Goal: Task Accomplishment & Management: Use online tool/utility

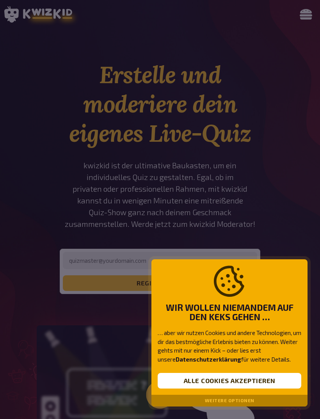
click at [265, 374] on button "Alle Cookies akzeptieren" at bounding box center [230, 381] width 144 height 16
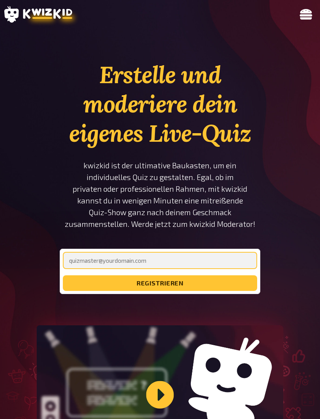
click at [229, 258] on input "email" at bounding box center [160, 260] width 194 height 17
type input "s"
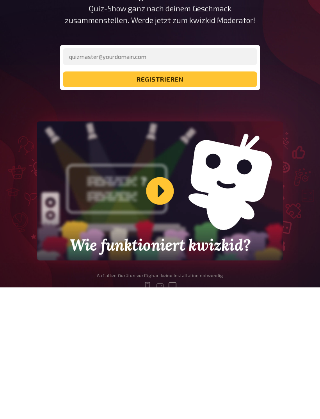
click at [153, 253] on div "Wie funktioniert kwizkid?" at bounding box center [160, 322] width 247 height 139
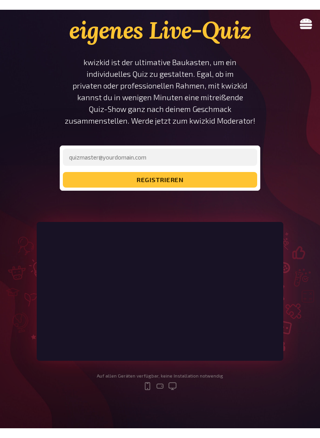
scroll to position [9, 0]
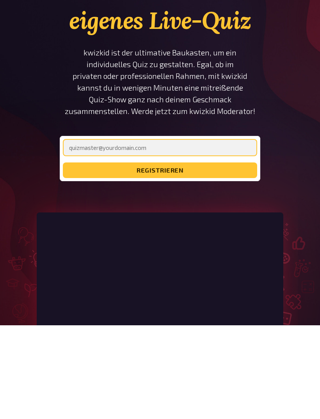
click at [205, 233] on input "email" at bounding box center [160, 241] width 194 height 17
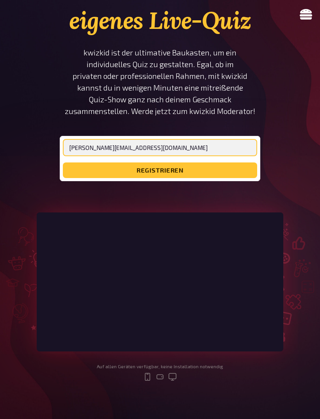
type input "[PERSON_NAME][EMAIL_ADDRESS][DOMAIN_NAME]"
click at [228, 171] on button "registrieren" at bounding box center [160, 170] width 194 height 16
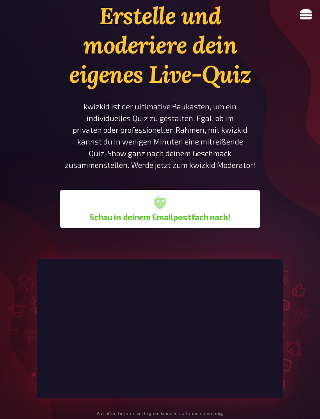
scroll to position [0, 0]
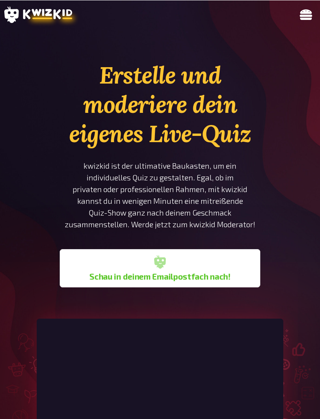
click at [305, 17] on icon at bounding box center [306, 14] width 12 height 12
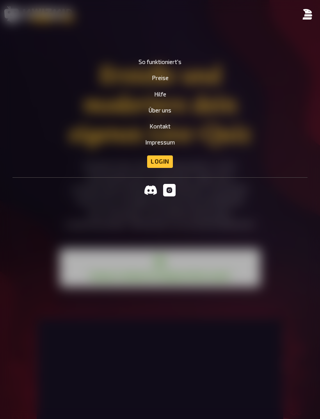
click at [168, 160] on link "Login" at bounding box center [160, 161] width 26 height 12
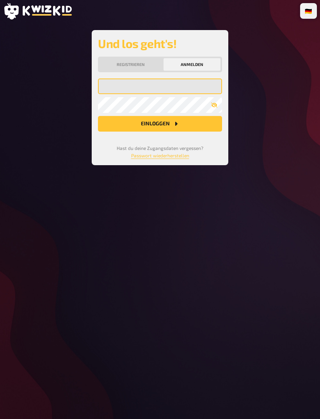
click at [172, 83] on input "email" at bounding box center [160, 86] width 124 height 16
type input "[PERSON_NAME][EMAIL_ADDRESS][DOMAIN_NAME]"
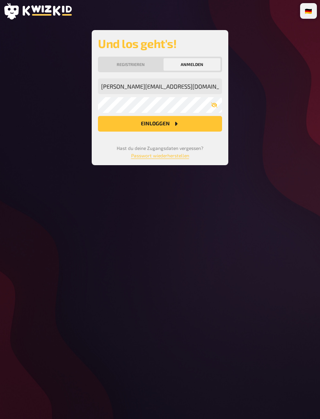
click at [205, 124] on button "Einloggen" at bounding box center [160, 124] width 124 height 16
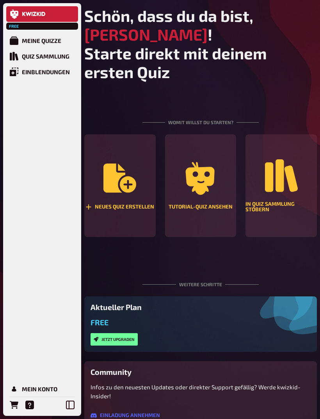
click at [290, 201] on div "In Quiz Sammlung stöbern" at bounding box center [280, 206] width 71 height 11
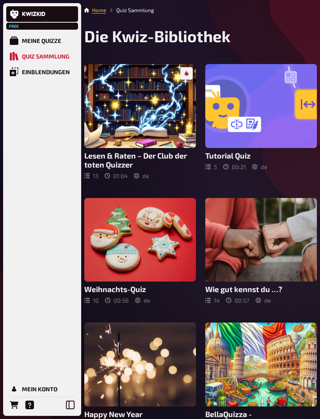
click at [55, 42] on div "Meine Quizze" at bounding box center [41, 40] width 39 height 7
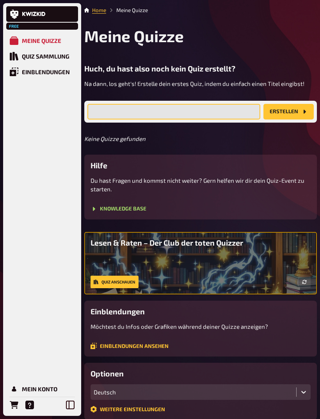
click at [187, 109] on input "text" at bounding box center [173, 112] width 173 height 16
type input "Italien-Tasting 🇮🇹"
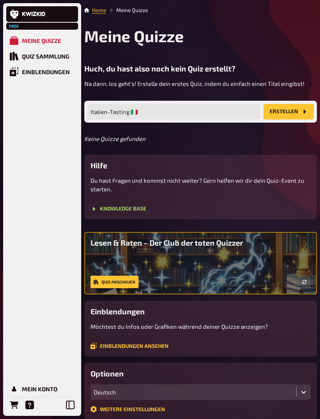
click at [299, 110] on button "Erstellen" at bounding box center [288, 112] width 50 height 16
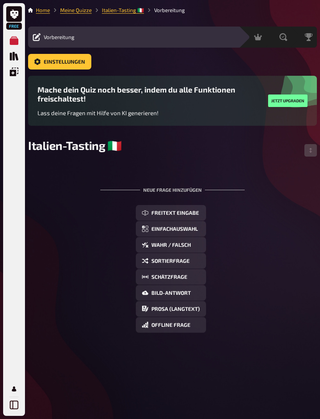
click at [189, 216] on span "Freitext Eingabe" at bounding box center [175, 212] width 48 height 5
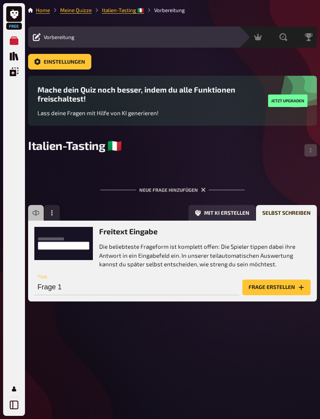
click at [278, 289] on button "Frage erstellen" at bounding box center [276, 287] width 68 height 16
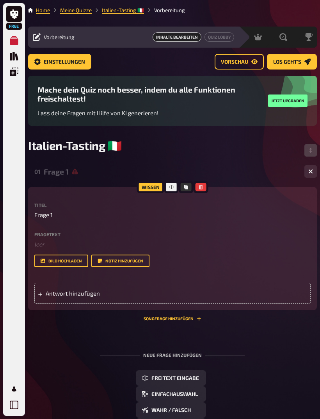
click at [76, 174] on icon at bounding box center [75, 172] width 6 height 6
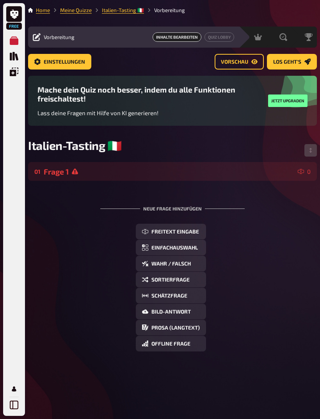
click at [76, 174] on icon at bounding box center [75, 171] width 6 height 6
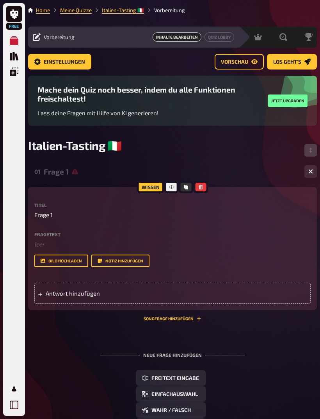
click at [77, 174] on icon at bounding box center [75, 172] width 6 height 6
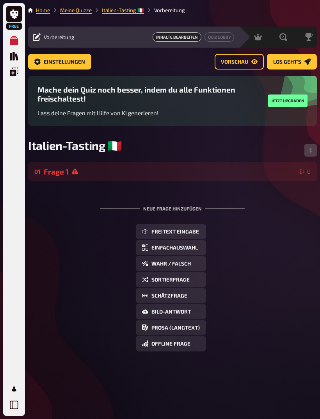
click at [292, 174] on div "Frage 1" at bounding box center [169, 171] width 251 height 9
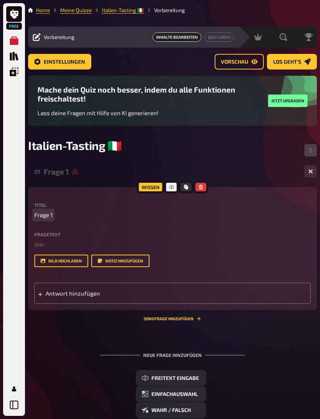
click at [46, 218] on span "Frage 1" at bounding box center [43, 214] width 18 height 9
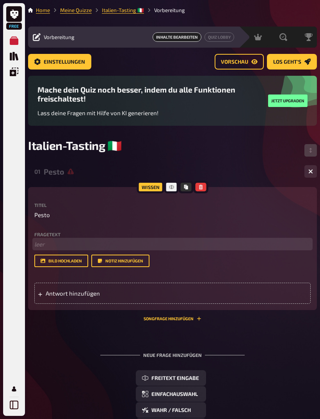
click at [37, 245] on p "﻿ leer" at bounding box center [172, 244] width 276 height 9
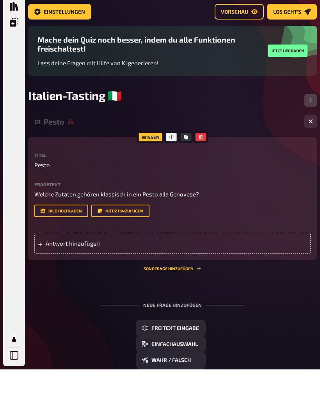
click at [194, 283] on div "Antwort hinzufügen" at bounding box center [172, 293] width 276 height 21
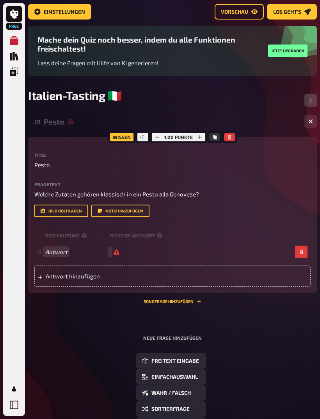
click at [73, 255] on span "Antwort" at bounding box center [76, 251] width 62 height 7
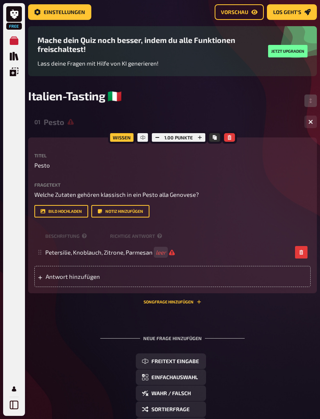
click at [254, 281] on div "Antwort hinzufügen" at bounding box center [172, 276] width 276 height 21
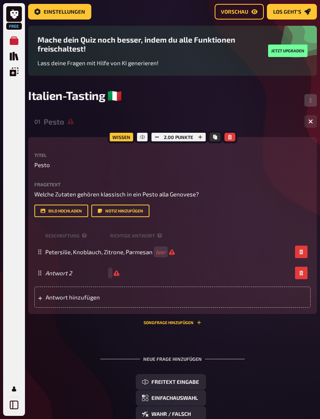
scroll to position [50, 0]
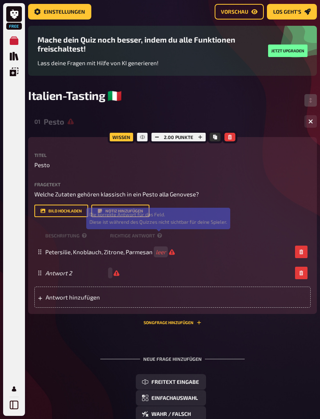
click at [158, 236] on icon at bounding box center [159, 235] width 5 height 5
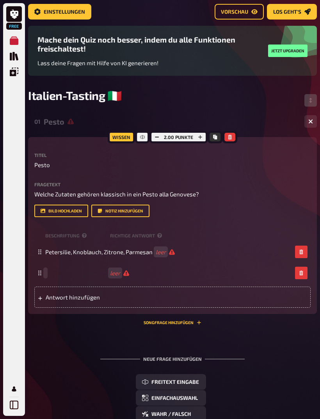
scroll to position [50, 0]
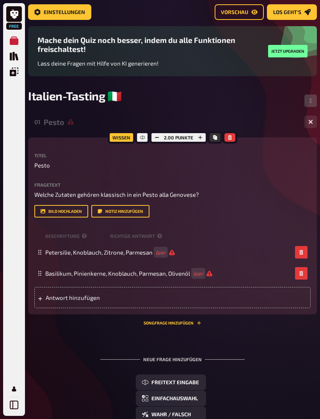
click at [229, 300] on div "Antwort hinzufügen" at bounding box center [172, 297] width 276 height 21
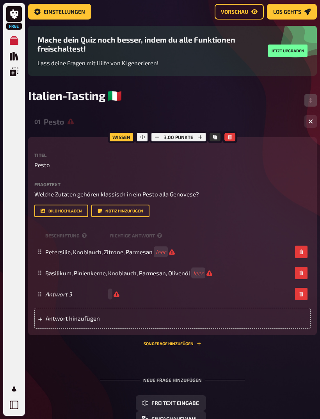
click at [165, 297] on div "Antwort 3" at bounding box center [168, 293] width 247 height 7
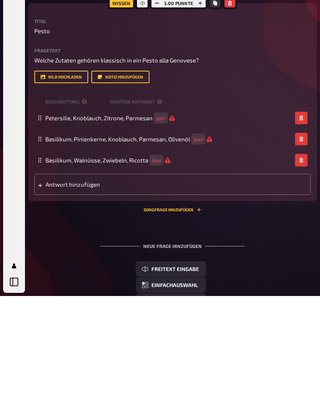
click at [206, 297] on div "Antwort hinzufügen" at bounding box center [172, 307] width 276 height 21
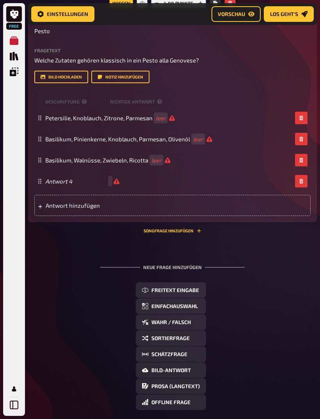
click at [80, 188] on div "Antwort 4" at bounding box center [172, 181] width 276 height 21
click at [295, 275] on div "Neue Frage hinzufügen Freitext Eingabe Einfachauswahl Wahr / Falsch Sortierfrag…" at bounding box center [172, 337] width 289 height 171
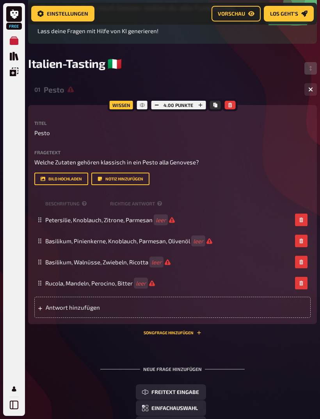
scroll to position [85, 0]
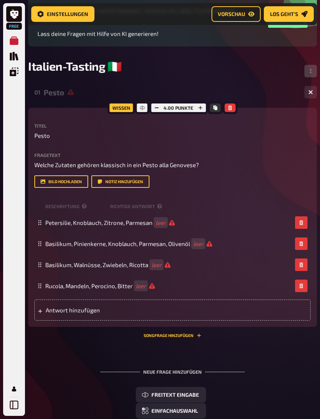
click at [212, 247] on span "leer" at bounding box center [202, 243] width 19 height 7
click at [146, 208] on small "Richtige Antwort" at bounding box center [137, 206] width 54 height 7
click at [86, 207] on icon at bounding box center [84, 206] width 5 height 5
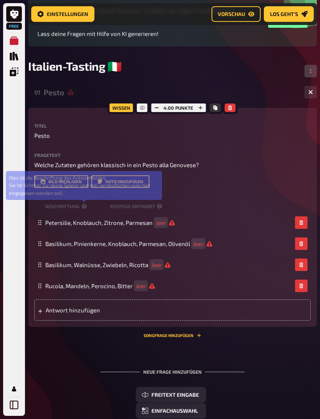
click at [154, 207] on small "Richtige Antwort" at bounding box center [137, 206] width 54 height 7
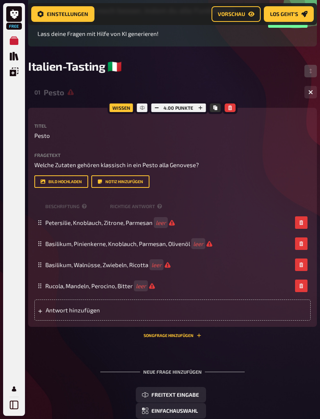
click at [155, 210] on small "Richtige Antwort" at bounding box center [137, 206] width 54 height 7
click at [153, 212] on div "Beschriftung Richtige Antwort" at bounding box center [172, 206] width 276 height 12
click at [162, 206] on small "Richtige Antwort" at bounding box center [137, 206] width 54 height 7
click at [132, 210] on small "Richtige Antwort" at bounding box center [137, 206] width 54 height 7
click at [76, 210] on small "Beschriftung" at bounding box center [76, 206] width 62 height 7
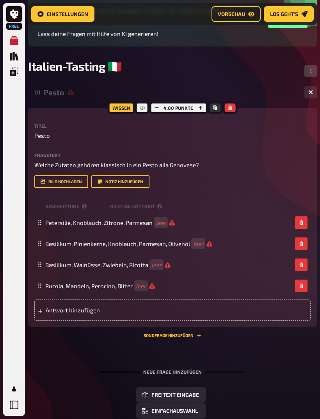
click at [77, 212] on div "Beschriftung Richtige Antwort" at bounding box center [172, 206] width 276 height 12
click at [128, 209] on small "Richtige Antwort" at bounding box center [137, 206] width 54 height 7
click at [41, 246] on rect at bounding box center [40, 245] width 1 height 1
click at [265, 195] on div "Titel Pesto Fragetext Welche Zutaten gehören klassisch in ein Pesto alla Genove…" at bounding box center [172, 221] width 276 height 197
click at [159, 208] on icon at bounding box center [159, 206] width 5 height 5
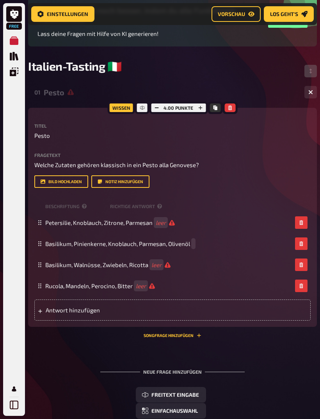
scroll to position [85, 0]
click at [245, 220] on div "Petersilie, Knoblauch, Zitrone, Parmesan leer" at bounding box center [172, 222] width 276 height 21
click at [213, 246] on div "Basilikum, Pinienkerne, Knoblauch, Parmesan, Olivenöl leer" at bounding box center [168, 243] width 247 height 7
click at [213, 245] on div "Basilikum, Pinienkerne, Knoblauch, Parmesan, Olivenöl leer" at bounding box center [168, 243] width 247 height 7
click at [214, 244] on div "Basilikum, Pinienkerne, Knoblauch, Parmesan, Olivenöl leer" at bounding box center [168, 243] width 247 height 7
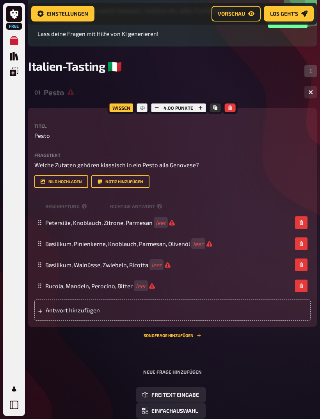
click at [161, 108] on button "button" at bounding box center [156, 108] width 11 height 9
click at [147, 109] on div at bounding box center [142, 107] width 14 height 12
click at [216, 110] on icon "Kopieren" at bounding box center [215, 107] width 4 height 5
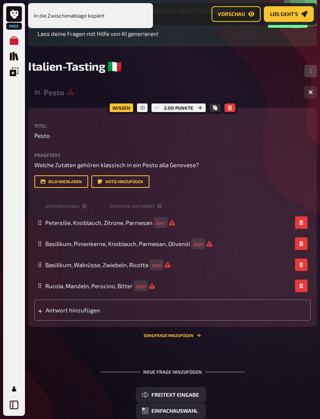
click at [233, 157] on label "Fragetext" at bounding box center [172, 155] width 276 height 5
click at [151, 205] on div "Beschriftung Richtige Antwort" at bounding box center [172, 206] width 276 height 12
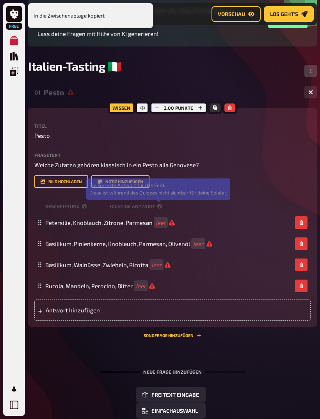
click at [157, 208] on icon at bounding box center [159, 206] width 5 height 5
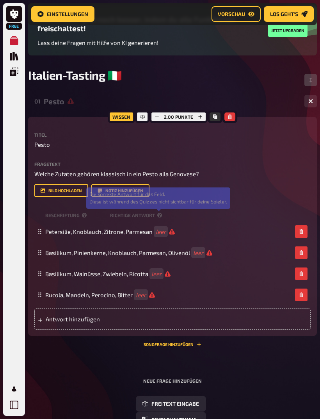
scroll to position [75, 0]
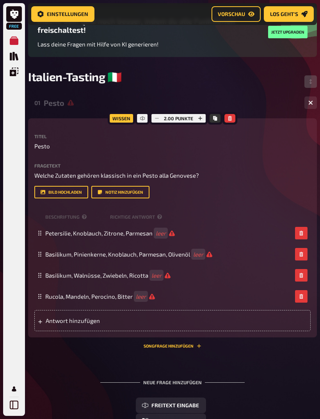
click at [248, 225] on div "Petersilie, Knoblauch, Zitrone, Parmesan leer" at bounding box center [172, 232] width 276 height 21
click at [173, 258] on span "Basilikum, Pinienkerne, Knoblauch, Parmesan, Olivenöl" at bounding box center [117, 254] width 145 height 7
click at [223, 271] on div "Basilikum, Walnüsse, Zwiebeln, Ricotta leer" at bounding box center [172, 275] width 276 height 21
click at [213, 256] on div "Basilikum, Pinienkerne, Knoblauch, Parmesan, Olivenöl leer" at bounding box center [168, 254] width 247 height 7
click at [159, 219] on icon at bounding box center [159, 216] width 5 height 5
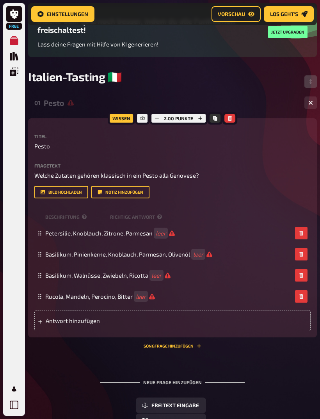
click at [167, 250] on div "Basilikum, Pinienkerne, Knoblauch, Parmesan, Olivenöl leer" at bounding box center [172, 254] width 276 height 21
click at [150, 217] on small "Richtige Antwort" at bounding box center [137, 216] width 54 height 7
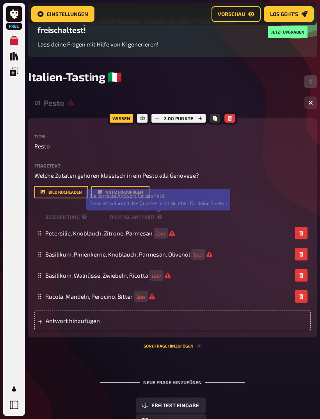
click at [161, 217] on icon at bounding box center [159, 216] width 5 height 5
click at [40, 256] on icon at bounding box center [39, 254] width 5 height 5
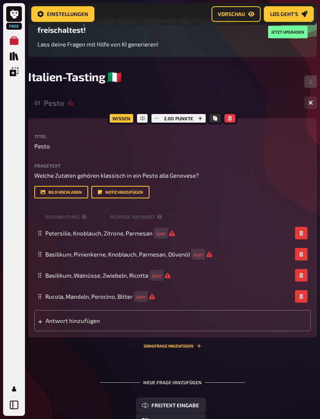
click at [212, 256] on span "leer" at bounding box center [202, 254] width 19 height 7
click at [237, 298] on div "Rucola, Mandeln, Perocino, Bitter leer" at bounding box center [168, 296] width 247 height 7
click at [149, 216] on small "Richtige Antwort" at bounding box center [137, 216] width 54 height 7
click at [250, 296] on div "Rucola, Mandeln, Perocino, Bitter leer" at bounding box center [168, 296] width 247 height 7
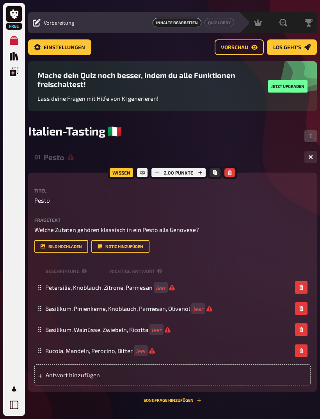
scroll to position [0, 0]
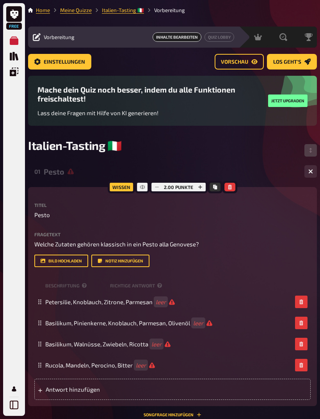
click at [251, 59] on link "Vorschau" at bounding box center [239, 62] width 49 height 16
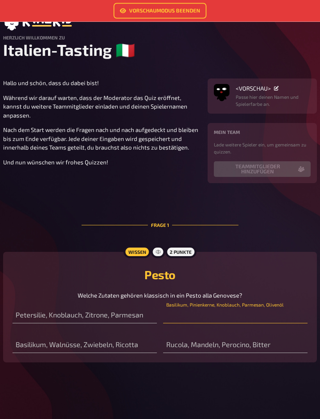
click at [263, 322] on input "text" at bounding box center [235, 316] width 144 height 16
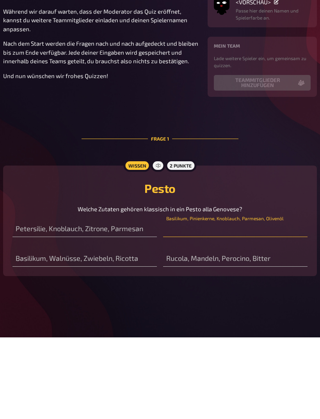
scroll to position [31, 0]
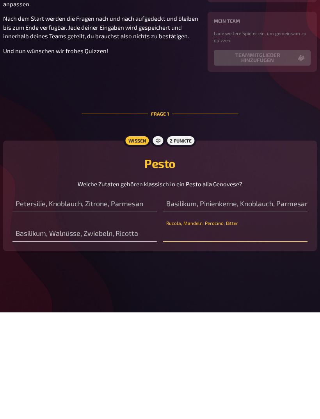
click at [269, 333] on input "text" at bounding box center [235, 341] width 144 height 16
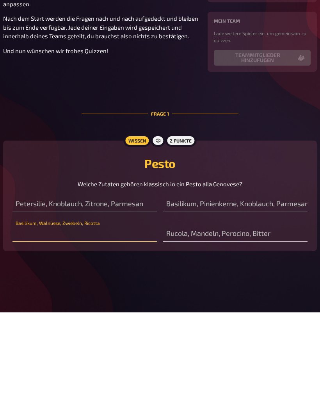
click at [128, 333] on input "text" at bounding box center [84, 341] width 144 height 16
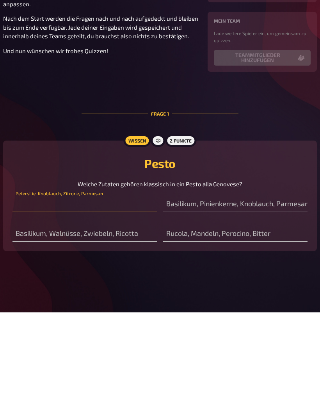
click at [133, 303] on input "text" at bounding box center [84, 311] width 144 height 16
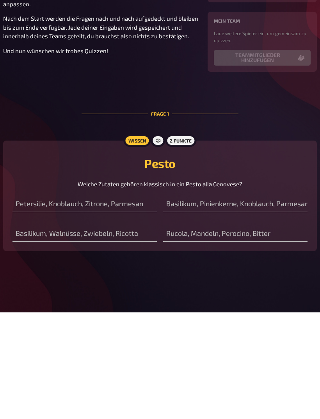
click at [255, 263] on h2 "Pesto" at bounding box center [159, 270] width 295 height 14
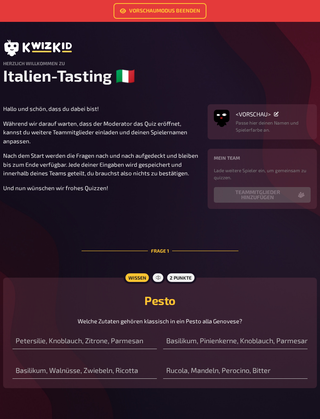
scroll to position [0, 0]
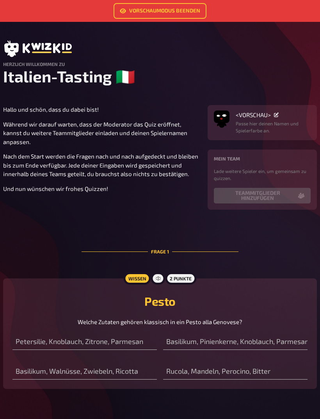
click at [194, 8] on link "Vorschaumodus beenden" at bounding box center [160, 11] width 93 height 16
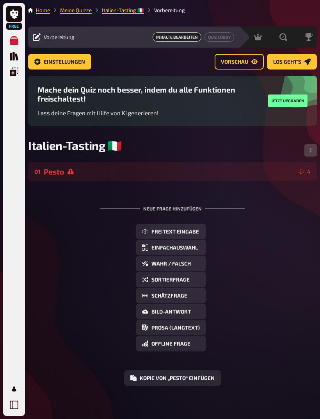
click at [256, 176] on div "Pesto" at bounding box center [169, 171] width 251 height 9
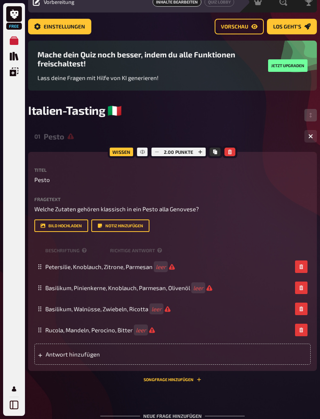
scroll to position [35, 0]
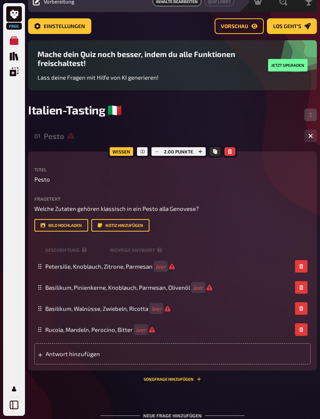
click at [78, 252] on small "Beschriftung" at bounding box center [76, 250] width 62 height 7
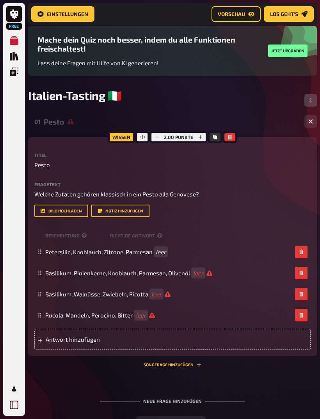
scroll to position [56, 0]
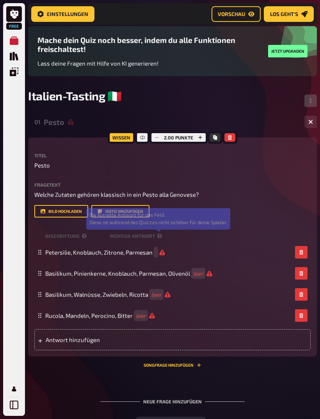
click at [161, 236] on icon at bounding box center [159, 235] width 5 height 5
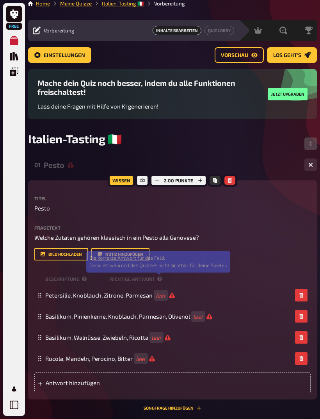
scroll to position [0, 0]
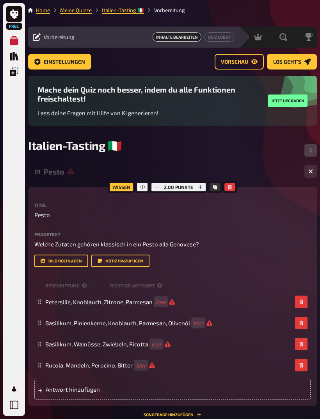
click at [45, 12] on link "Home" at bounding box center [43, 10] width 14 height 6
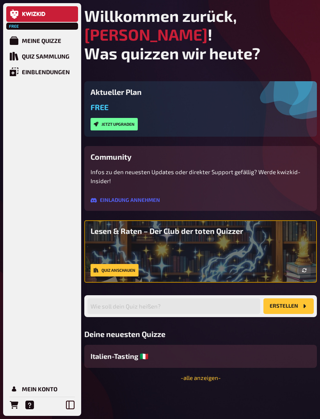
click at [57, 56] on div "Quiz Sammlung" at bounding box center [46, 56] width 48 height 7
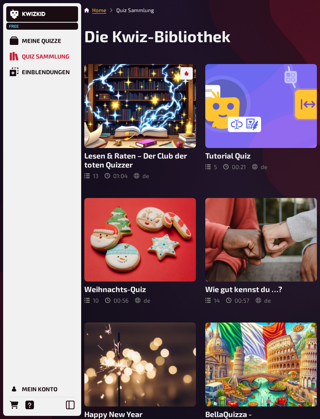
click at [276, 126] on div at bounding box center [261, 106] width 112 height 84
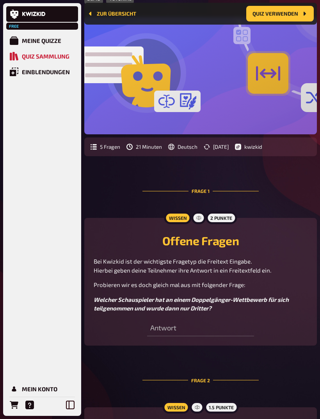
scroll to position [260, 0]
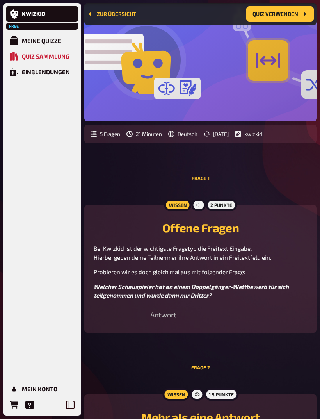
click at [173, 323] on div "Wissen 2 Punkte Offene Fragen Bei Kwizkid ist der wichtigste Fragetyp die Freit…" at bounding box center [200, 269] width 233 height 128
click at [186, 322] on span "Antwort" at bounding box center [200, 311] width 107 height 23
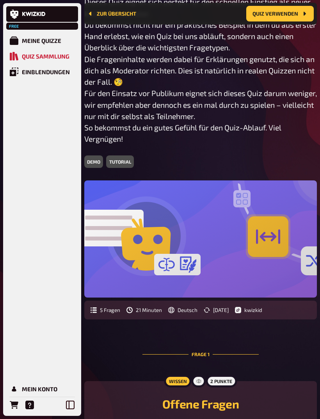
scroll to position [49, 0]
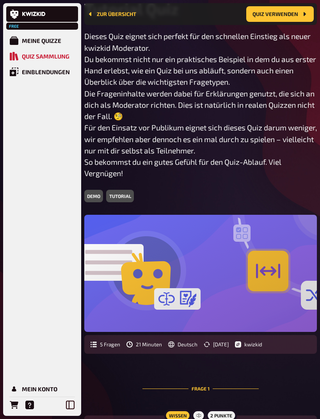
click at [270, 264] on div at bounding box center [200, 273] width 233 height 117
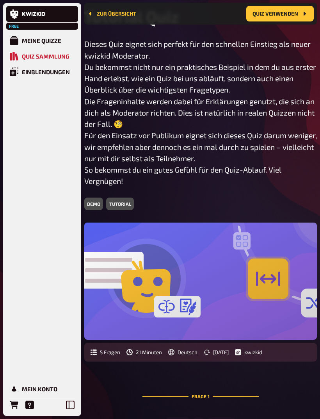
scroll to position [0, 0]
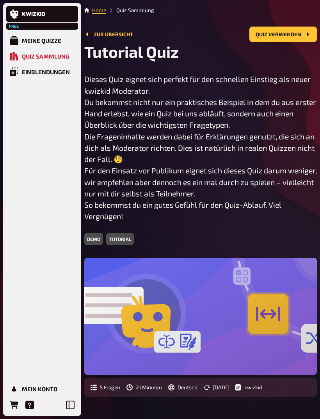
click at [293, 34] on button "Quiz verwenden" at bounding box center [283, 35] width 68 height 16
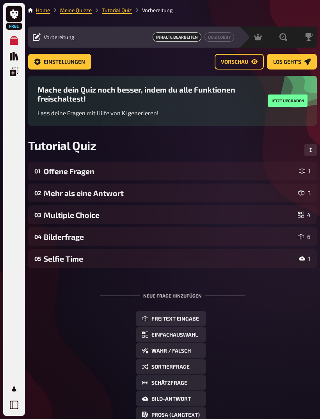
click at [300, 59] on span "Los geht's" at bounding box center [287, 61] width 28 height 5
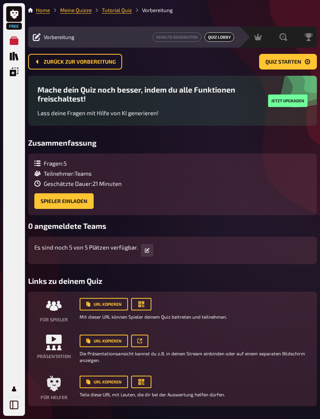
click at [304, 63] on button "Quiz starten" at bounding box center [288, 62] width 58 height 16
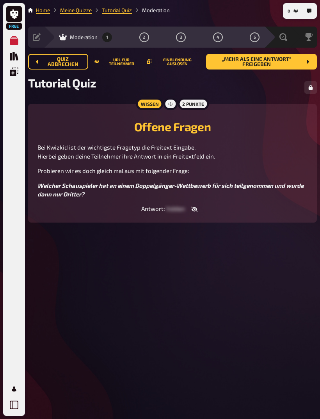
click at [183, 204] on div "Offene Fragen Bei Kwizkid ist der wichtigste Fragetyp die Freitext Eingabe. Hie…" at bounding box center [172, 163] width 270 height 100
click at [311, 91] on button "button" at bounding box center [310, 87] width 12 height 12
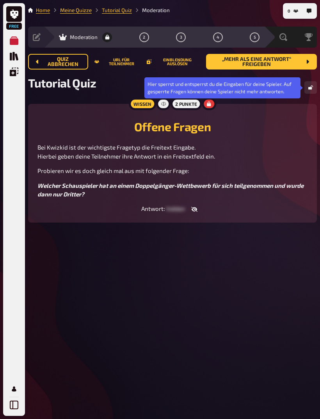
click at [309, 93] on button "button" at bounding box center [310, 87] width 12 height 12
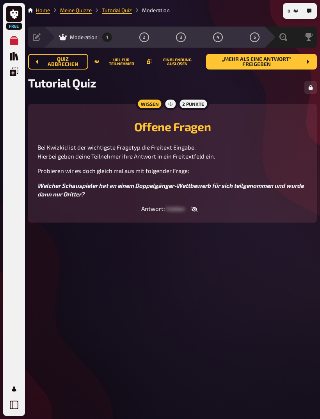
click at [67, 8] on link "Meine Quizze" at bounding box center [76, 10] width 32 height 6
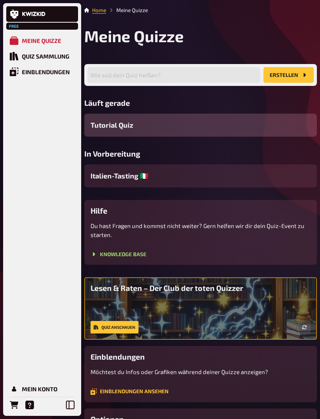
click at [286, 121] on div "Tutorial Quiz" at bounding box center [200, 125] width 233 height 23
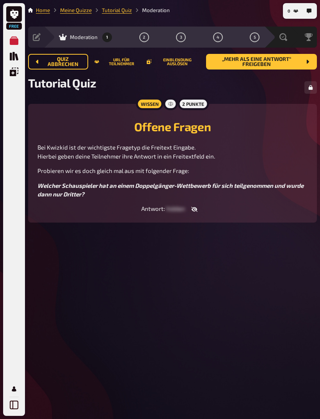
click at [73, 55] on button "Quiz abbrechen" at bounding box center [58, 62] width 60 height 16
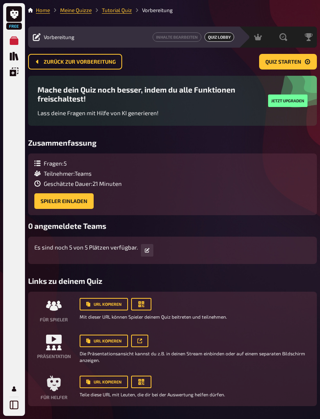
click at [16, 41] on icon "Meine Quizze" at bounding box center [14, 40] width 9 height 9
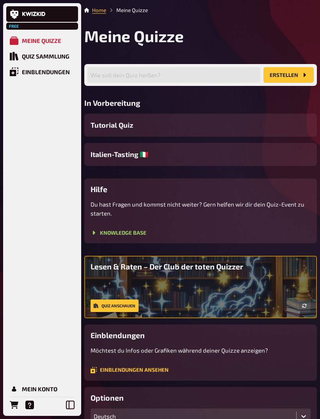
click at [49, 58] on div "Quiz Sammlung" at bounding box center [46, 56] width 48 height 7
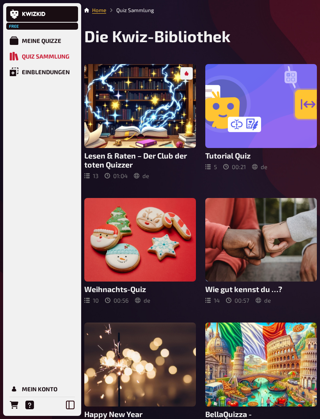
click at [52, 39] on div "Meine Quizze" at bounding box center [41, 40] width 39 height 7
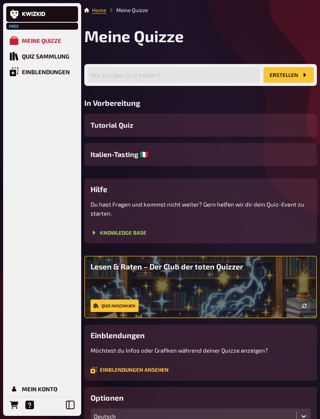
click at [192, 160] on div "Italien-Tasting 🇮🇹" at bounding box center [200, 154] width 233 height 23
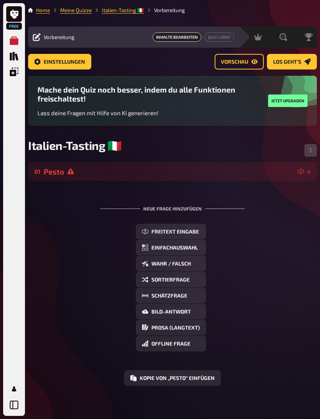
click at [261, 59] on link "Vorschau" at bounding box center [239, 62] width 49 height 16
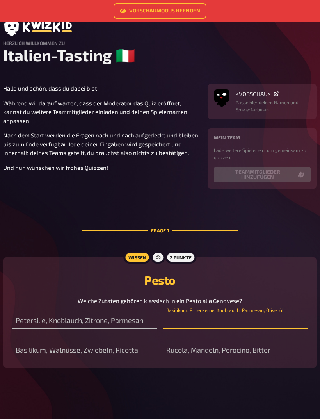
click at [243, 328] on input "text" at bounding box center [235, 321] width 144 height 16
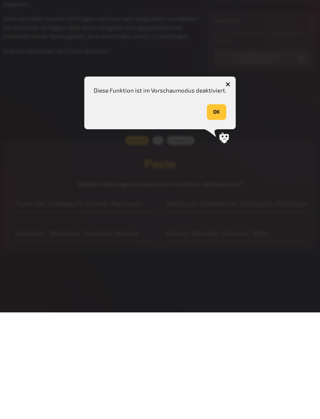
click at [216, 211] on button "OK" at bounding box center [217, 219] width 20 height 16
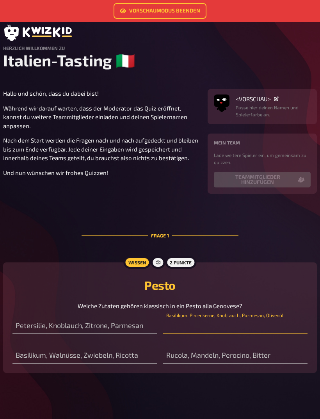
click at [253, 332] on input "text" at bounding box center [235, 326] width 144 height 16
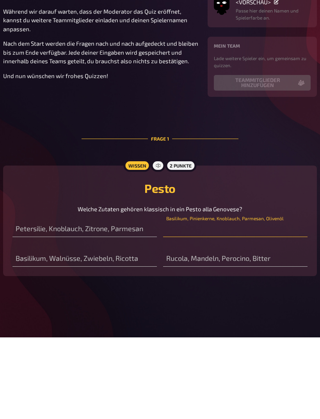
scroll to position [31, 0]
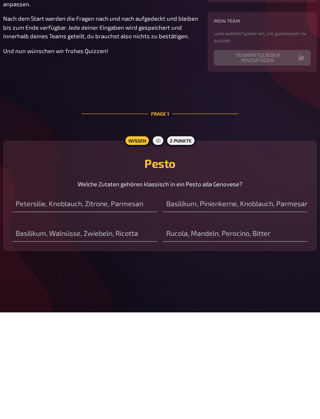
click at [298, 263] on div "Pesto Welche Zutaten gehören klassisch in ein Pesto alla Genovese?" at bounding box center [159, 279] width 295 height 32
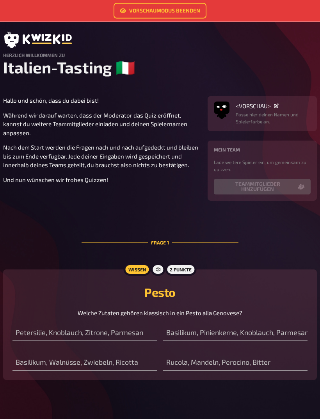
scroll to position [0, 0]
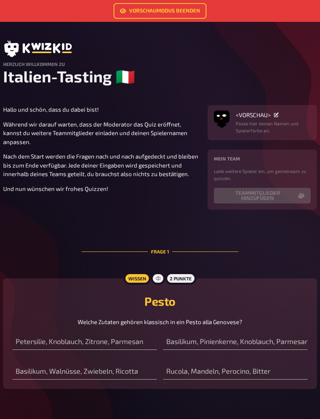
click at [184, 11] on link "Vorschaumodus beenden" at bounding box center [160, 11] width 93 height 16
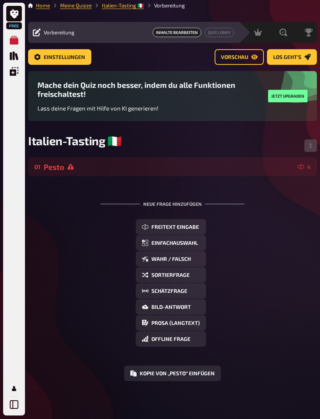
scroll to position [7, 0]
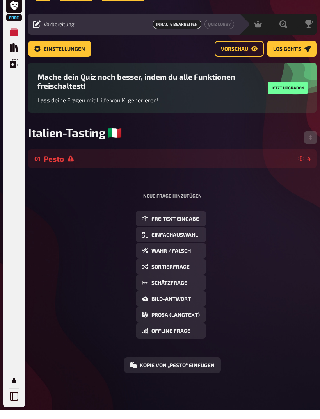
click at [194, 241] on span "Einfachauswahl" at bounding box center [174, 243] width 46 height 5
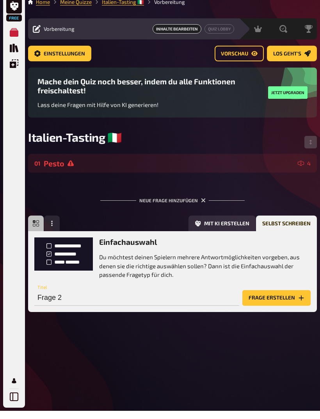
click at [280, 167] on div "Pesto" at bounding box center [169, 171] width 251 height 9
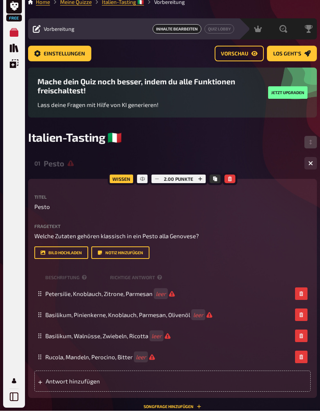
scroll to position [8, 0]
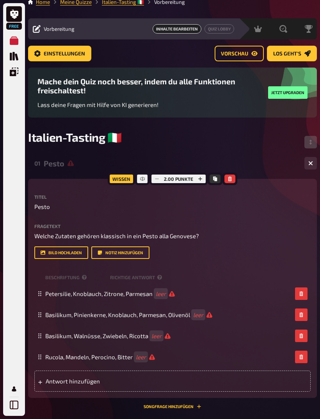
click at [122, 184] on div "Wissen" at bounding box center [121, 179] width 27 height 12
click at [231, 181] on icon "button" at bounding box center [230, 178] width 5 height 5
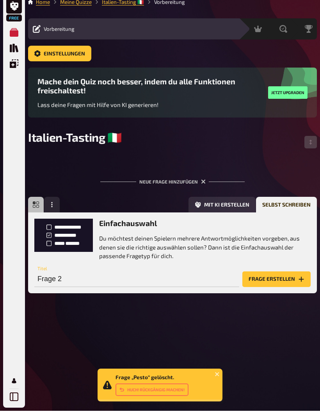
click at [53, 210] on icon "button" at bounding box center [52, 213] width 6 height 6
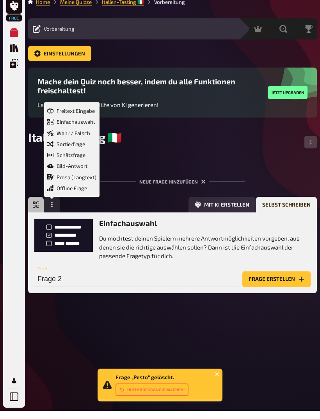
click at [37, 207] on div "Freitext Eingabe Einfachauswahl Wahr / Falsch Sortierfrage Schätzfrage Bild-Ant…" at bounding box center [44, 213] width 32 height 16
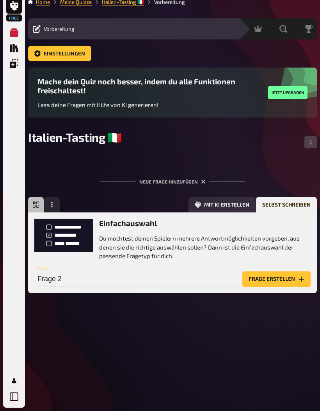
click at [54, 210] on icon "button" at bounding box center [52, 213] width 6 height 6
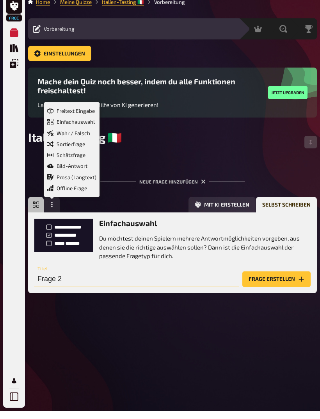
click at [182, 281] on input "Frage 2" at bounding box center [136, 287] width 205 height 16
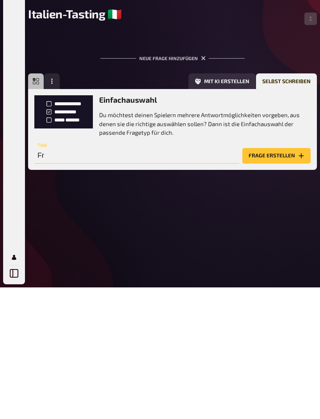
type input "F"
type input "Pesto"
click at [297, 279] on button "Frage erstellen" at bounding box center [276, 287] width 68 height 16
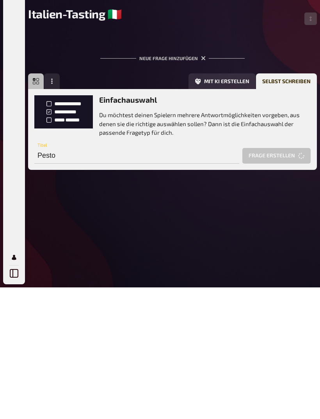
scroll to position [10, 0]
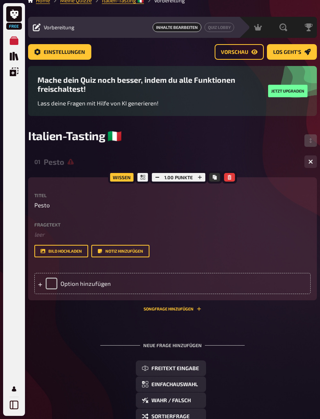
click at [53, 289] on div "Option hinzufügen" at bounding box center [172, 283] width 276 height 21
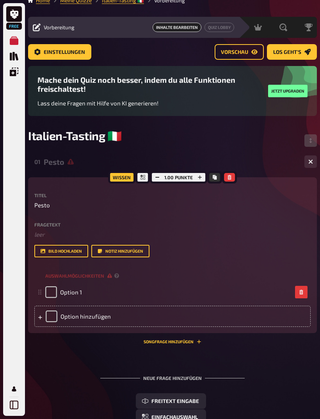
click at [50, 319] on div "Option hinzufügen" at bounding box center [172, 316] width 276 height 21
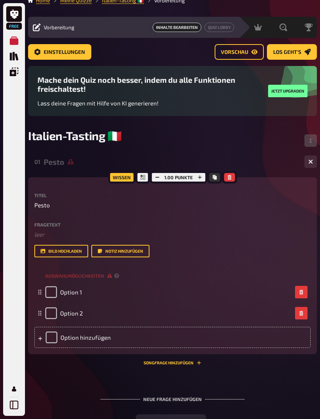
click at [50, 337] on div "Option hinzufügen" at bounding box center [172, 337] width 276 height 21
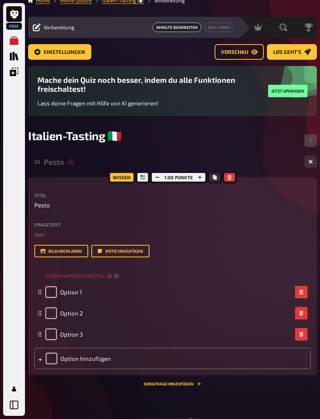
click at [49, 361] on div "Option hinzufügen" at bounding box center [172, 358] width 276 height 21
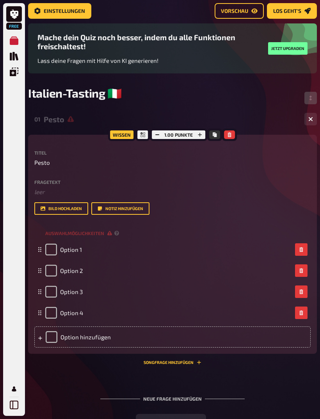
scroll to position [53, 0]
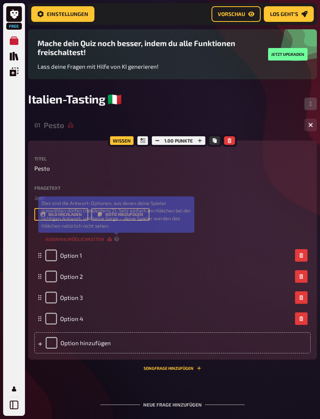
click at [116, 240] on icon at bounding box center [116, 239] width 5 height 5
click at [53, 277] on input "checkbox" at bounding box center [51, 276] width 12 height 12
checkbox input "true"
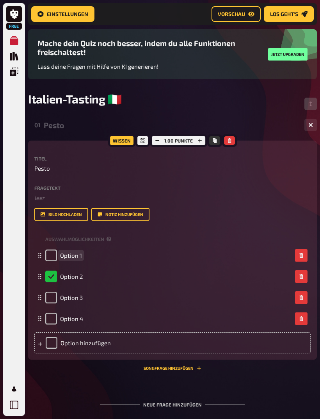
click at [68, 259] on span "Option 1" at bounding box center [71, 255] width 22 height 7
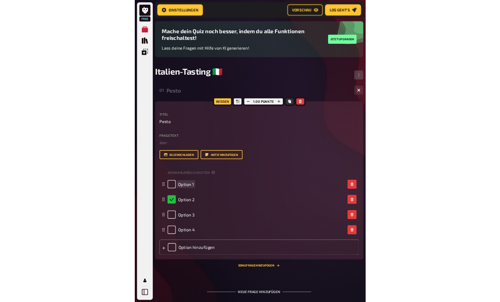
scroll to position [52, 0]
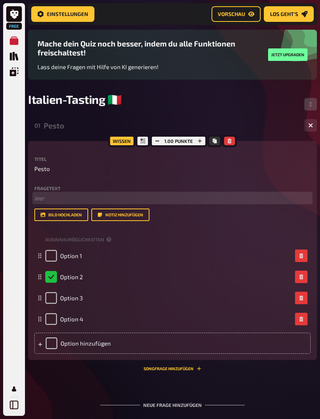
click at [54, 199] on p "﻿ leer" at bounding box center [172, 198] width 276 height 9
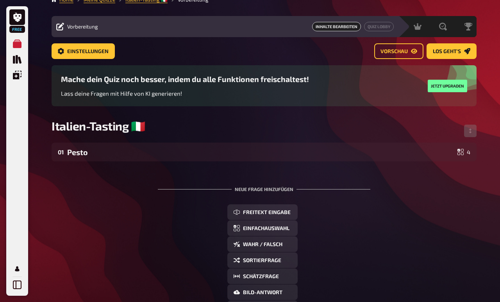
scroll to position [11, 0]
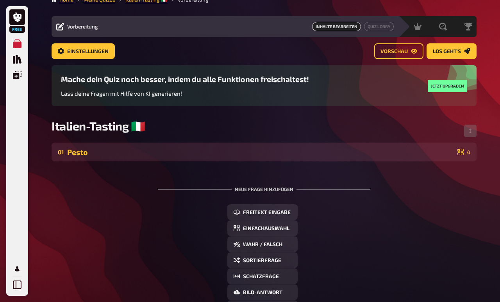
click at [312, 161] on div "01 Pesto 4" at bounding box center [264, 151] width 425 height 19
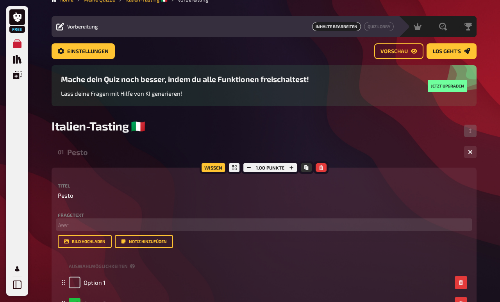
click at [116, 225] on p "﻿ leer" at bounding box center [264, 224] width 412 height 9
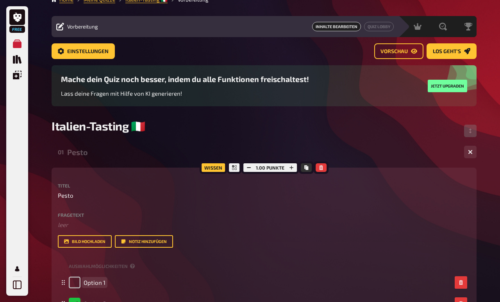
scroll to position [117, 0]
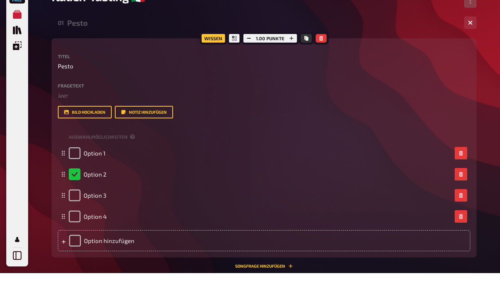
click at [94, 112] on div "Fragetext ﻿ leer Hier hinziehen für Dateiupload" at bounding box center [264, 120] width 412 height 17
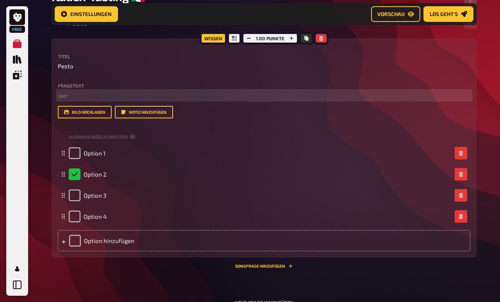
click at [72, 96] on p "﻿ leer" at bounding box center [264, 95] width 412 height 9
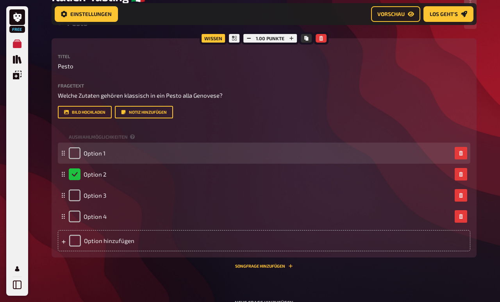
click at [101, 159] on div "Option 1" at bounding box center [87, 153] width 37 height 12
click at [103, 157] on span "Option 1" at bounding box center [95, 152] width 22 height 7
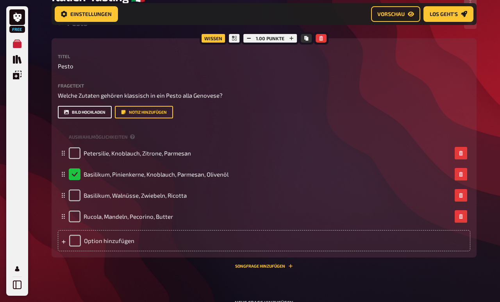
click at [77, 118] on button "Bild hochladen" at bounding box center [85, 112] width 54 height 12
click at [293, 142] on div "Auswahlmöglichkeiten" at bounding box center [264, 137] width 412 height 12
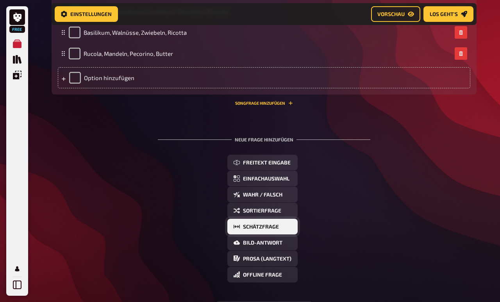
scroll to position [312, 0]
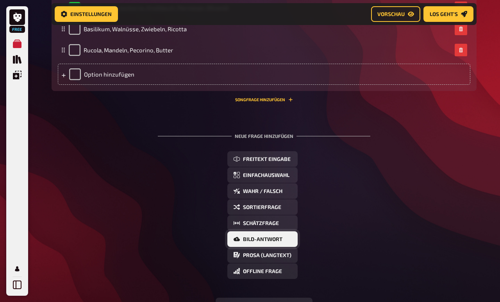
click at [266, 246] on button "Bild-Antwort" at bounding box center [262, 239] width 70 height 16
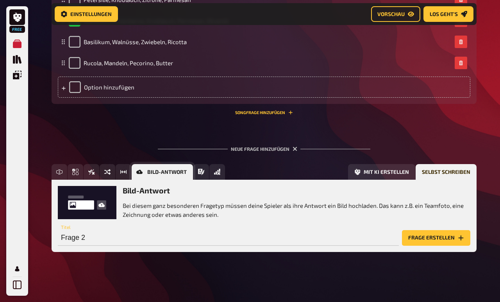
scroll to position [276, 0]
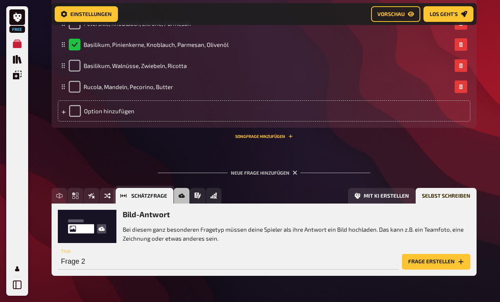
click at [129, 203] on button "Schätzfrage" at bounding box center [145, 196] width 58 height 16
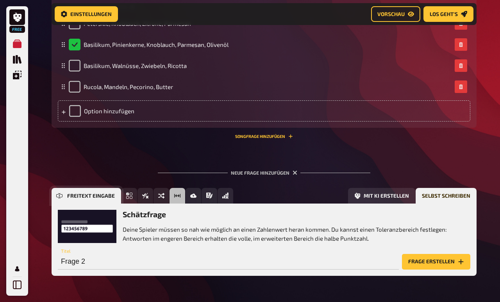
click at [64, 201] on button "Freitext Eingabe" at bounding box center [86, 196] width 69 height 16
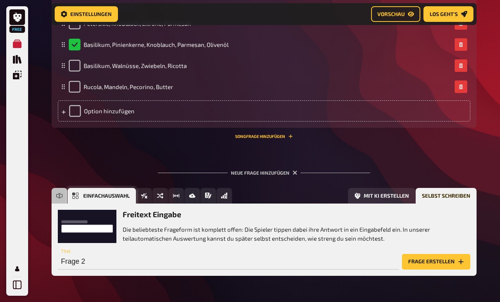
click at [126, 202] on button "Einfachauswahl" at bounding box center [102, 196] width 68 height 16
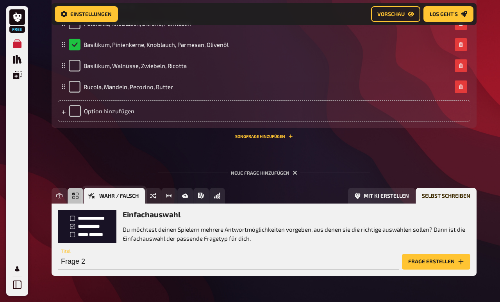
click at [141, 202] on button "Wahr / Falsch" at bounding box center [114, 196] width 61 height 16
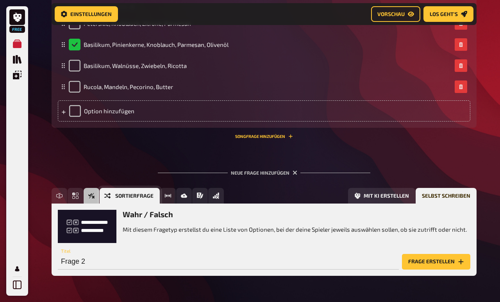
click at [148, 202] on button "Sortierfrage" at bounding box center [130, 196] width 60 height 16
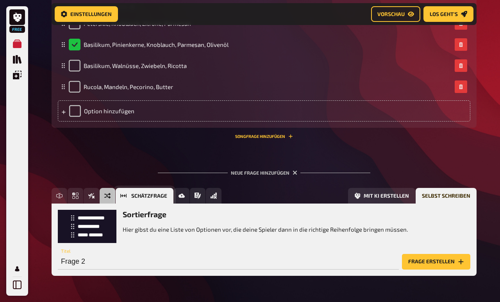
click at [128, 201] on button "Schätzfrage" at bounding box center [145, 196] width 58 height 16
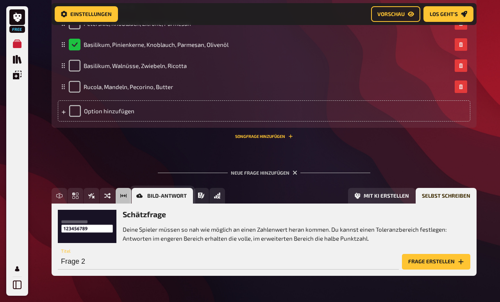
click at [189, 201] on button "Bild-Antwort" at bounding box center [162, 196] width 61 height 16
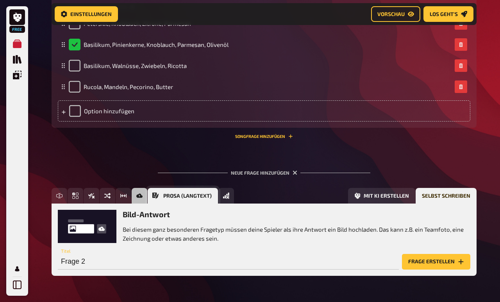
click at [197, 199] on span "Prosa (Langtext)" at bounding box center [187, 195] width 48 height 5
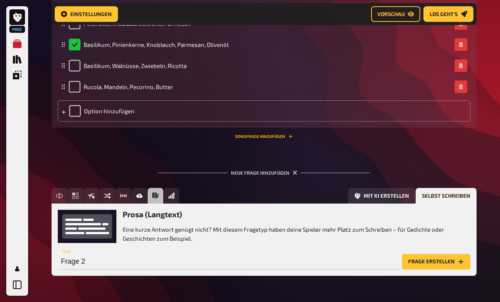
click at [261, 139] on button "Songfrage hinzufügen" at bounding box center [264, 136] width 58 height 5
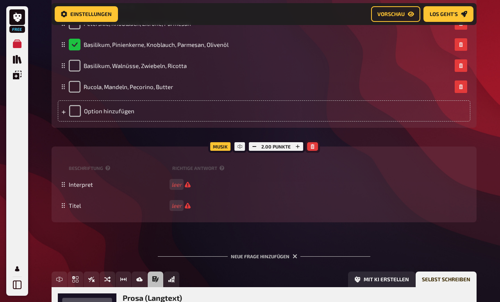
click at [313, 149] on icon "button" at bounding box center [312, 146] width 4 height 5
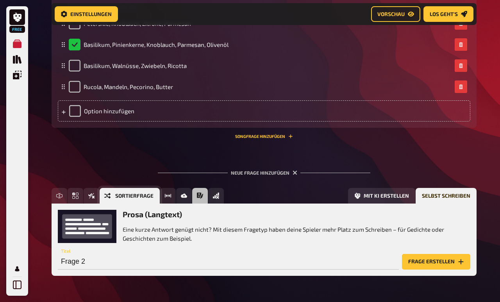
click at [146, 199] on span "Sortierfrage" at bounding box center [134, 195] width 38 height 5
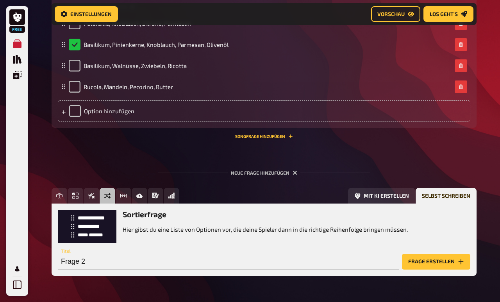
click at [320, 269] on button "Frage erstellen" at bounding box center [436, 262] width 68 height 16
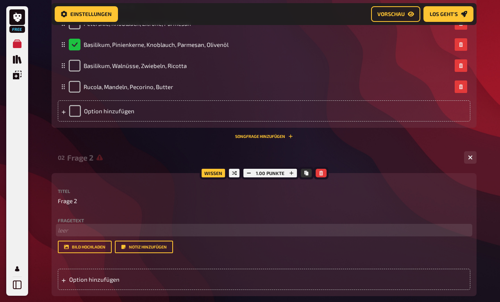
click at [73, 235] on p "﻿ leer" at bounding box center [264, 230] width 412 height 9
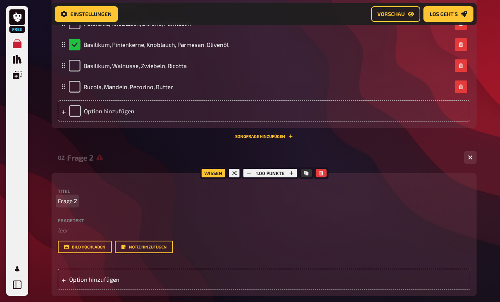
click at [72, 205] on span "Frage 2" at bounding box center [67, 200] width 19 height 9
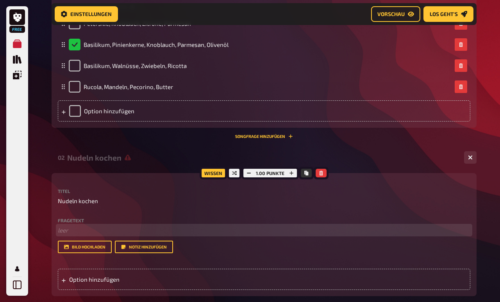
click at [63, 235] on p "﻿ leer" at bounding box center [264, 230] width 412 height 9
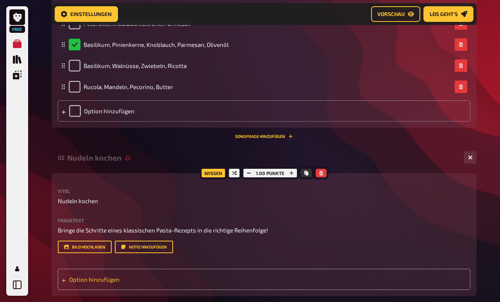
click at [95, 285] on div "Option hinzufügen" at bounding box center [264, 279] width 412 height 21
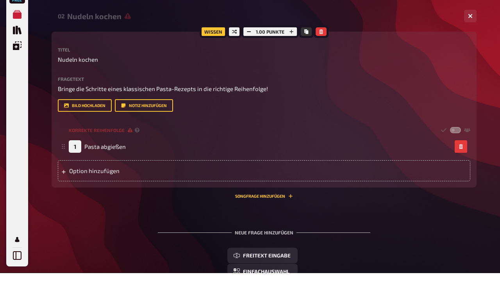
scroll to position [417, 0]
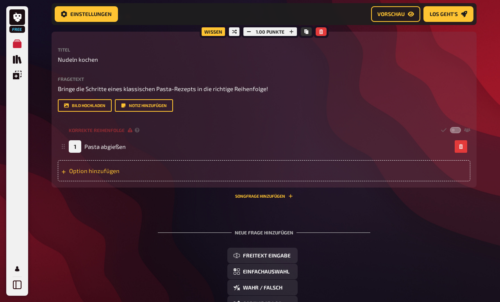
click at [130, 179] on div "Option hinzufügen" at bounding box center [264, 170] width 412 height 21
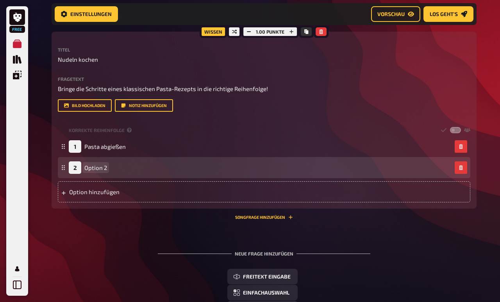
scroll to position [416, 0]
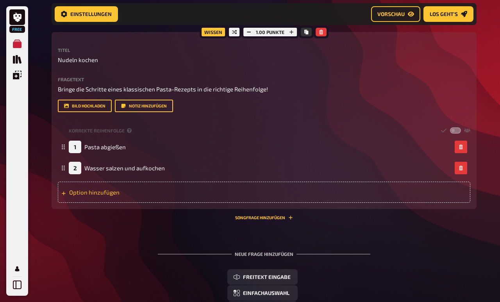
click at [135, 196] on div "Option hinzufügen" at bounding box center [264, 191] width 412 height 21
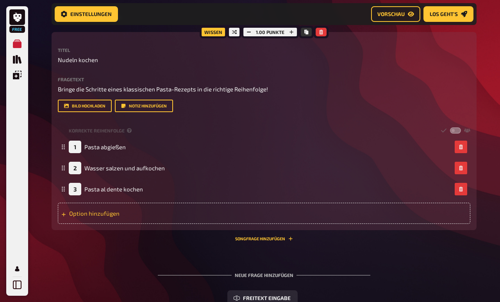
click at [127, 213] on div "Option hinzufügen" at bounding box center [264, 213] width 412 height 21
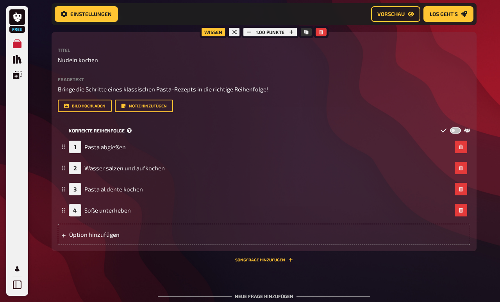
click at [320, 134] on label at bounding box center [455, 130] width 11 height 7
click at [320, 127] on input "checkbox" at bounding box center [449, 127] width 0 height 0
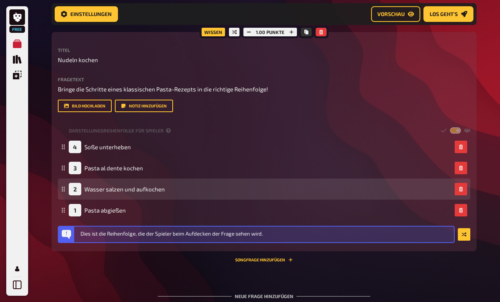
scroll to position [417, 0]
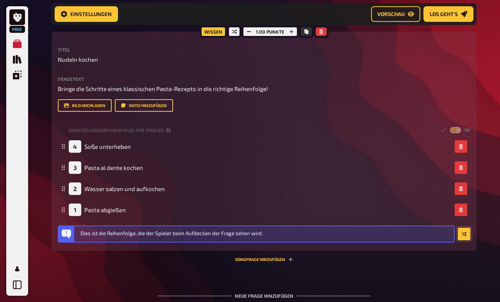
click at [320, 240] on button "button" at bounding box center [463, 234] width 12 height 12
click at [164, 133] on span "Darstellungsreihenfolge für Spieler" at bounding box center [116, 130] width 95 height 7
click at [320, 136] on div "Darstellungsreihenfolge für Spieler" at bounding box center [264, 130] width 412 height 12
click at [320, 133] on label at bounding box center [455, 130] width 11 height 7
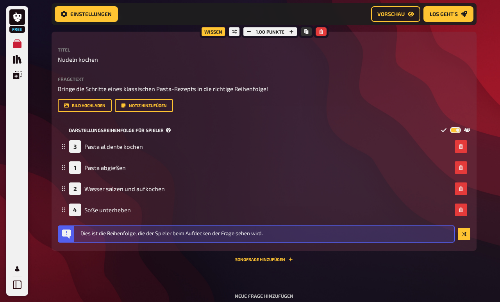
click at [320, 127] on input "checkbox" at bounding box center [449, 126] width 0 height 0
checkbox input "false"
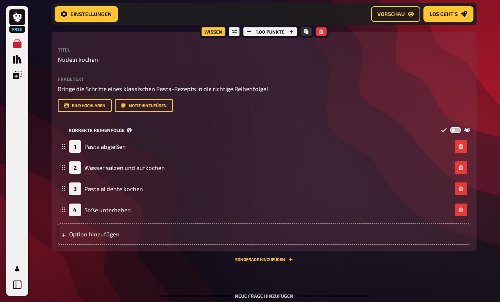
click at [134, 133] on small "Korrekte Reihenfolge" at bounding box center [101, 130] width 65 height 7
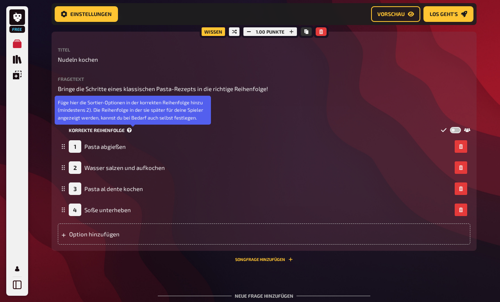
click at [132, 132] on icon at bounding box center [129, 130] width 5 height 5
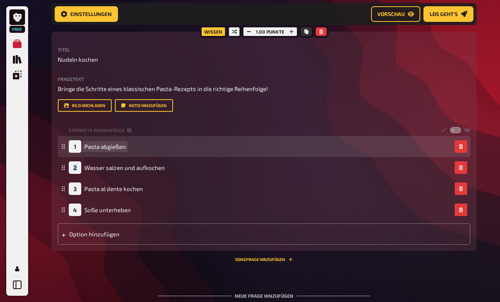
scroll to position [416, 0]
drag, startPoint x: 80, startPoint y: 171, endPoint x: 90, endPoint y: 151, distance: 22.3
click at [90, 151] on fieldset "1 Pasta abgießen 2 Wasser salzen und aufkochen 3 Pasta al dente kochen 4 Soße u…" at bounding box center [264, 178] width 412 height 84
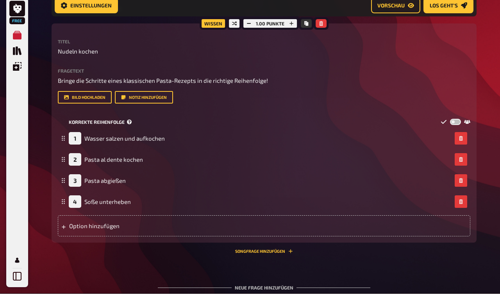
click at [320, 128] on icon at bounding box center [443, 130] width 5 height 4
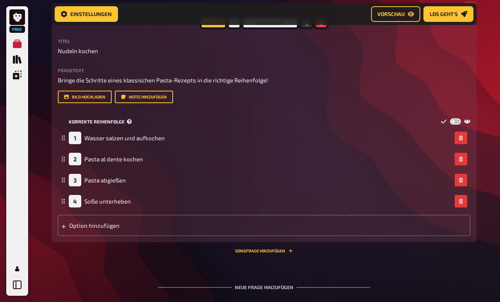
click at [320, 124] on icon at bounding box center [443, 121] width 6 height 6
click at [134, 123] on small "Korrekte Reihenfolge" at bounding box center [101, 121] width 65 height 7
click at [320, 12] on icon "Vorschau" at bounding box center [410, 14] width 6 height 6
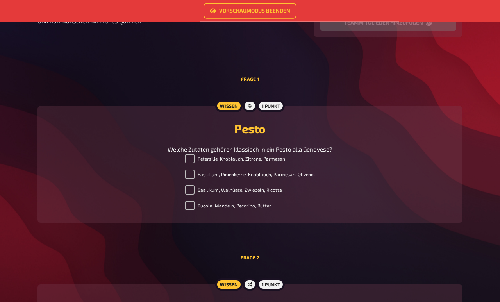
scroll to position [171, 0]
click at [191, 178] on label "Basilikum, Pinienkerne, Knoblauch, Parmesan, Olivenöl" at bounding box center [250, 173] width 130 height 9
click at [191, 178] on input "Basilikum, Pinienkerne, Knoblauch, Parmesan, Olivenöl" at bounding box center [189, 173] width 9 height 9
checkbox input "false"
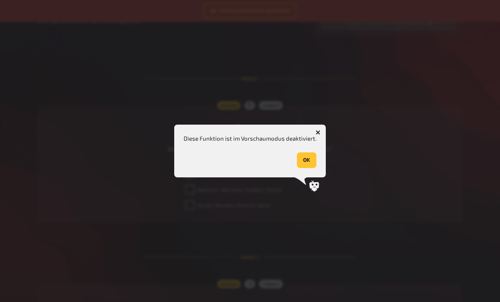
click at [300, 168] on button "OK" at bounding box center [307, 160] width 20 height 16
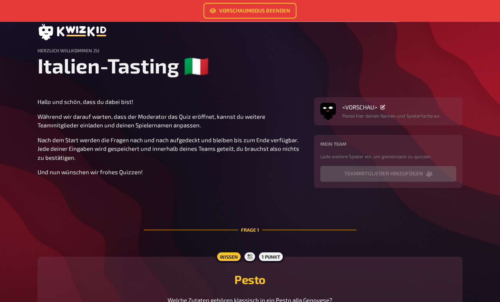
scroll to position [20, 0]
click at [222, 12] on link "Vorschaumodus beenden" at bounding box center [249, 11] width 93 height 16
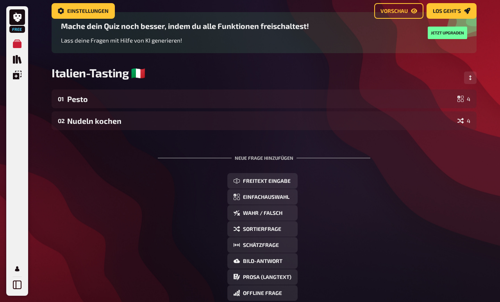
scroll to position [48, 0]
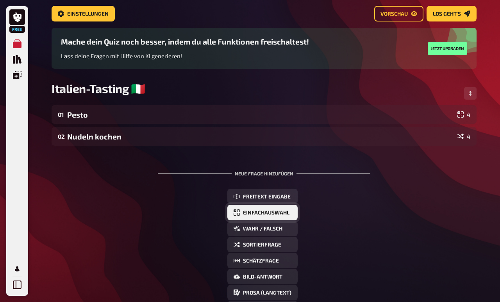
click at [251, 212] on button "Einfachauswahl" at bounding box center [262, 213] width 70 height 16
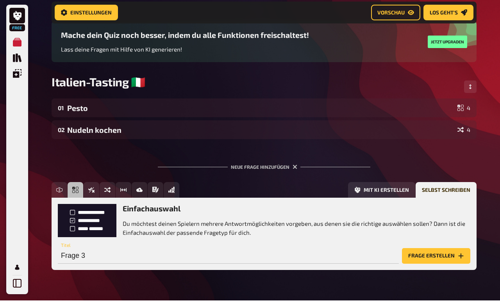
scroll to position [61, 0]
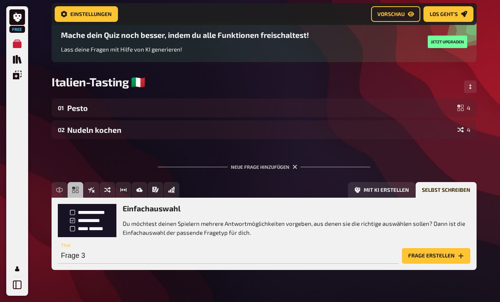
click at [320, 257] on button "Frage erstellen" at bounding box center [436, 256] width 68 height 16
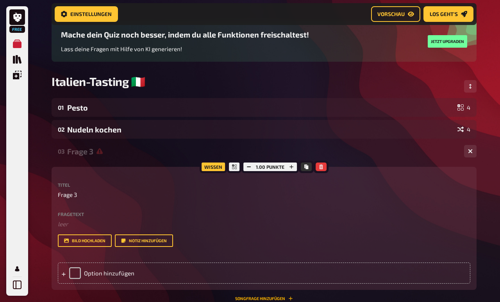
click at [264, 301] on button "Songfrage hinzufügen" at bounding box center [264, 298] width 58 height 5
click at [319, 169] on button "button" at bounding box center [320, 166] width 11 height 9
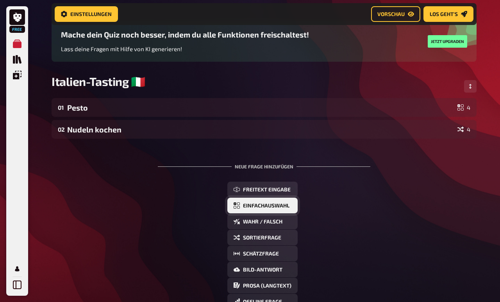
click at [270, 207] on span "Einfachauswahl" at bounding box center [266, 205] width 46 height 5
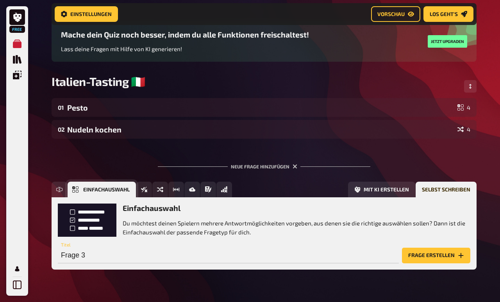
scroll to position [55, 0]
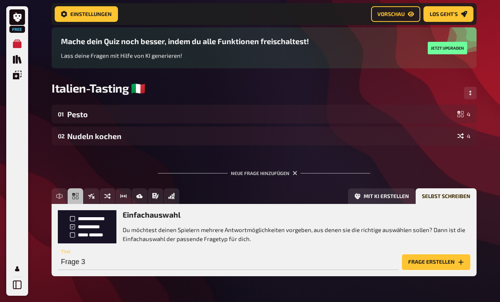
click at [320, 263] on button "Frage erstellen" at bounding box center [436, 262] width 68 height 16
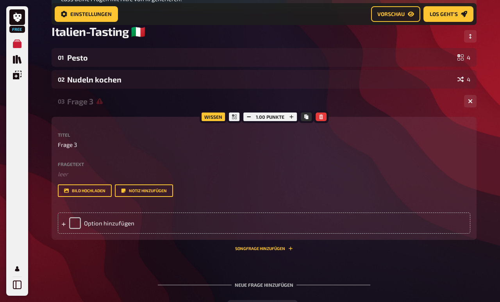
scroll to position [135, 0]
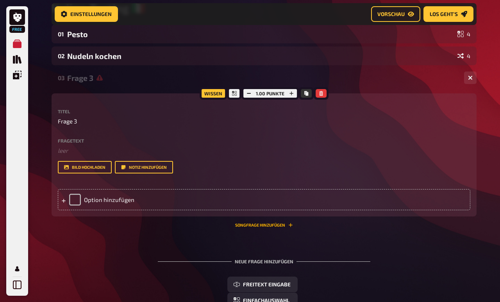
click at [286, 227] on button "Songfrage hinzufügen" at bounding box center [264, 224] width 58 height 5
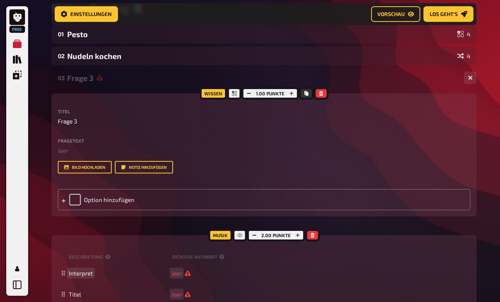
click at [85, 277] on div "01 Pesto 4 02 Nudeln kochen 4 03 Frage 3 1 0 Wissen 1.00 Punkte Titel Frage 3 F…" at bounding box center [264, 273] width 425 height 497
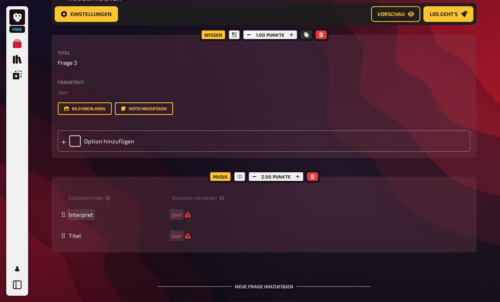
scroll to position [157, 0]
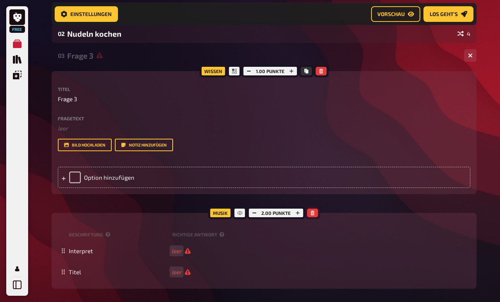
click at [311, 216] on button "button" at bounding box center [312, 212] width 11 height 9
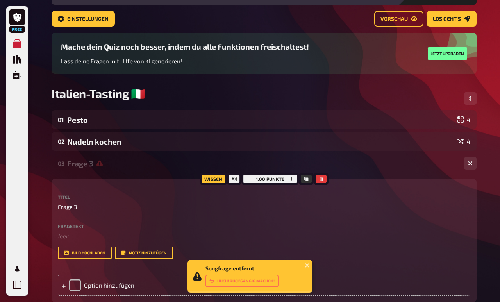
scroll to position [27, 0]
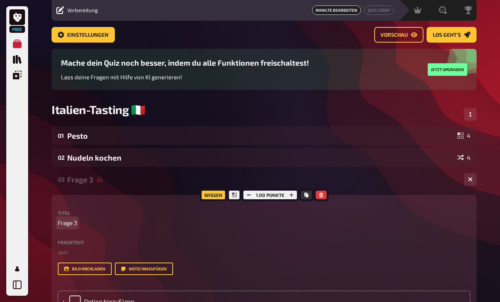
click at [80, 225] on p "Frage 3" at bounding box center [264, 222] width 412 height 9
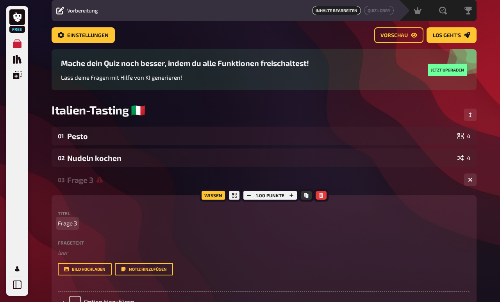
click at [80, 225] on p "Frage 3" at bounding box center [264, 223] width 412 height 9
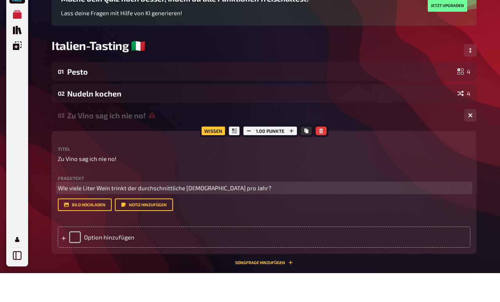
scroll to position [76, 0]
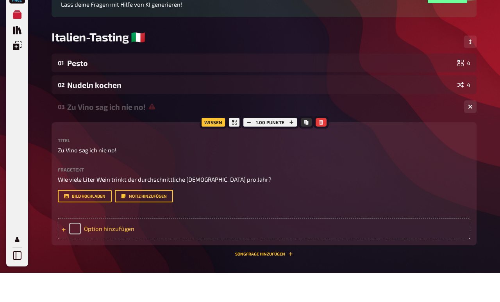
click at [172, 247] on div "Option hinzufügen" at bounding box center [264, 257] width 412 height 21
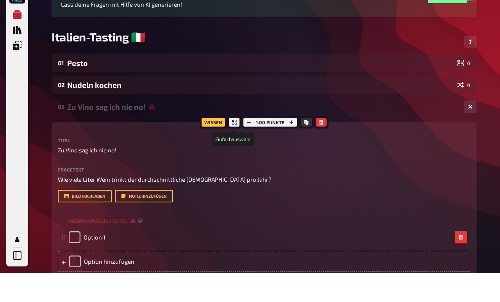
click at [233, 145] on div at bounding box center [234, 151] width 14 height 12
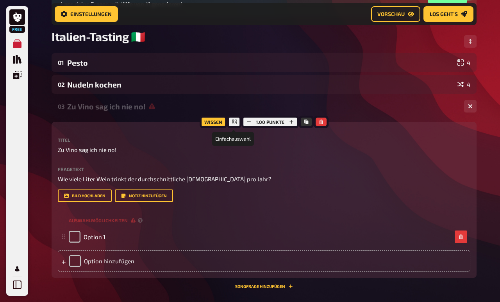
click at [234, 123] on icon at bounding box center [234, 121] width 5 height 5
click at [320, 126] on button "button" at bounding box center [320, 121] width 11 height 9
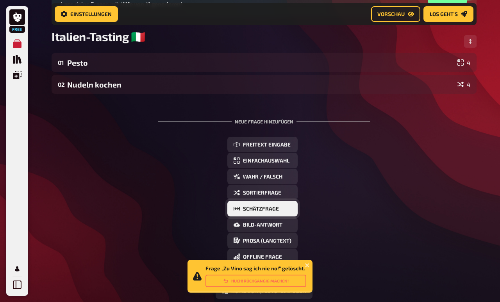
click at [258, 208] on button "Schätzfrage" at bounding box center [262, 209] width 70 height 16
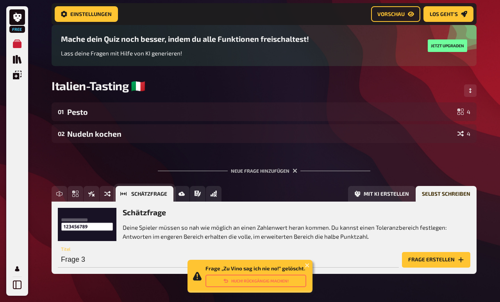
scroll to position [55, 0]
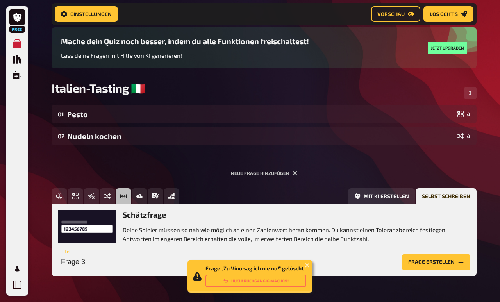
click at [320, 270] on button "Frage erstellen" at bounding box center [436, 262] width 68 height 16
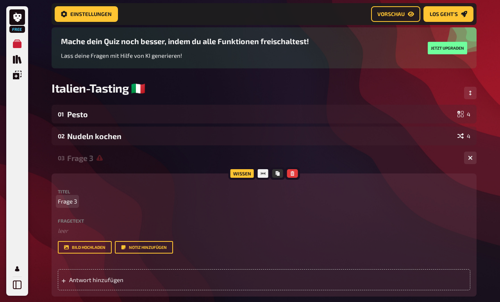
click at [78, 205] on p "Frage 3" at bounding box center [264, 201] width 412 height 9
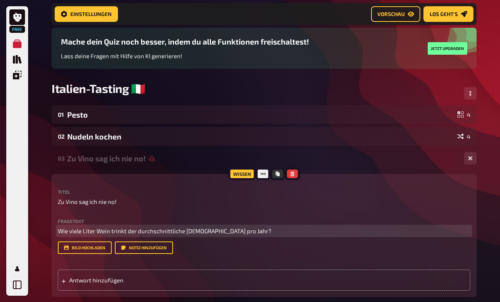
scroll to position [51, 0]
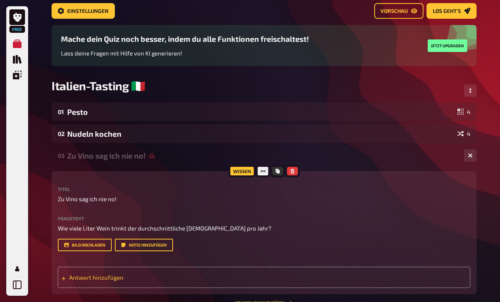
click at [105, 276] on div "Antwort hinzufügen" at bounding box center [264, 277] width 412 height 21
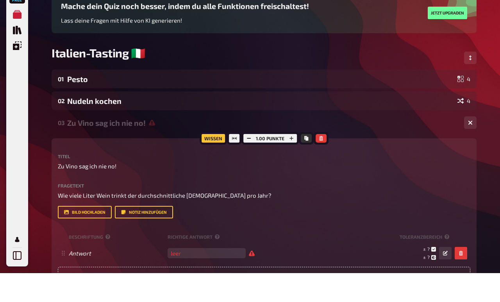
scroll to position [67, 0]
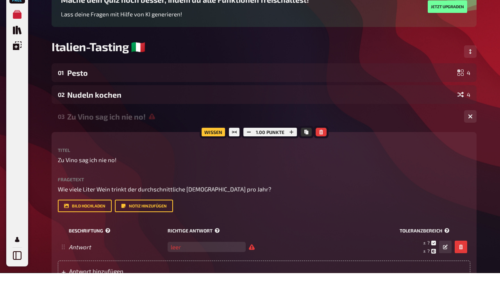
click at [222, 256] on small "Richtige Antwort" at bounding box center [281, 259] width 229 height 7
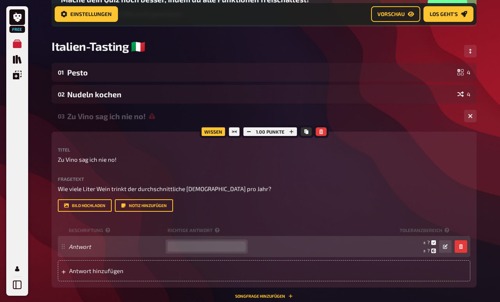
click at [211, 246] on input "number" at bounding box center [206, 246] width 78 height 10
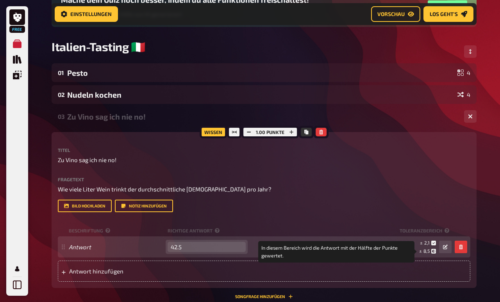
type input "42.5"
click at [320, 252] on small "± 8,5" at bounding box center [427, 250] width 17 height 7
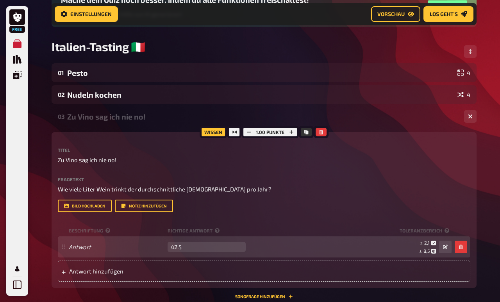
scroll to position [96, 0]
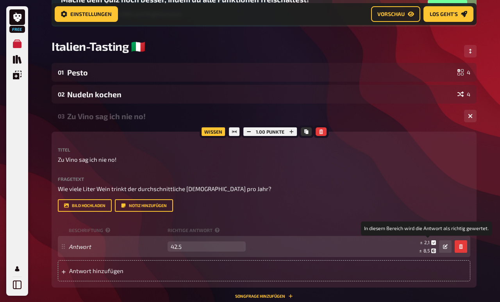
click at [320, 245] on small "± 2,1" at bounding box center [428, 242] width 16 height 7
click at [320, 245] on span "2,1" at bounding box center [426, 241] width 5 height 5
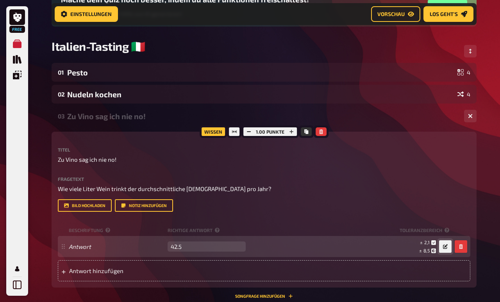
click at [320, 251] on button "button" at bounding box center [445, 246] width 12 height 12
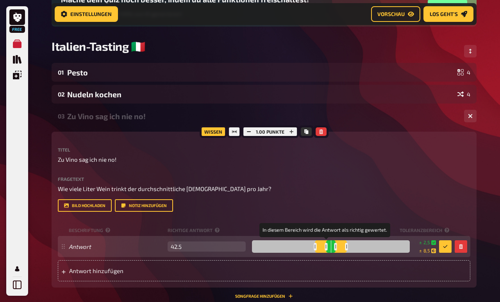
click at [320, 250] on div at bounding box center [325, 246] width 3 height 7
click at [320, 253] on button "button" at bounding box center [445, 246] width 12 height 12
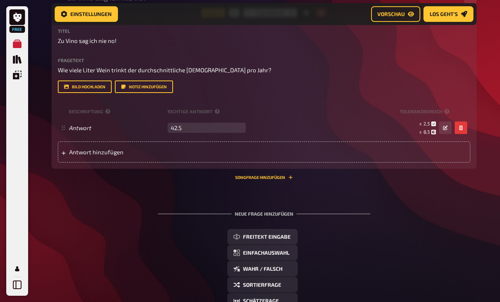
scroll to position [77, 0]
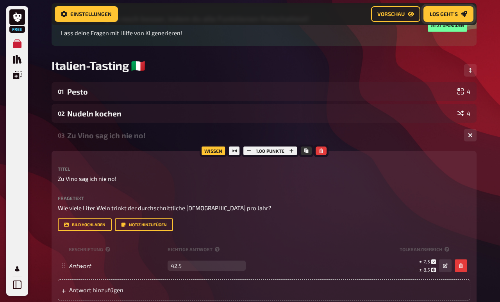
click at [320, 15] on span "Los geht's" at bounding box center [443, 13] width 28 height 5
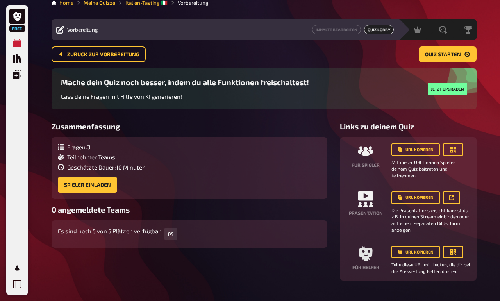
scroll to position [2, 0]
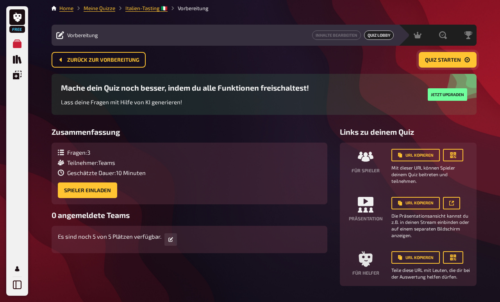
click at [320, 64] on button "Quiz starten" at bounding box center [447, 60] width 58 height 16
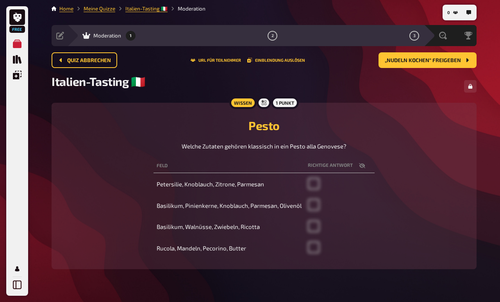
click at [219, 208] on td "Basilikum, Pinienkerne, Knoblauch, Parmesan, Olivenöl" at bounding box center [228, 206] width 151 height 20
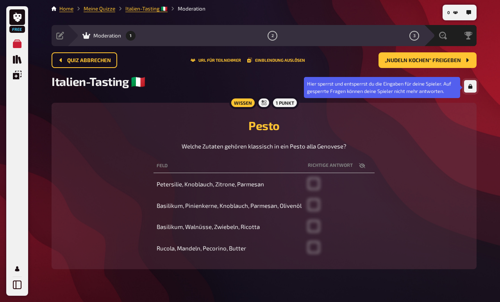
click at [320, 85] on button "button" at bounding box center [470, 86] width 12 height 12
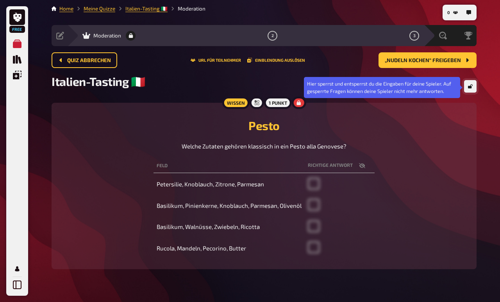
click at [320, 85] on button "button" at bounding box center [470, 86] width 12 height 12
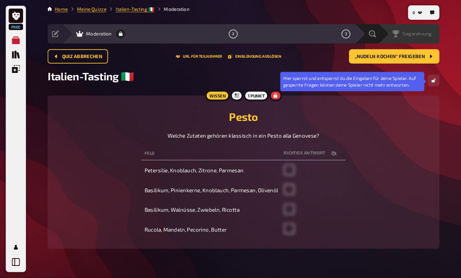
scroll to position [0, 0]
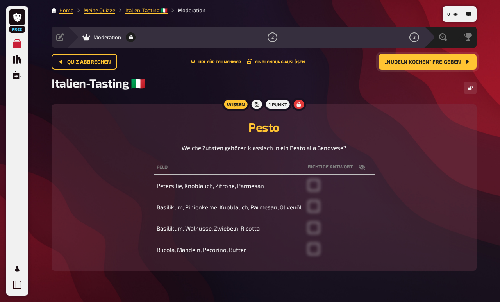
click at [320, 65] on span "„Nudeln kochen“ freigeben" at bounding box center [422, 61] width 76 height 5
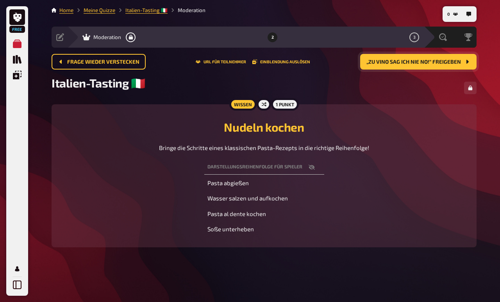
click at [283, 169] on th "Darstellungsreihenfolge für Spieler" at bounding box center [264, 167] width 120 height 14
click at [320, 168] on button "button" at bounding box center [311, 167] width 19 height 8
click at [292, 167] on icon "button" at bounding box center [289, 167] width 6 height 5
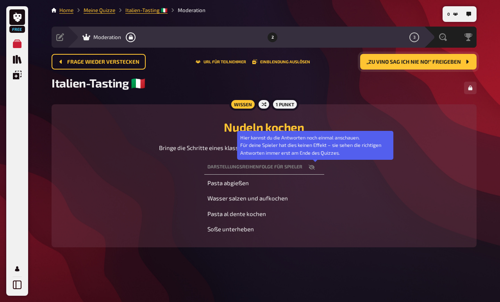
click at [294, 167] on th "Darstellungsreihenfolge für Spieler Hier kannst du die Antworten noch einmal an…" at bounding box center [264, 167] width 120 height 14
click at [312, 167] on icon "button" at bounding box center [311, 166] width 6 height 5
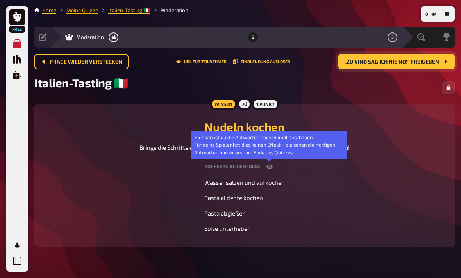
click at [91, 12] on link "Meine Quizze" at bounding box center [82, 10] width 32 height 6
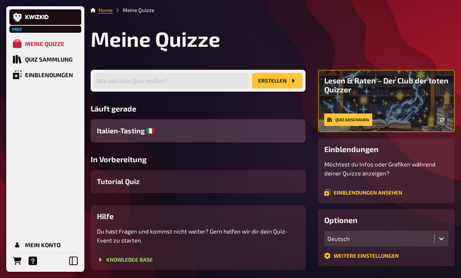
click at [136, 131] on span "Italien-Tasting 🇮🇹" at bounding box center [126, 131] width 58 height 11
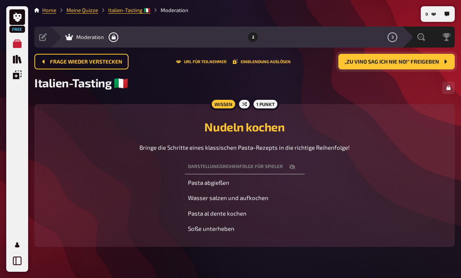
click at [320, 64] on span "„Zu Vino sag ich nie no!“ freigeben" at bounding box center [391, 61] width 94 height 5
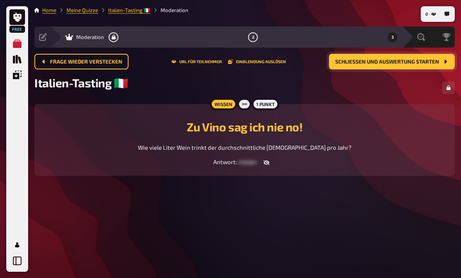
click at [320, 64] on span "Schließen und Auswertung starten" at bounding box center [387, 61] width 104 height 5
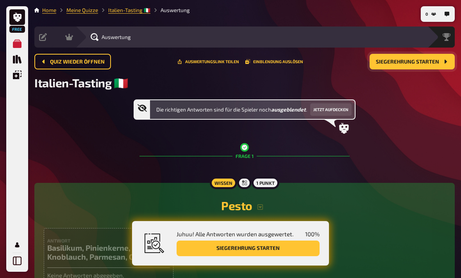
click at [320, 59] on span "Siegerehrung starten" at bounding box center [406, 61] width 63 height 5
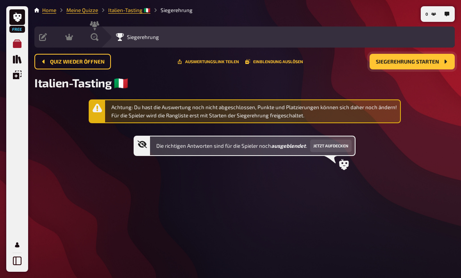
click at [24, 48] on link "Meine Quizze" at bounding box center [17, 44] width 16 height 16
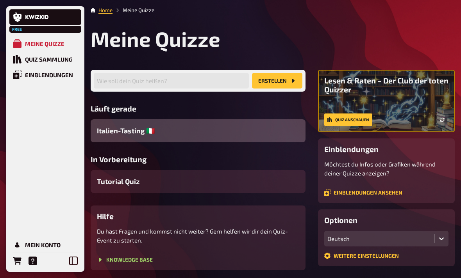
click at [137, 142] on div "Italien-Tasting 🇮🇹" at bounding box center [198, 130] width 215 height 23
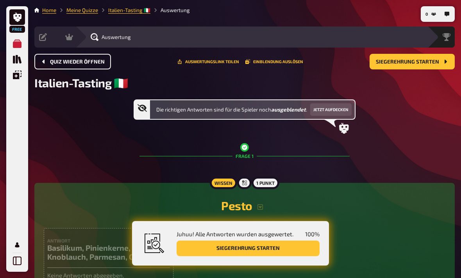
click at [96, 62] on span "Quiz wieder öffnen" at bounding box center [77, 61] width 55 height 5
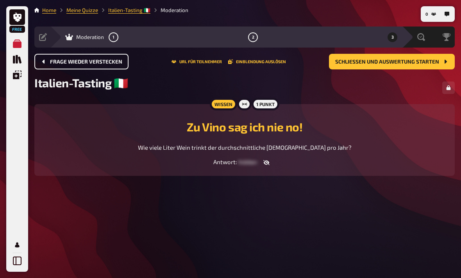
click at [97, 66] on button "Frage wieder verstecken" at bounding box center [81, 62] width 94 height 16
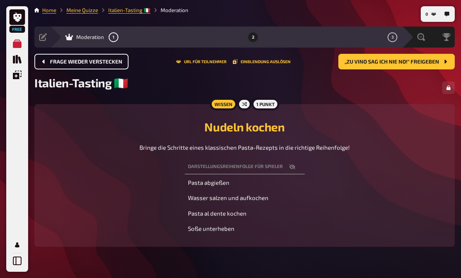
click at [97, 66] on button "Frage wieder verstecken" at bounding box center [81, 62] width 94 height 16
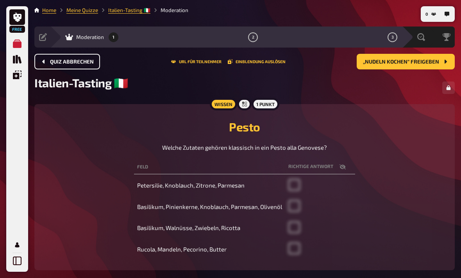
click at [90, 64] on span "Quiz abbrechen" at bounding box center [72, 61] width 44 height 5
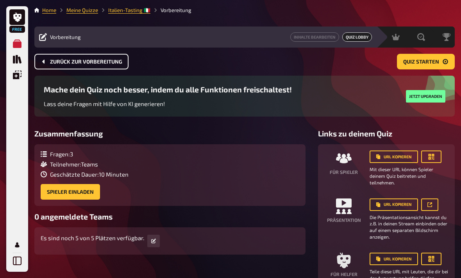
click at [94, 59] on span "Zurück zur Vorbereitung" at bounding box center [86, 61] width 72 height 5
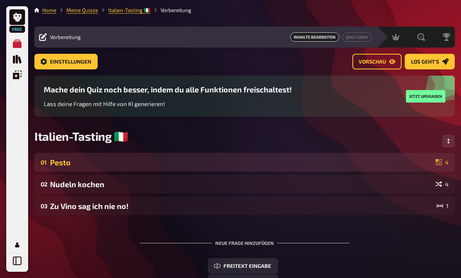
click at [165, 160] on div "Pesto" at bounding box center [241, 162] width 382 height 9
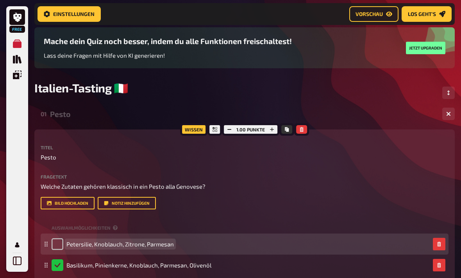
click at [115, 248] on span "Petersilie, Knoblauch, Zitrone, Parmesan" at bounding box center [119, 244] width 107 height 7
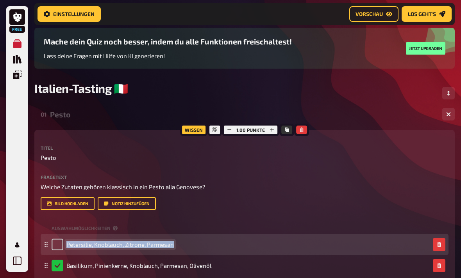
drag, startPoint x: 173, startPoint y: 246, endPoint x: 57, endPoint y: 253, distance: 116.1
click at [57, 253] on div "Petersilie, Knoblauch, Zitrone, Parmesan" at bounding box center [244, 244] width 407 height 21
copy span "Petersilie, Knoblauch, Zitrone, Parmesan"
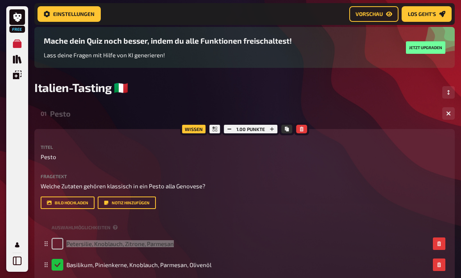
scroll to position [55, 0]
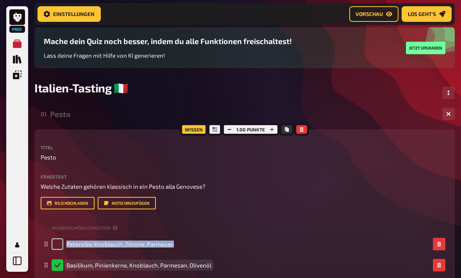
drag, startPoint x: 106, startPoint y: 267, endPoint x: 106, endPoint y: 395, distance: 128.8
click at [106, 266] on div "01 Pesto 4 Wissen 1.00 Punkte Titel Pesto Fragetext Welche Zutaten gehören klas…" at bounding box center [244, 257] width 420 height 305
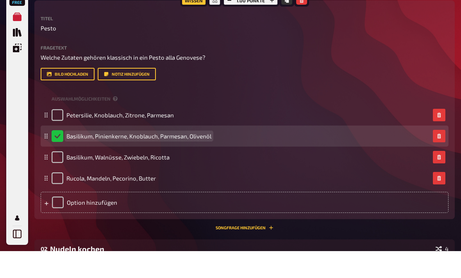
click at [97, 160] on span "Basilikum, Pinienkerne, Knoblauch, Parmesan, Olivenöl" at bounding box center [138, 163] width 145 height 7
drag, startPoint x: 67, startPoint y: 138, endPoint x: 171, endPoint y: 145, distance: 104.1
click at [174, 153] on div "Basilikum, Pinienkerne, Knoblauch, Parmesan, Olivenöl" at bounding box center [244, 163] width 407 height 21
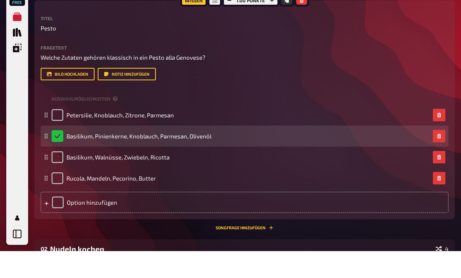
click at [63, 153] on div "Basilikum, Pinienkerne, Knoblauch, Parmesan, Olivenöl" at bounding box center [244, 163] width 407 height 21
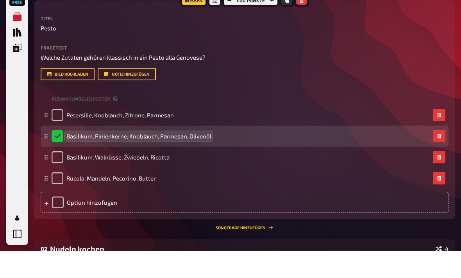
scroll to position [184, 0]
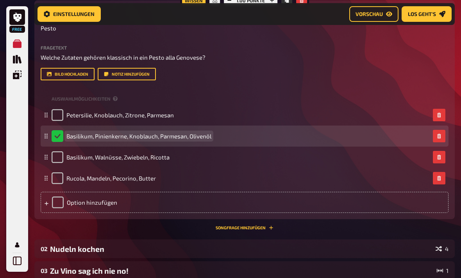
drag, startPoint x: 67, startPoint y: 139, endPoint x: 158, endPoint y: 142, distance: 91.8
click at [158, 142] on div "Basilikum, Pinienkerne, Knoblauch, Parmesan, Olivenöl" at bounding box center [132, 136] width 160 height 12
drag, startPoint x: 211, startPoint y: 139, endPoint x: 206, endPoint y: 138, distance: 4.7
click at [206, 138] on span "Basilikum, Pinienkerne, Knoblauch, Parmesan, Olivenöl" at bounding box center [138, 136] width 145 height 7
click at [66, 138] on span "Basilikum, Pinienkerne, Knoblauch, Parmesan, Olivenöl" at bounding box center [138, 136] width 145 height 7
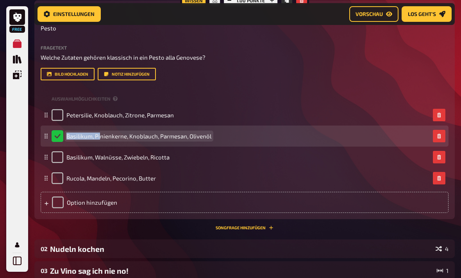
drag, startPoint x: 66, startPoint y: 138, endPoint x: 101, endPoint y: 138, distance: 35.1
click at [103, 138] on span "Basilikum, Pinienkerne, Knoblauch, Parmesan, Olivenöl" at bounding box center [138, 136] width 145 height 7
drag, startPoint x: 157, startPoint y: 139, endPoint x: 204, endPoint y: 139, distance: 47.6
click at [203, 139] on span "Basilikum, Pinienkerne, Knoblauch, Parmesan, Olivenöl" at bounding box center [138, 136] width 145 height 7
click at [211, 138] on span "Basilikum, Pinienkerne, Knoblauch, Parmesan, Olivenöl" at bounding box center [138, 136] width 145 height 7
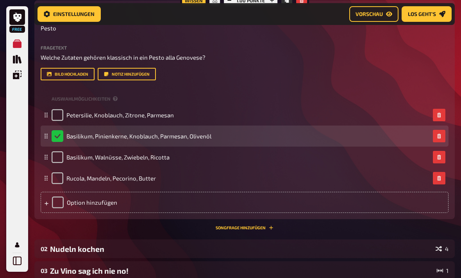
click at [211, 138] on div "Basilikum, Pinienkerne, Knoblauch, Parmesan, Olivenöl" at bounding box center [241, 136] width 378 height 12
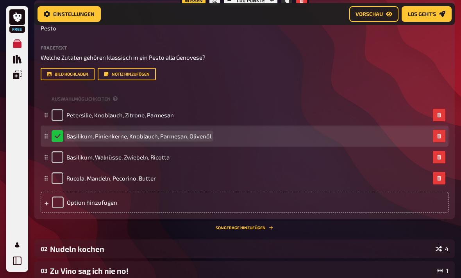
drag, startPoint x: 210, startPoint y: 138, endPoint x: 75, endPoint y: 135, distance: 135.5
click at [75, 135] on span "Basilikum, Pinienkerne, Knoblauch, Parmesan, Olivenöl" at bounding box center [138, 136] width 145 height 7
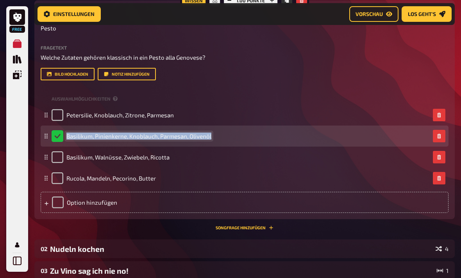
drag, startPoint x: 210, startPoint y: 138, endPoint x: 68, endPoint y: 132, distance: 142.6
click at [68, 132] on div "Basilikum, Pinienkerne, Knoblauch, Parmesan, Olivenöl" at bounding box center [244, 136] width 407 height 21
copy span "Basilikum, Pinienkerne, Knoblauch, Parmesan, Olivenöl"
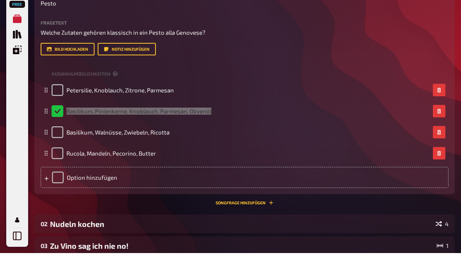
scroll to position [209, 0]
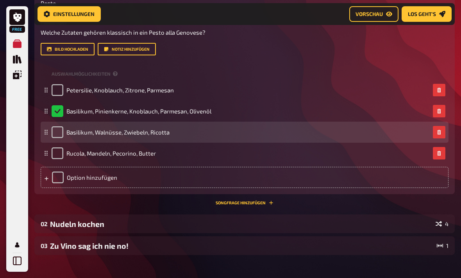
click at [97, 138] on div "Basilikum, Walnüsse, Zwiebeln, Ricotta" at bounding box center [111, 132] width 118 height 12
click at [94, 135] on span "Basilikum, Walnüsse, Zwiebeln, Ricotta" at bounding box center [117, 132] width 103 height 7
drag, startPoint x: 68, startPoint y: 134, endPoint x: 186, endPoint y: 137, distance: 117.9
click at [186, 137] on div "Basilikum, Walnüsse, Zwiebeln, Ricotta" at bounding box center [241, 132] width 378 height 12
copy span "Basilikum, Walnüsse, Zwiebeln, Ricotta"
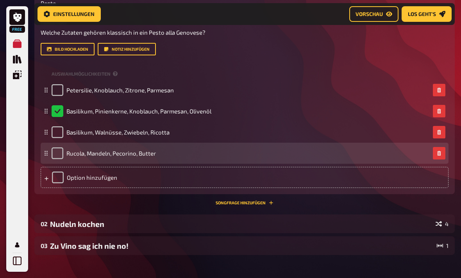
click at [122, 159] on div "Rucola, Mandeln, Pecorino, Butter" at bounding box center [104, 154] width 104 height 12
drag, startPoint x: 124, startPoint y: 157, endPoint x: 128, endPoint y: 155, distance: 5.4
click at [124, 157] on span "Rucola, Mandeln, Pecorino, Butter" at bounding box center [110, 153] width 89 height 7
drag, startPoint x: 156, startPoint y: 156, endPoint x: 140, endPoint y: 153, distance: 15.4
click at [140, 153] on span "Rucola, Mandeln, Pecorino, Butter" at bounding box center [110, 153] width 89 height 7
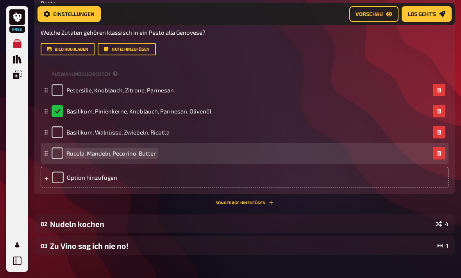
click at [66, 155] on div "Rucola, Mandeln, Pecorino, Butter" at bounding box center [104, 154] width 104 height 12
drag, startPoint x: 69, startPoint y: 155, endPoint x: 146, endPoint y: 155, distance: 76.1
click at [148, 155] on span "Rucola, Mandeln, Pecorino, Butter" at bounding box center [110, 153] width 89 height 7
click at [78, 157] on span "Rucola, Mandeln, Pecorino, Butter" at bounding box center [110, 153] width 89 height 7
drag, startPoint x: 69, startPoint y: 155, endPoint x: 113, endPoint y: 155, distance: 44.1
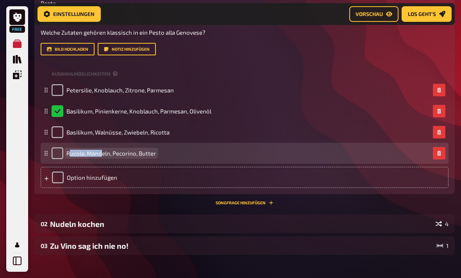
click at [110, 156] on span "Rucola, Mandeln, Pecorino, Butter" at bounding box center [110, 153] width 89 height 7
click at [85, 157] on span "Rucola, Mandeln, Pecorino, Butter" at bounding box center [110, 153] width 89 height 7
drag, startPoint x: 67, startPoint y: 155, endPoint x: 80, endPoint y: 156, distance: 12.9
click at [76, 156] on span "Rucola, Mandeln, Pecorino, Butter" at bounding box center [110, 153] width 89 height 7
drag, startPoint x: 105, startPoint y: 155, endPoint x: 108, endPoint y: 150, distance: 6.1
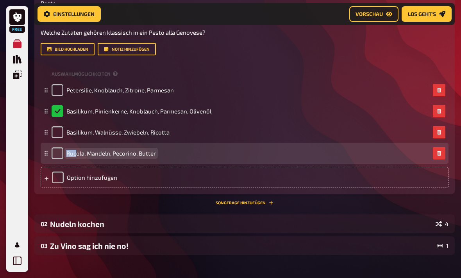
click at [105, 155] on span "Rucola, Mandeln, Pecorino, Butter" at bounding box center [110, 153] width 89 height 7
drag, startPoint x: 68, startPoint y: 155, endPoint x: 131, endPoint y: 157, distance: 63.6
click at [132, 157] on span "Rucola, Mandeln, Pecorino, Butter" at bounding box center [110, 153] width 89 height 7
drag, startPoint x: 148, startPoint y: 157, endPoint x: 153, endPoint y: 156, distance: 4.4
click at [153, 156] on span "Rucola, Mandeln, Pecorino, Butter" at bounding box center [110, 153] width 89 height 7
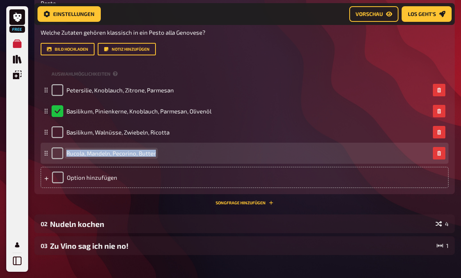
drag, startPoint x: 67, startPoint y: 154, endPoint x: 156, endPoint y: 156, distance: 89.0
click at [156, 156] on div "Rucola, Mandeln, Pecorino, Butter" at bounding box center [241, 154] width 378 height 12
copy span "Rucola, Mandeln, Pecorino, Butter"
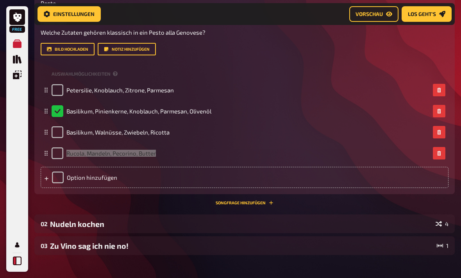
click at [18, 262] on icon at bounding box center [17, 261] width 9 height 9
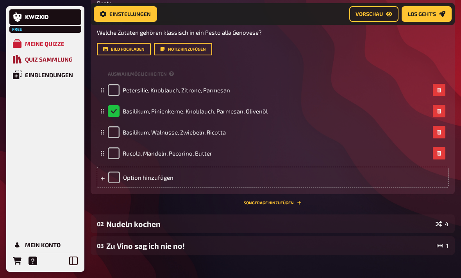
click at [59, 65] on link "Quiz Sammlung" at bounding box center [45, 60] width 72 height 16
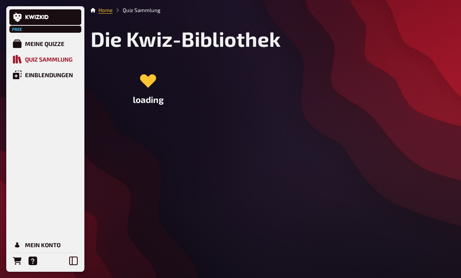
scroll to position [25, 0]
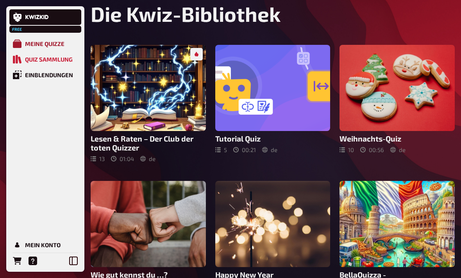
click at [46, 42] on div "Meine Quizze" at bounding box center [44, 43] width 39 height 7
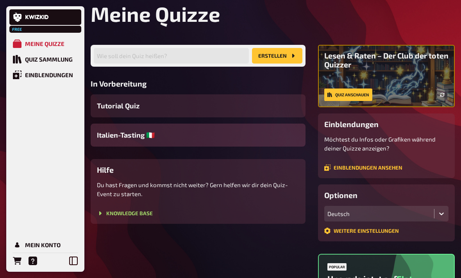
click at [167, 133] on div "Italien-Tasting 🇮🇹" at bounding box center [198, 135] width 215 height 23
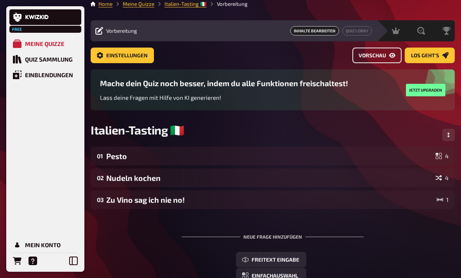
click at [320, 61] on link "Vorschau" at bounding box center [376, 56] width 49 height 16
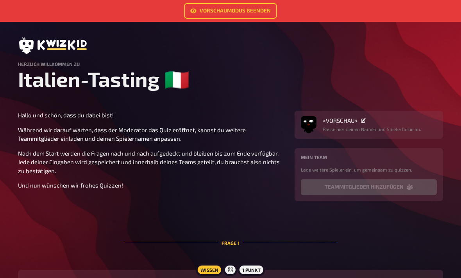
scroll to position [5, 0]
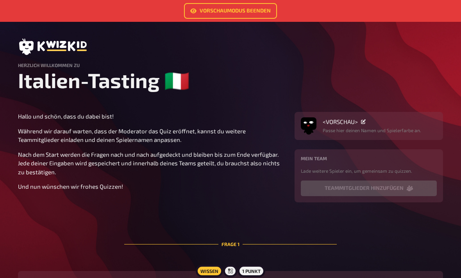
click at [320, 184] on div "Mein Team Lade weitere Spieler ein, um gemeinsam zu quizzen. Teammitglieder hin…" at bounding box center [369, 176] width 136 height 41
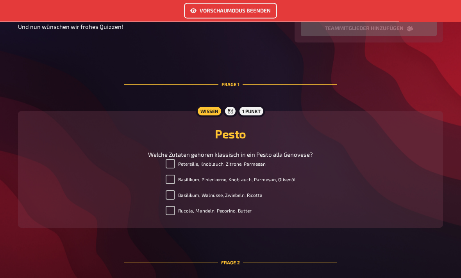
click at [276, 11] on link "Vorschaumodus beenden" at bounding box center [230, 11] width 93 height 16
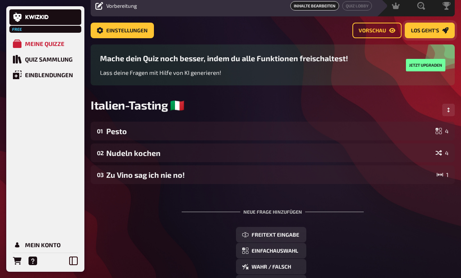
click at [320, 29] on span "Los geht's" at bounding box center [425, 30] width 28 height 5
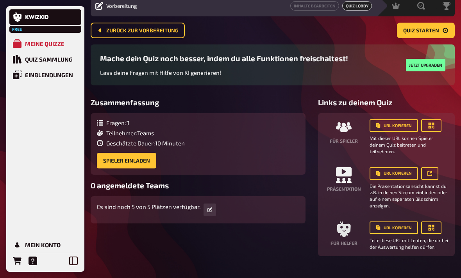
scroll to position [20, 0]
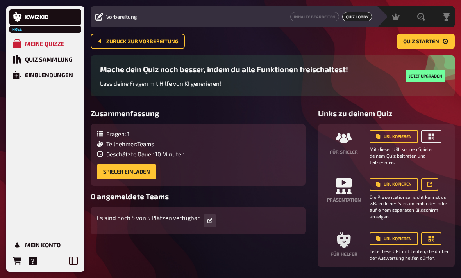
click at [320, 141] on button "button" at bounding box center [431, 136] width 20 height 12
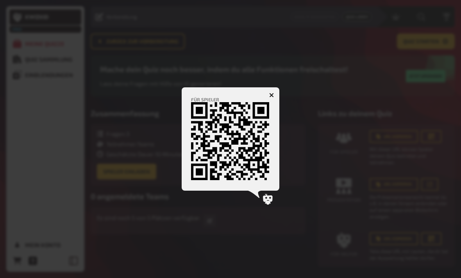
click at [320, 183] on div at bounding box center [230, 139] width 461 height 278
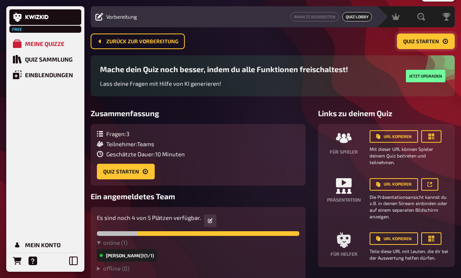
click at [320, 48] on button "Quiz starten" at bounding box center [426, 42] width 58 height 16
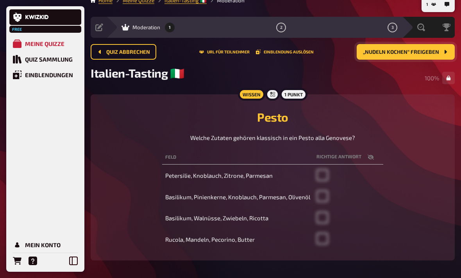
click at [320, 57] on button "„Nudeln kochen“ freigeben" at bounding box center [405, 52] width 98 height 16
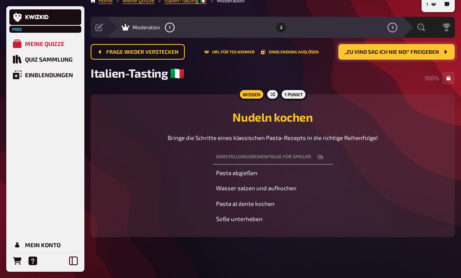
click at [320, 55] on span "„Zu Vino sag ich nie no!“ freigeben" at bounding box center [391, 52] width 94 height 5
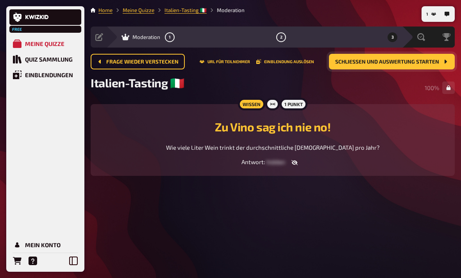
click at [320, 56] on button "Schließen und Auswertung starten" at bounding box center [392, 62] width 126 height 16
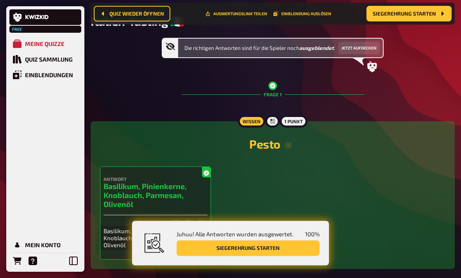
scroll to position [82, 0]
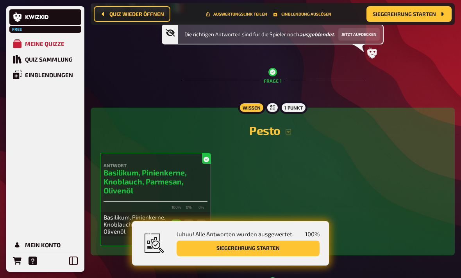
click at [290, 256] on button "Siegerehrung starten" at bounding box center [247, 249] width 143 height 16
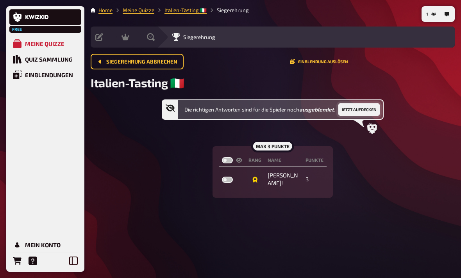
click at [320, 105] on button "Jetzt aufdecken" at bounding box center [358, 109] width 41 height 12
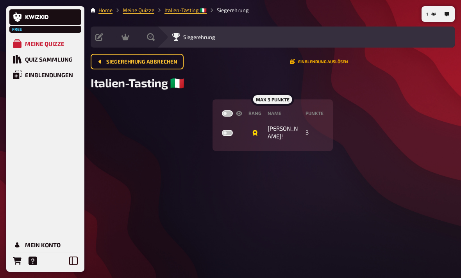
click at [306, 59] on button "Einblendung auslösen" at bounding box center [319, 61] width 58 height 5
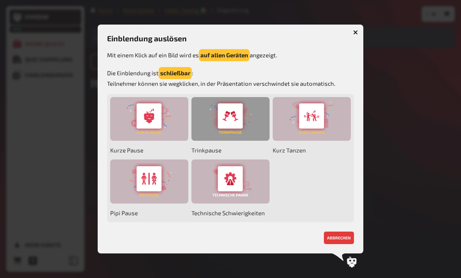
click at [226, 123] on div at bounding box center [230, 119] width 78 height 44
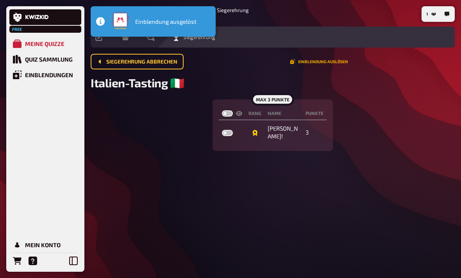
click at [306, 59] on button "Einblendung auslösen" at bounding box center [319, 61] width 58 height 5
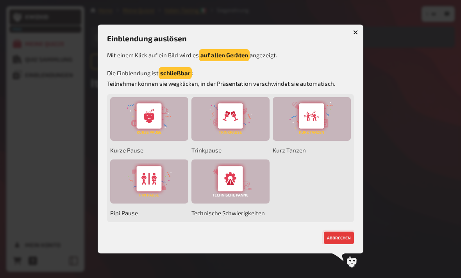
click at [320, 243] on button "abbrechen" at bounding box center [339, 238] width 30 height 12
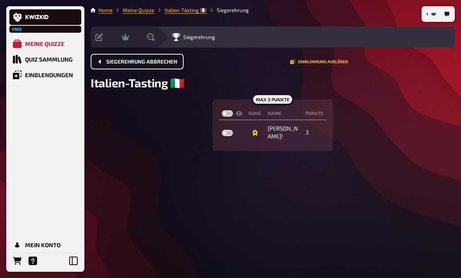
click at [178, 56] on button "Siegerehrung abbrechen" at bounding box center [137, 62] width 93 height 16
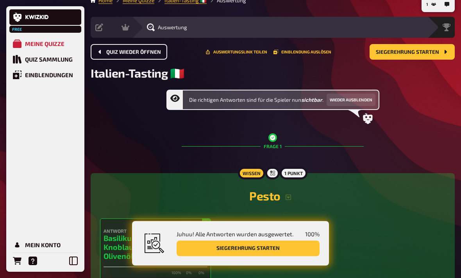
click at [132, 50] on span "Quiz wieder öffnen" at bounding box center [133, 52] width 55 height 5
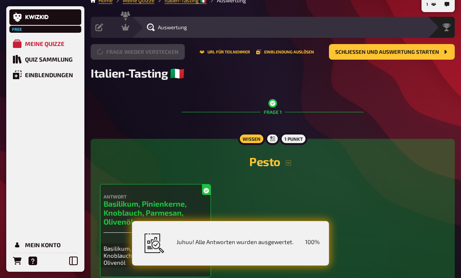
scroll to position [10, 0]
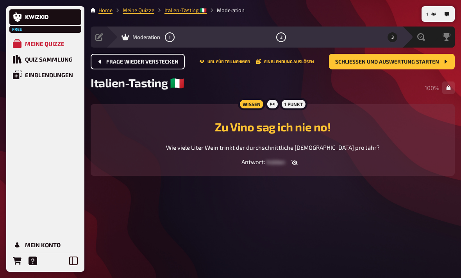
click at [275, 57] on div "Frage wieder verstecken URL für Teilnehmer Einblendung auslösen Schließen und A…" at bounding box center [273, 62] width 364 height 16
click at [276, 59] on button "Einblendung auslösen" at bounding box center [285, 61] width 58 height 5
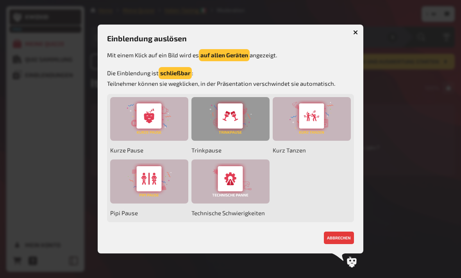
click at [219, 134] on div at bounding box center [230, 119] width 78 height 44
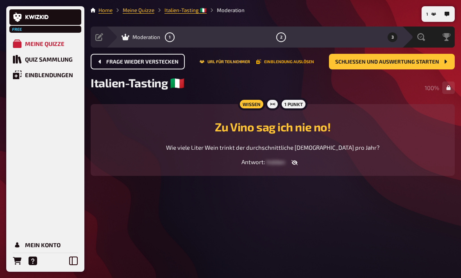
click at [285, 59] on button "Einblendung auslösen" at bounding box center [285, 61] width 58 height 5
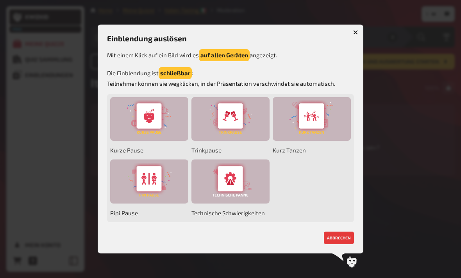
click at [320, 35] on icon "button" at bounding box center [355, 32] width 5 height 5
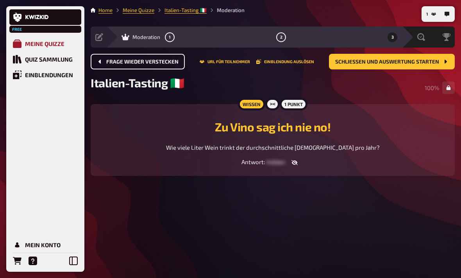
click at [47, 48] on link "Meine Quizze" at bounding box center [45, 44] width 72 height 16
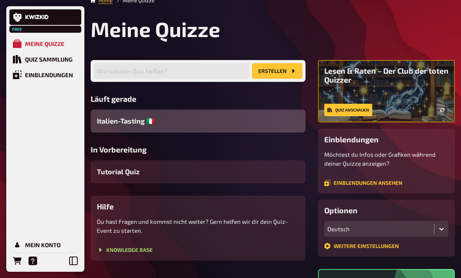
click at [172, 127] on div "Italien-Tasting 🇮🇹" at bounding box center [198, 121] width 215 height 23
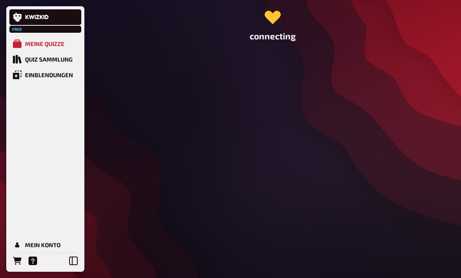
scroll to position [10, 0]
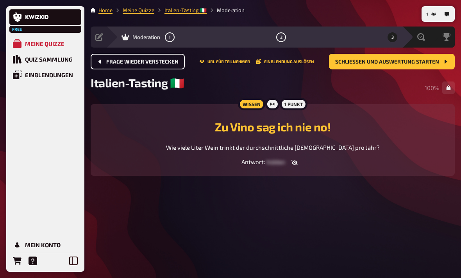
click at [170, 59] on span "Frage wieder verstecken" at bounding box center [142, 61] width 72 height 5
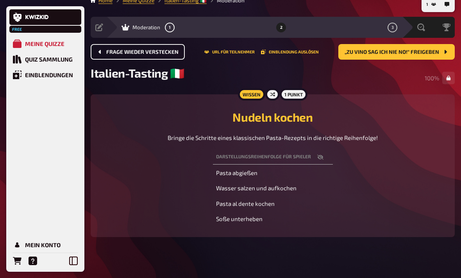
click at [170, 51] on span "Frage wieder verstecken" at bounding box center [142, 52] width 72 height 5
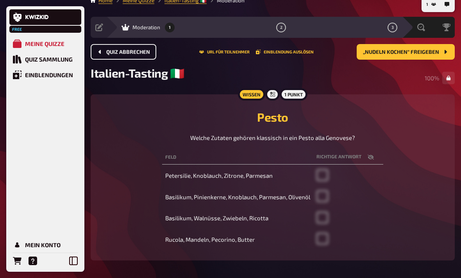
click at [119, 55] on button "Quiz abbrechen" at bounding box center [124, 52] width 66 height 16
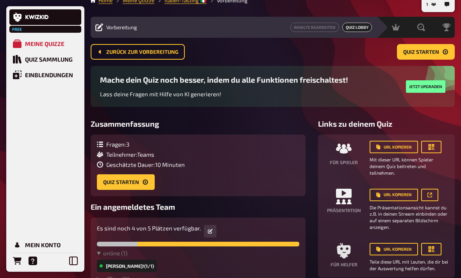
click at [119, 55] on button "Zurück zur Vorbereitung" at bounding box center [138, 52] width 94 height 16
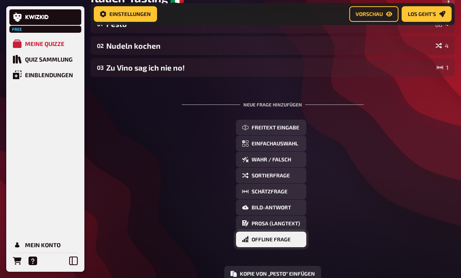
scroll to position [173, 0]
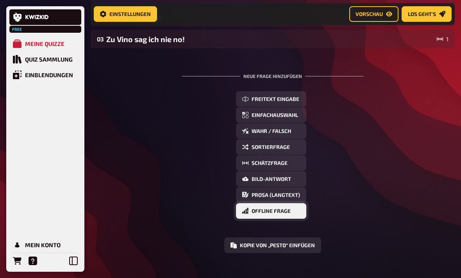
click at [286, 213] on span "Offline Frage" at bounding box center [270, 211] width 39 height 5
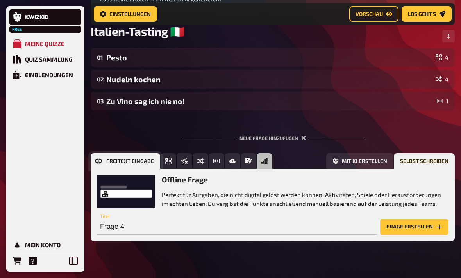
click at [100, 159] on button "Freitext Eingabe" at bounding box center [125, 161] width 69 height 16
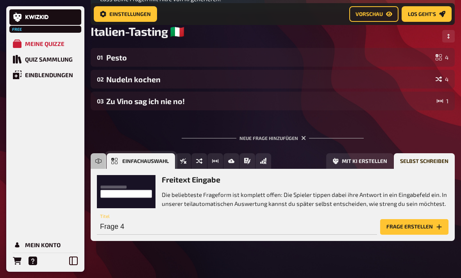
click at [163, 164] on span "Einfachauswahl" at bounding box center [145, 161] width 46 height 5
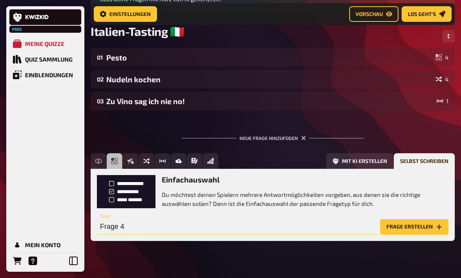
click at [221, 229] on input "Frage 4" at bounding box center [237, 227] width 280 height 16
type input "E"
type input "M"
type input "L"
type input "La Musica!"
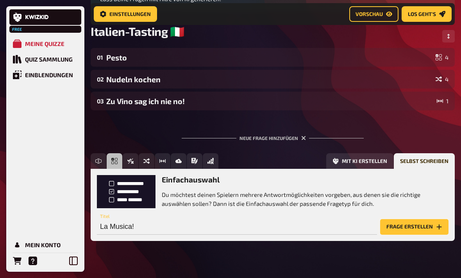
click at [320, 233] on button "Frage erstellen" at bounding box center [414, 227] width 68 height 16
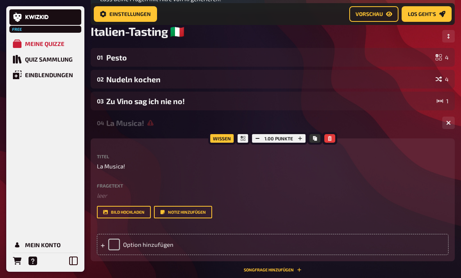
click at [259, 275] on div "04 La Musica! 0 Wissen 1.00 Punkte Titel La Musica! Fragetext ﻿ leer Hier hinzi…" at bounding box center [273, 196] width 364 height 165
click at [259, 272] on button "Songfrage hinzufügen" at bounding box center [273, 270] width 58 height 5
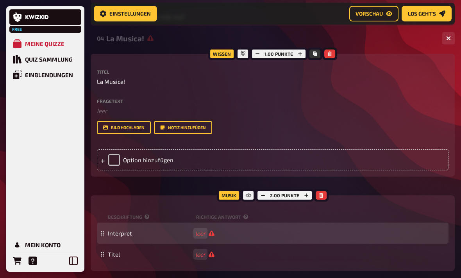
scroll to position [197, 0]
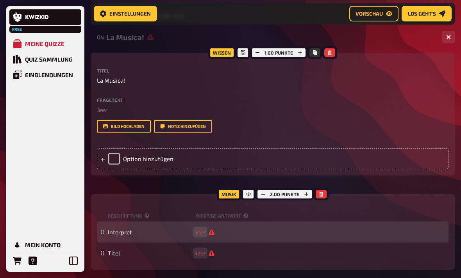
click at [140, 238] on div "Interpret leer" at bounding box center [272, 232] width 351 height 21
click at [126, 235] on span "Interpret" at bounding box center [120, 232] width 24 height 7
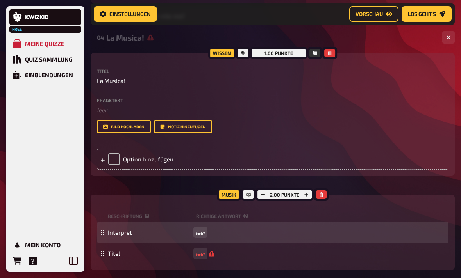
click at [205, 238] on div "Interpret leer" at bounding box center [272, 232] width 351 height 21
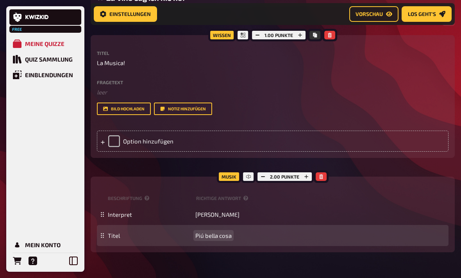
scroll to position [214, 0]
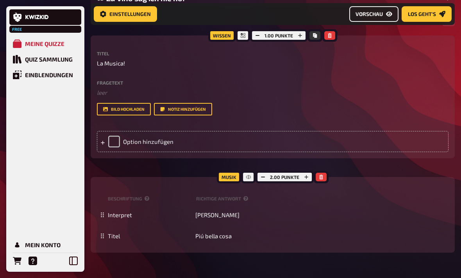
click at [320, 17] on link "Vorschau" at bounding box center [373, 14] width 49 height 16
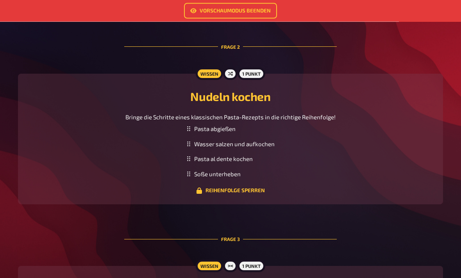
scroll to position [654, 0]
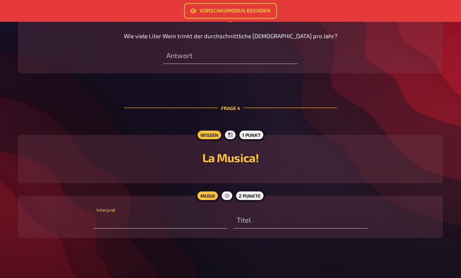
click at [199, 227] on input "text" at bounding box center [160, 221] width 134 height 16
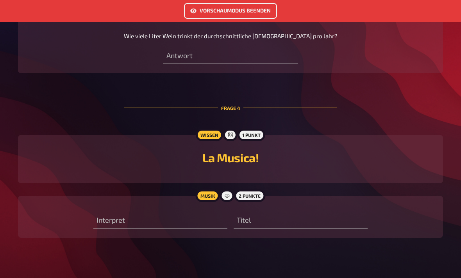
click at [235, 11] on link "Vorschaumodus beenden" at bounding box center [230, 11] width 93 height 16
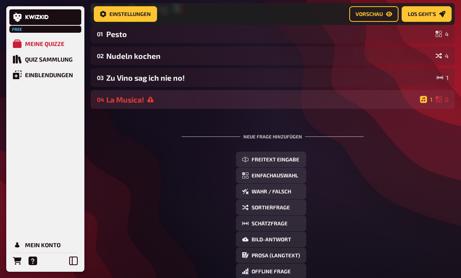
click at [165, 104] on div "La Musica!" at bounding box center [261, 99] width 310 height 9
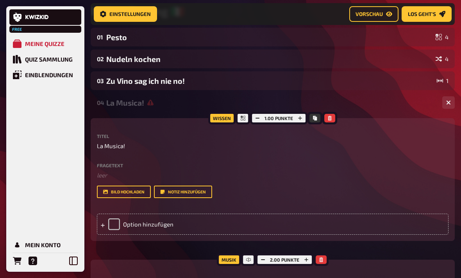
scroll to position [130, 0]
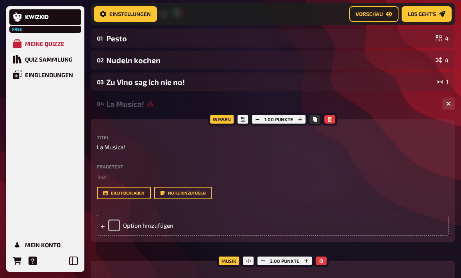
click at [320, 122] on icon "button" at bounding box center [329, 119] width 4 height 5
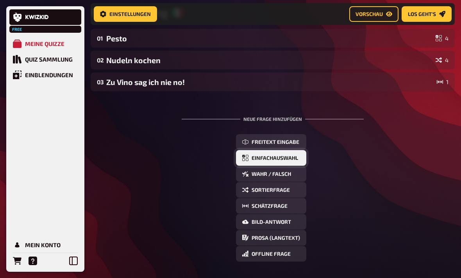
click at [274, 166] on button "Einfachauswahl" at bounding box center [271, 158] width 70 height 16
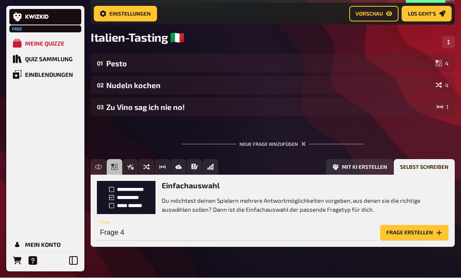
scroll to position [101, 0]
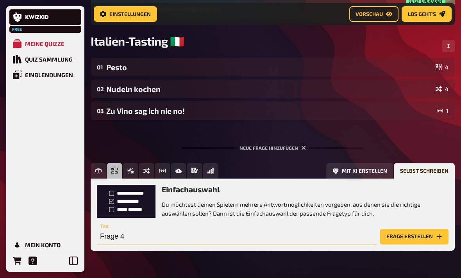
click at [172, 240] on input "Frage 4" at bounding box center [237, 237] width 280 height 16
type input "Eine Tasse Kaffee"
click at [320, 244] on button "Frage erstellen" at bounding box center [414, 237] width 68 height 16
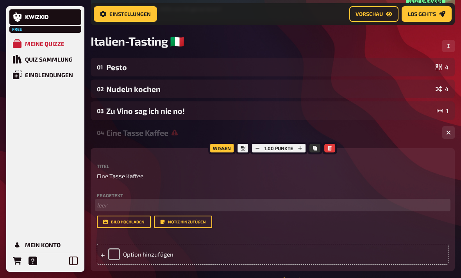
click at [118, 205] on p "﻿ leer" at bounding box center [272, 205] width 351 height 9
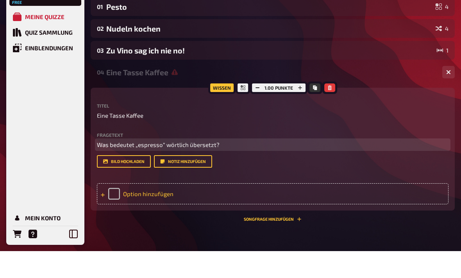
scroll to position [157, 0]
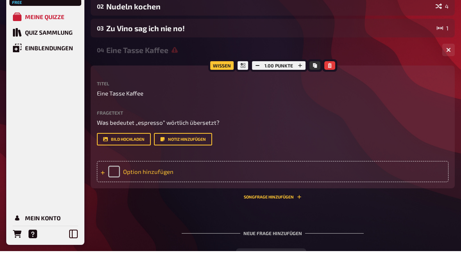
click at [145, 188] on div "Option hinzufügen" at bounding box center [272, 198] width 351 height 21
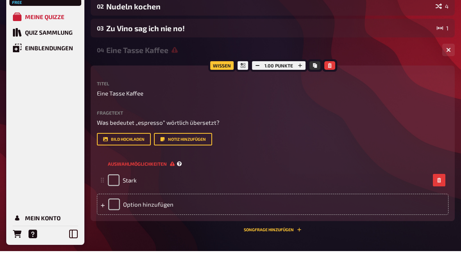
scroll to position [185, 0]
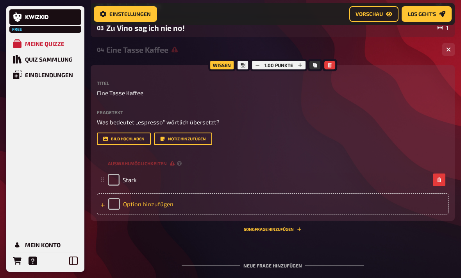
click at [157, 210] on div "Option hinzufügen" at bounding box center [272, 204] width 351 height 21
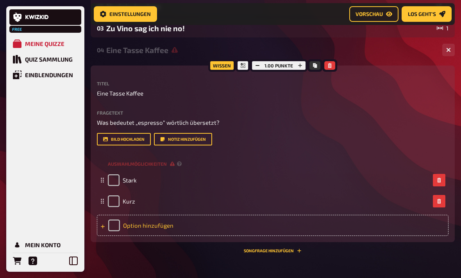
click at [155, 224] on div "Option hinzufügen" at bounding box center [272, 225] width 351 height 21
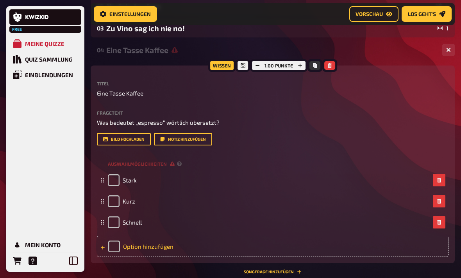
click at [153, 246] on div "Option hinzufügen" at bounding box center [272, 246] width 351 height 21
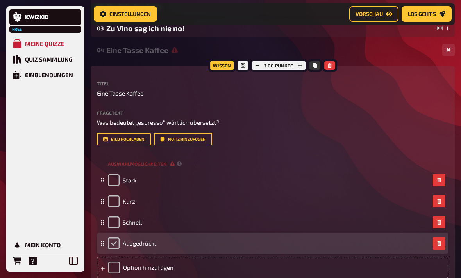
click at [119, 249] on input "checkbox" at bounding box center [114, 244] width 12 height 12
checkbox input "true"
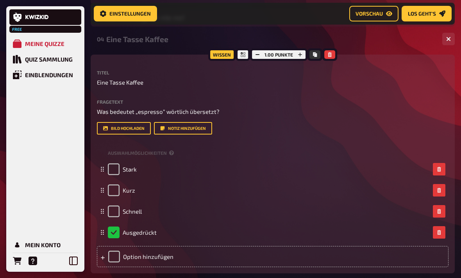
scroll to position [195, 0]
click at [311, 58] on button "Kopieren" at bounding box center [314, 54] width 11 height 9
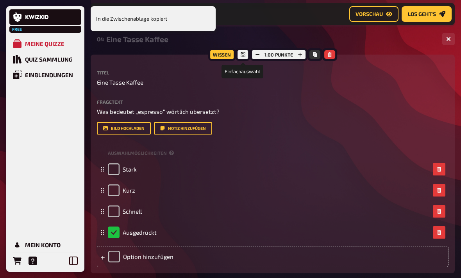
click at [244, 57] on icon at bounding box center [242, 54] width 5 height 5
click at [231, 60] on div "Wissen" at bounding box center [221, 54] width 27 height 12
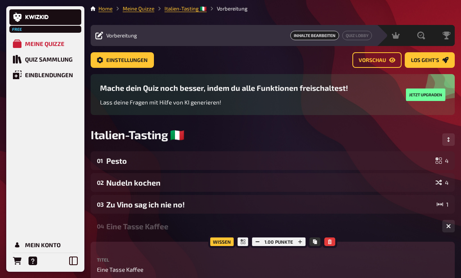
scroll to position [0, 0]
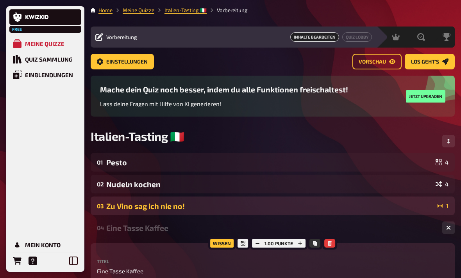
click at [213, 209] on div "Zu Vino sag ich nie no!" at bounding box center [269, 206] width 327 height 9
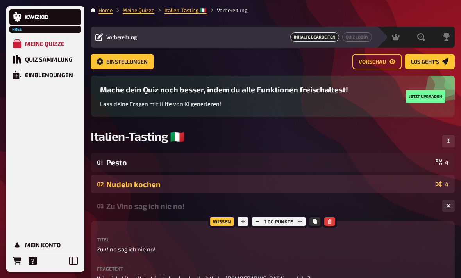
click at [220, 189] on div "Nudeln kochen" at bounding box center [269, 184] width 326 height 9
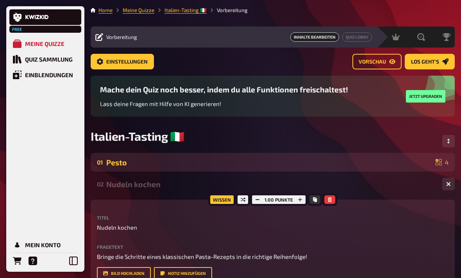
click at [226, 171] on div "01 Pesto 4" at bounding box center [273, 162] width 364 height 19
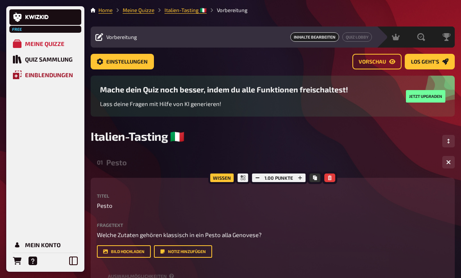
click at [55, 74] on div "Einblendungen" at bounding box center [49, 74] width 48 height 7
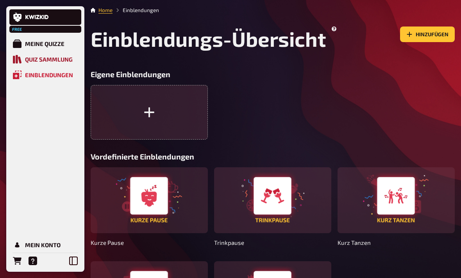
click at [51, 64] on link "Quiz Sammlung" at bounding box center [45, 60] width 72 height 16
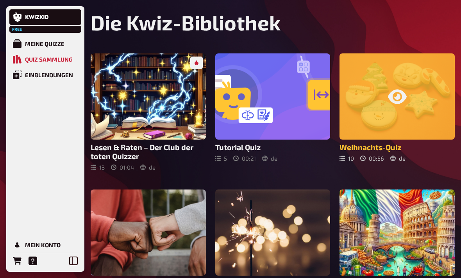
scroll to position [16, 0]
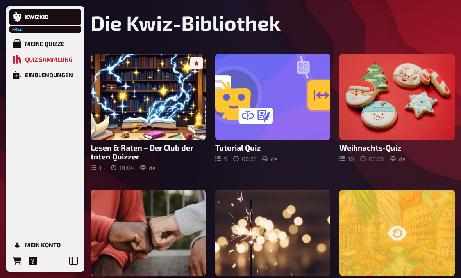
click at [320, 253] on div at bounding box center [396, 233] width 115 height 86
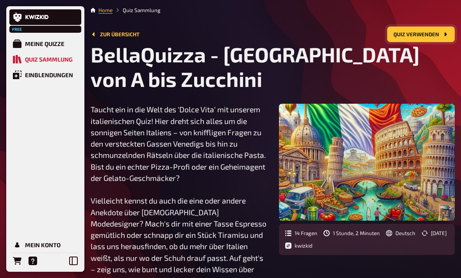
click at [320, 36] on button "Quiz verwenden" at bounding box center [421, 35] width 68 height 16
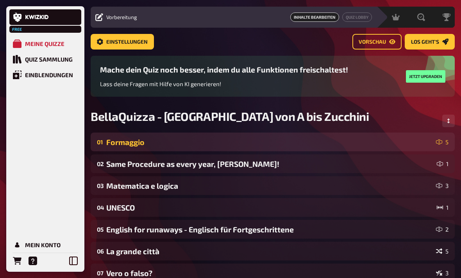
click at [297, 147] on div "Formaggio" at bounding box center [269, 142] width 326 height 9
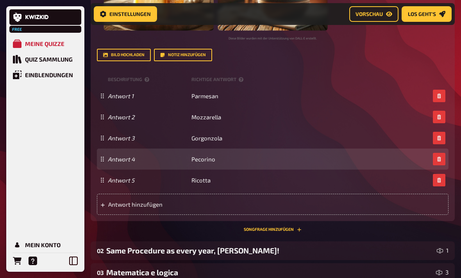
scroll to position [392, 0]
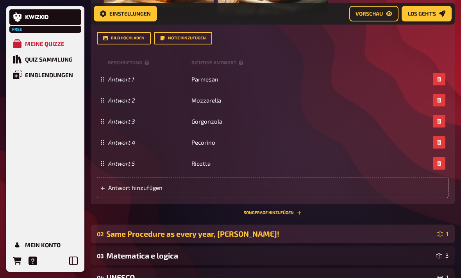
click at [236, 232] on div "Same Procedure as every year, [PERSON_NAME]!" at bounding box center [269, 234] width 327 height 9
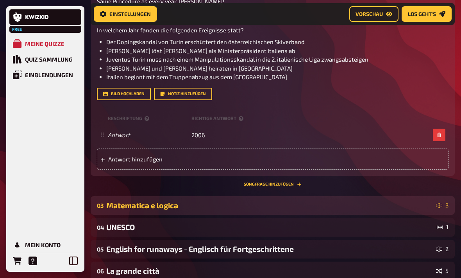
scroll to position [700, 0]
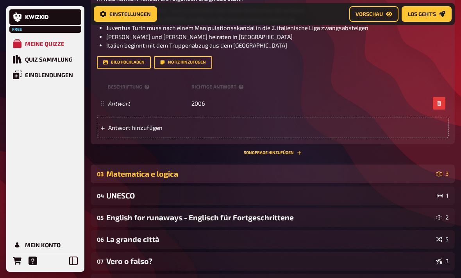
click at [253, 182] on div "03 Matematica e logica 3" at bounding box center [273, 174] width 364 height 19
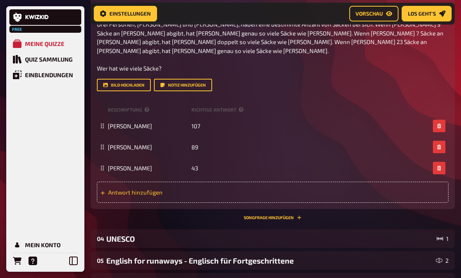
scroll to position [932, 0]
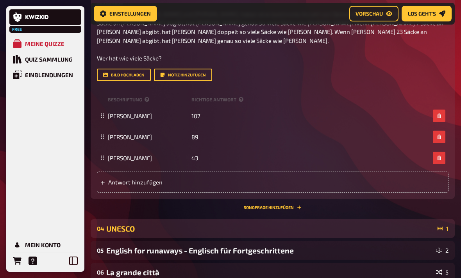
click at [250, 225] on div "UNESCO" at bounding box center [269, 229] width 327 height 9
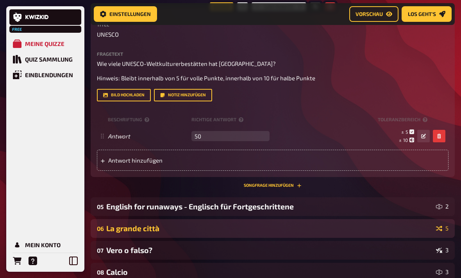
scroll to position [1197, 0]
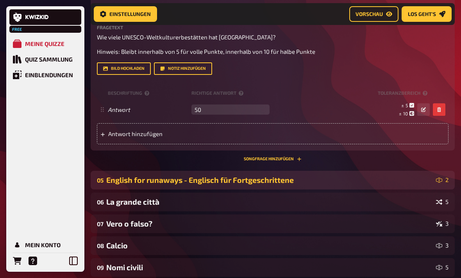
click at [244, 178] on div "05 English for runaways - Englisch für Fortgeschrittene 2" at bounding box center [273, 180] width 364 height 19
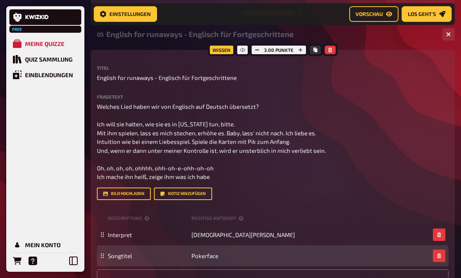
scroll to position [1443, 0]
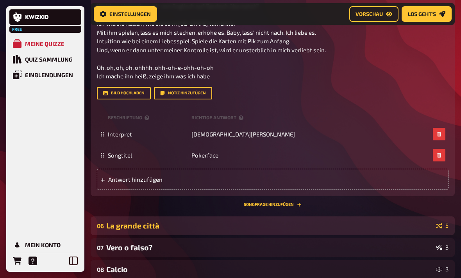
click at [184, 221] on div "La grande città" at bounding box center [269, 225] width 326 height 9
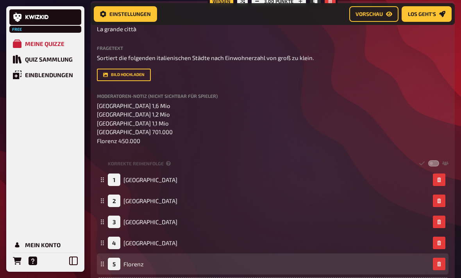
scroll to position [1737, 0]
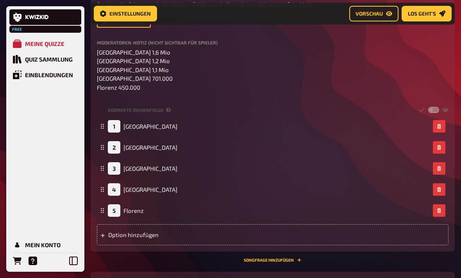
click at [173, 277] on div "Vero o falso?" at bounding box center [269, 281] width 326 height 9
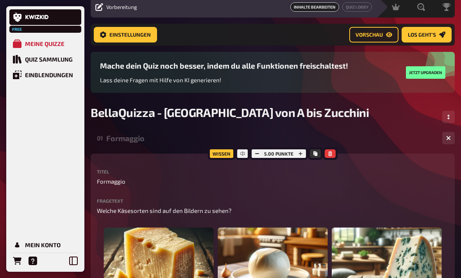
scroll to position [0, 0]
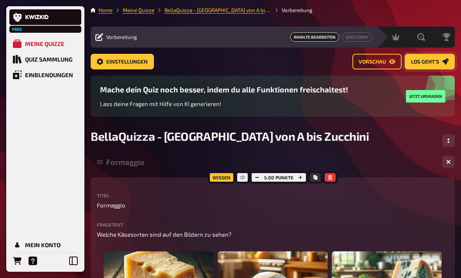
click at [320, 64] on span "Los geht's" at bounding box center [425, 61] width 28 height 5
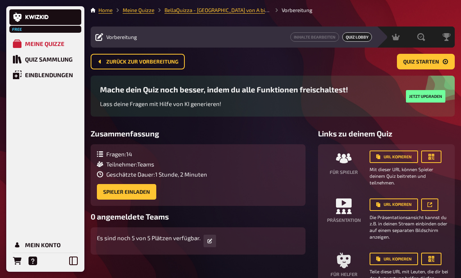
scroll to position [18, 0]
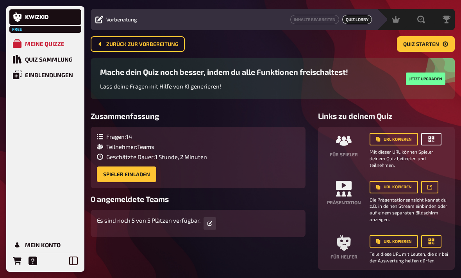
click at [320, 143] on icon "button" at bounding box center [431, 139] width 8 height 8
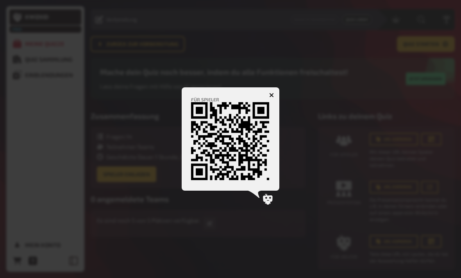
click at [320, 164] on div at bounding box center [230, 139] width 461 height 278
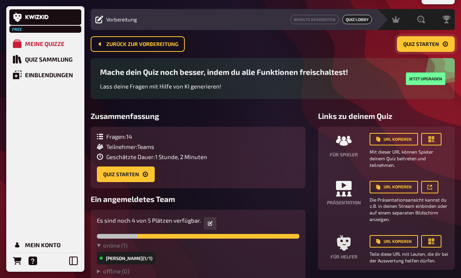
click at [320, 47] on span "Quiz starten" at bounding box center [421, 44] width 36 height 5
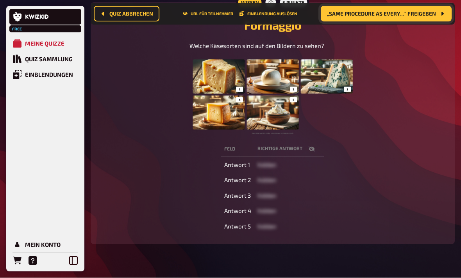
scroll to position [108, 0]
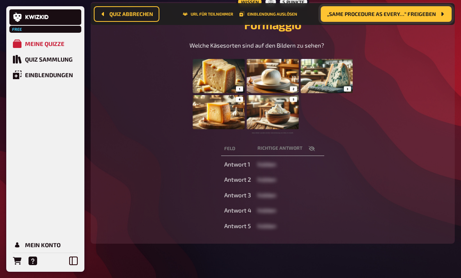
click at [308, 152] on button "button" at bounding box center [311, 149] width 19 height 8
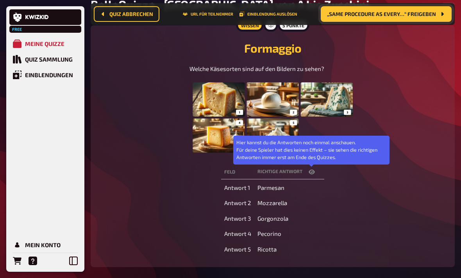
scroll to position [83, 0]
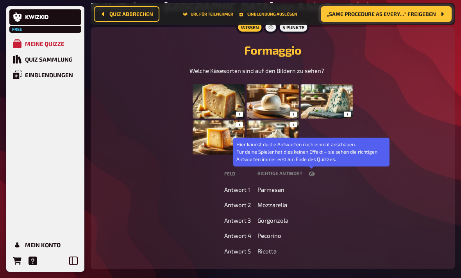
click at [313, 173] on icon "button" at bounding box center [311, 174] width 6 height 5
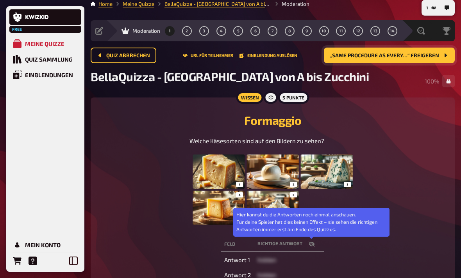
scroll to position [5, 0]
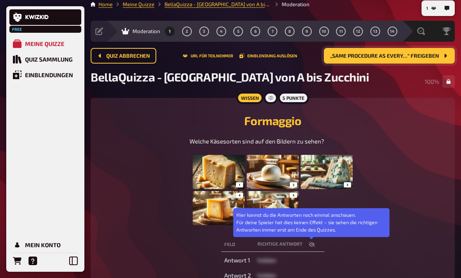
click at [320, 60] on button "„Same Procedure as every…“ freigeben" at bounding box center [389, 56] width 131 height 16
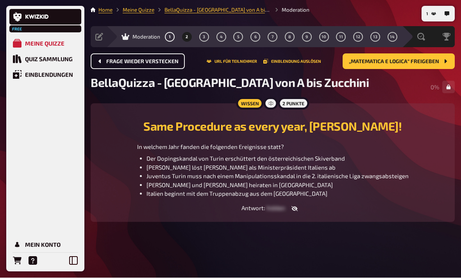
click at [167, 61] on button "Frage wieder verstecken" at bounding box center [138, 62] width 94 height 16
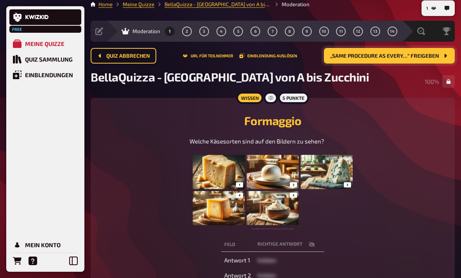
click at [320, 63] on button "„Same Procedure as every…“ freigeben" at bounding box center [389, 56] width 131 height 16
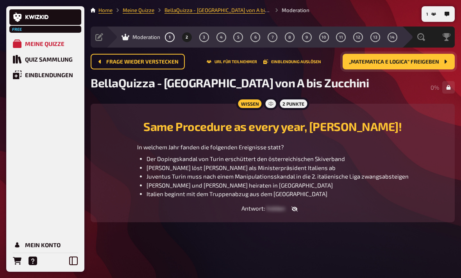
scroll to position [5, 0]
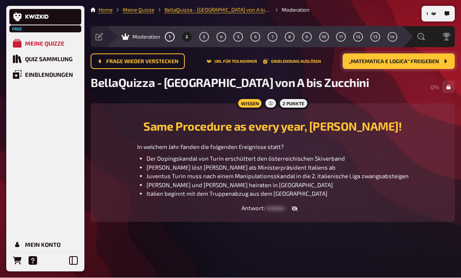
click at [320, 59] on span "„Matematica e logica“ freigeben" at bounding box center [394, 61] width 90 height 5
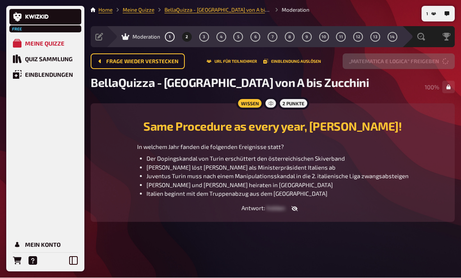
scroll to position [6, 0]
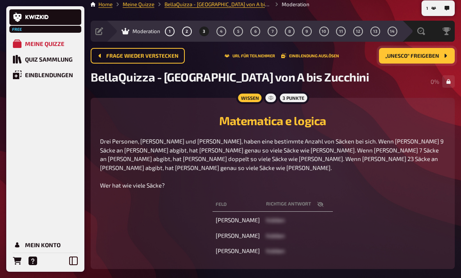
click at [311, 201] on button "button" at bounding box center [320, 205] width 19 height 8
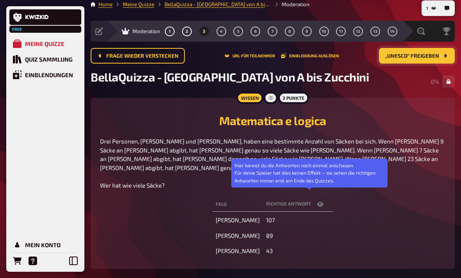
click at [317, 202] on icon "button" at bounding box center [320, 204] width 6 height 5
click at [320, 56] on span "„UNESCO“ freigeben" at bounding box center [412, 55] width 54 height 5
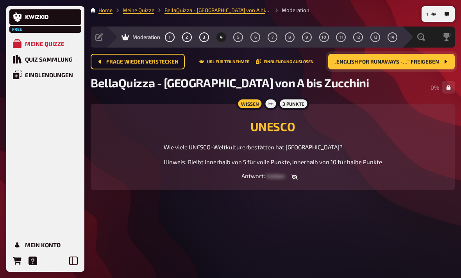
scroll to position [5, 0]
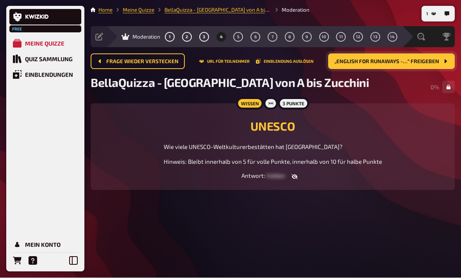
click at [320, 61] on button "„English for runaways -…“ freigeben" at bounding box center [391, 62] width 126 height 16
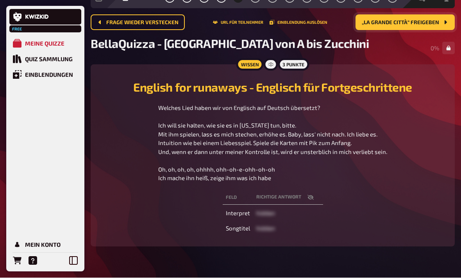
scroll to position [41, 0]
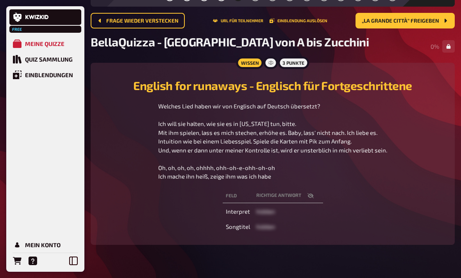
click at [302, 189] on th "Richtige Antwort" at bounding box center [288, 196] width 70 height 14
click at [312, 198] on icon "button" at bounding box center [310, 196] width 6 height 6
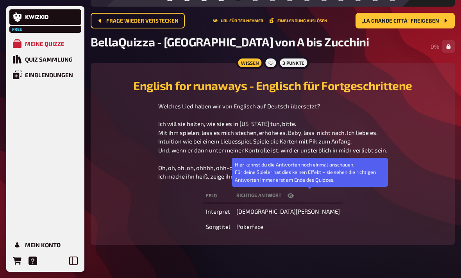
click at [293, 196] on icon "button" at bounding box center [290, 196] width 6 height 5
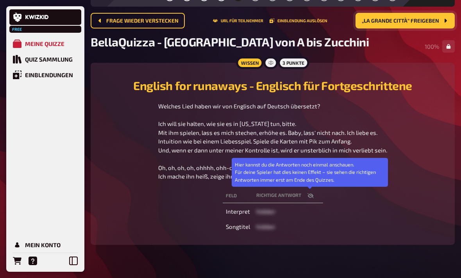
click at [320, 20] on span "„La grande città“ freigeben" at bounding box center [399, 20] width 77 height 5
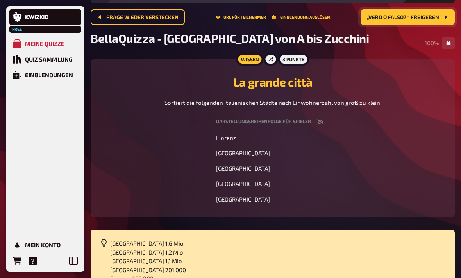
scroll to position [44, 0]
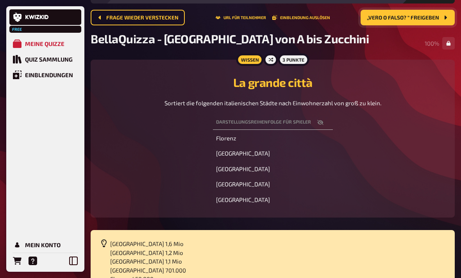
click at [320, 119] on button "button" at bounding box center [320, 123] width 19 height 8
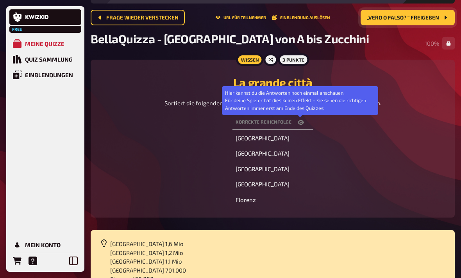
click at [295, 119] on button "button" at bounding box center [300, 123] width 19 height 8
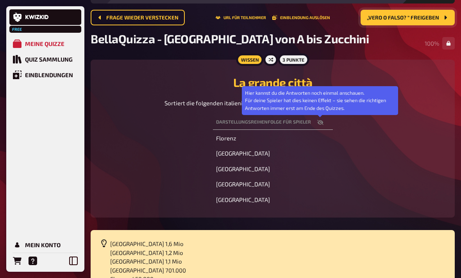
click at [320, 124] on button "button" at bounding box center [320, 123] width 19 height 8
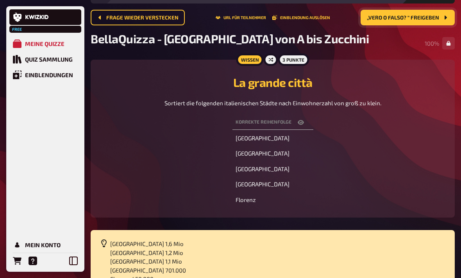
click at [313, 122] on div "Korrekte Reihenfolge Hier kannst du die Antworten noch einmal anschauen. Für de…" at bounding box center [272, 161] width 345 height 95
click at [320, 25] on button "„Vero o falso? “ freigeben" at bounding box center [407, 18] width 94 height 16
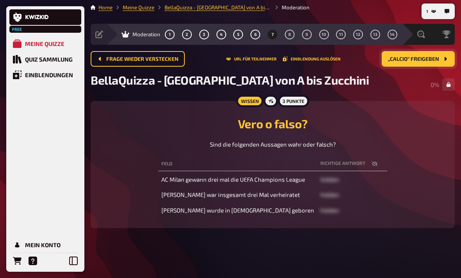
click at [320, 57] on span "„Calcio“ freigeben" at bounding box center [413, 59] width 51 height 5
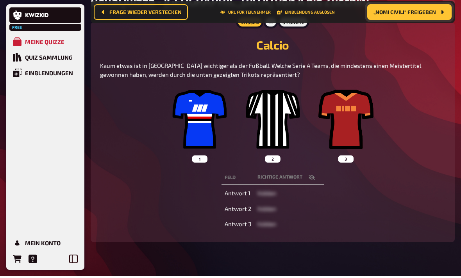
scroll to position [86, 0]
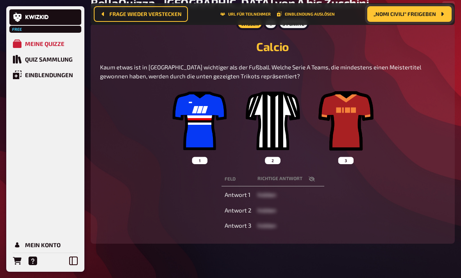
click at [320, 13] on span "„Nomi civili“ freigeben" at bounding box center [404, 13] width 62 height 5
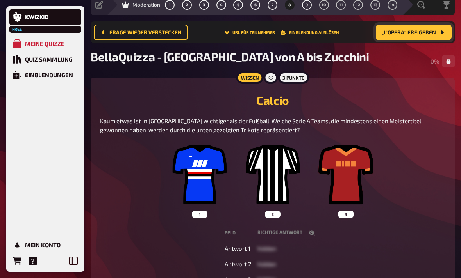
scroll to position [27, 0]
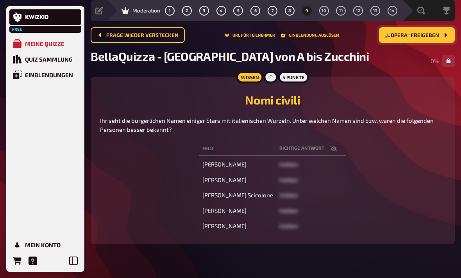
click at [320, 151] on icon "button" at bounding box center [333, 149] width 6 height 6
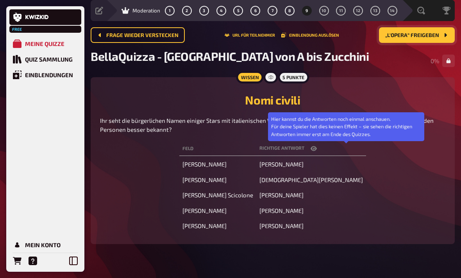
click at [320, 36] on span "„L'opera“ freigeben" at bounding box center [412, 35] width 54 height 5
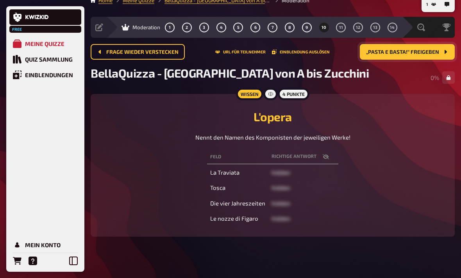
click at [320, 160] on button "button" at bounding box center [325, 157] width 19 height 8
click at [320, 155] on th "Richtige Antwort Hier kannst du die Antworten noch einmal anschauen. Für deine …" at bounding box center [303, 157] width 70 height 14
click at [320, 46] on button "„Pasta e basta!“ freigeben" at bounding box center [406, 52] width 95 height 16
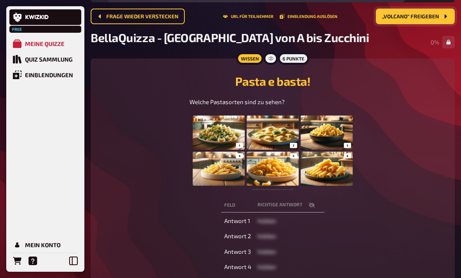
scroll to position [46, 0]
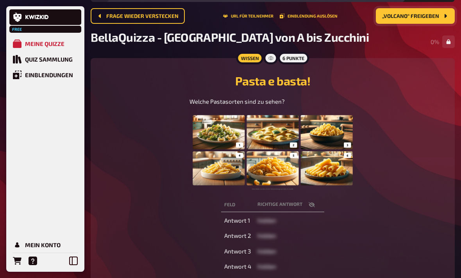
click at [320, 18] on span "„Volcano“ freigeben" at bounding box center [410, 16] width 57 height 5
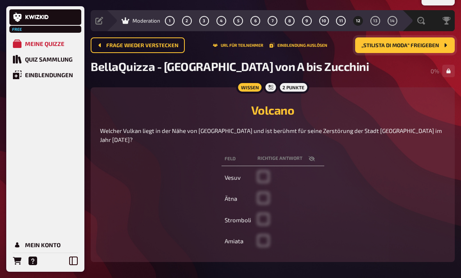
click at [320, 45] on span "„Stilista di Moda“ freigeben" at bounding box center [400, 45] width 78 height 5
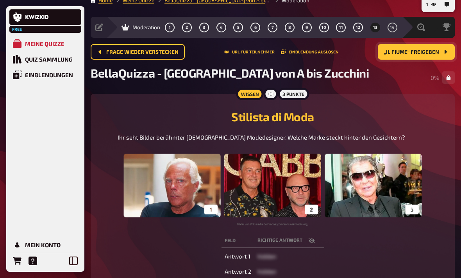
click at [320, 55] on span "„Il fiume“ freigeben" at bounding box center [411, 52] width 55 height 5
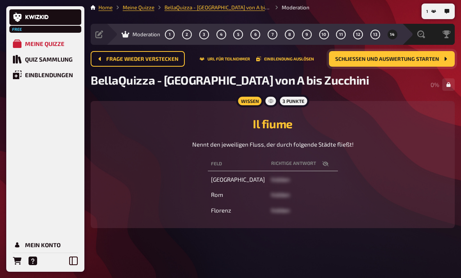
click at [320, 56] on button "Schließen und Auswertung starten" at bounding box center [392, 59] width 126 height 16
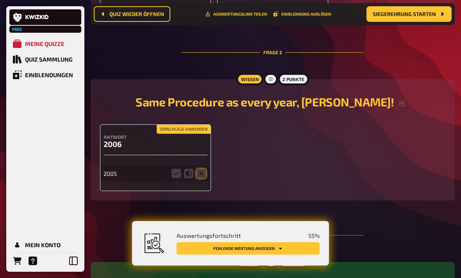
click at [320, 18] on button "Siegerehrung starten" at bounding box center [408, 14] width 85 height 16
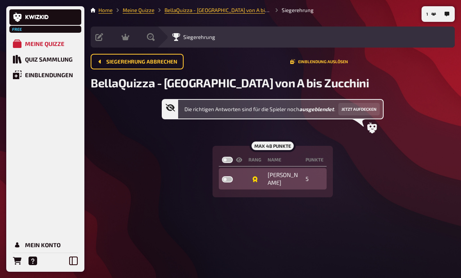
click at [229, 176] on label at bounding box center [227, 179] width 11 height 6
click at [222, 176] on input "checkbox" at bounding box center [221, 176] width 0 height 0
checkbox input "true"
click at [228, 176] on label at bounding box center [227, 179] width 11 height 6
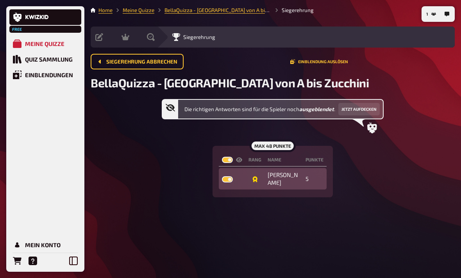
click at [222, 176] on input "checkbox" at bounding box center [221, 176] width 0 height 0
checkbox input "false"
click at [232, 176] on label at bounding box center [227, 179] width 11 height 6
click at [222, 176] on input "checkbox" at bounding box center [221, 176] width 0 height 0
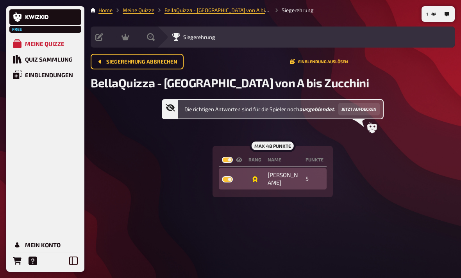
checkbox input "true"
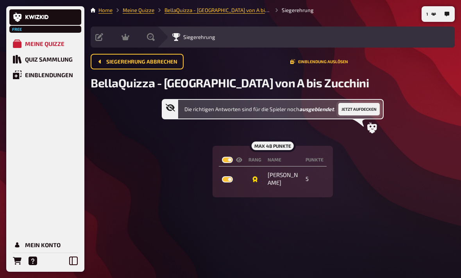
click at [320, 104] on button "Jetzt aufdecken" at bounding box center [358, 109] width 41 height 12
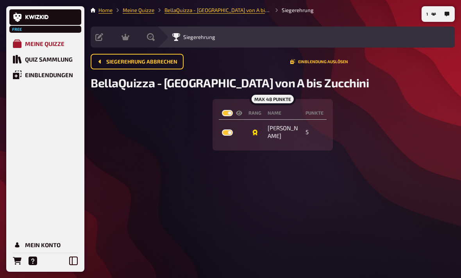
click at [38, 41] on div "Meine Quizze" at bounding box center [44, 43] width 39 height 7
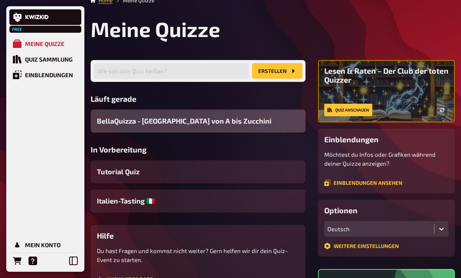
click at [108, 122] on span "BellaQuizza - [GEOGRAPHIC_DATA] von A bis Zucchini" at bounding box center [184, 121] width 174 height 11
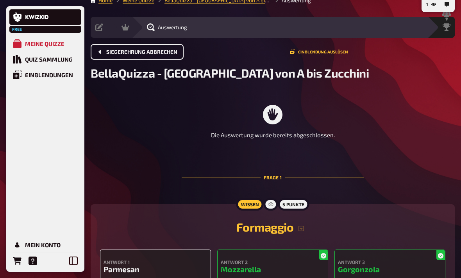
click at [169, 59] on button "Siegerehrung abbrechen" at bounding box center [137, 52] width 93 height 16
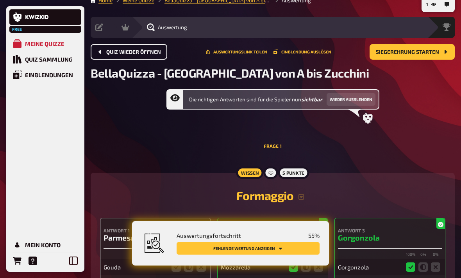
click at [160, 53] on button "Quiz wieder öffnen" at bounding box center [129, 52] width 76 height 16
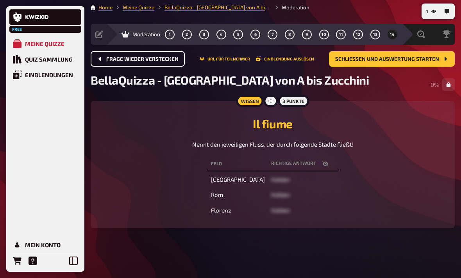
click at [170, 55] on button "Frage wieder verstecken" at bounding box center [138, 59] width 94 height 16
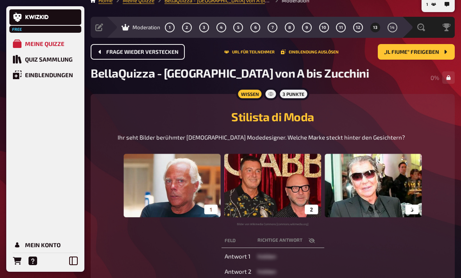
click at [169, 55] on span "Frage wieder verstecken" at bounding box center [142, 52] width 72 height 5
click at [164, 59] on button "Frage wieder verstecken" at bounding box center [138, 52] width 94 height 16
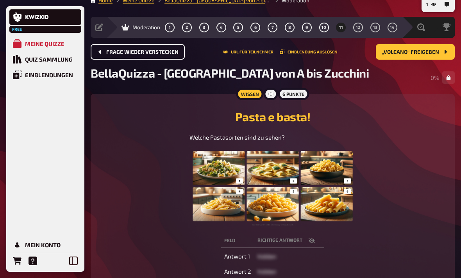
click at [166, 62] on div "Frage wieder verstecken URL für Teilnehmer Einblendung auslösen „Volcano“ freig…" at bounding box center [273, 55] width 364 height 22
click at [158, 59] on button "Frage wieder verstecken" at bounding box center [138, 52] width 94 height 16
click at [162, 62] on div "Frage wieder verstecken URL für Teilnehmer Einblendung auslösen „Volcano“ freig…" at bounding box center [273, 55] width 364 height 22
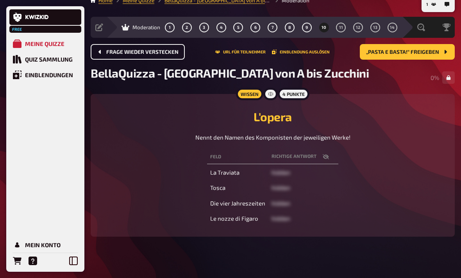
click at [157, 59] on button "Frage wieder verstecken" at bounding box center [138, 52] width 94 height 16
click at [161, 62] on div "Frage wieder verstecken URL für Teilnehmer Einblendung auslösen „Pasta e basta!…" at bounding box center [273, 55] width 364 height 22
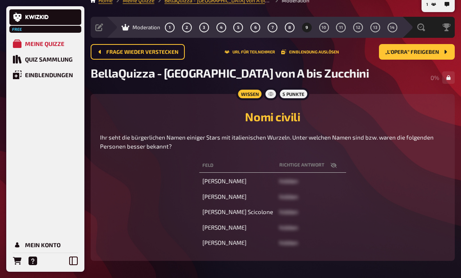
click at [158, 67] on span "BellaQuizza - [GEOGRAPHIC_DATA] von A bis Zucchini" at bounding box center [230, 73] width 278 height 14
click at [157, 67] on span "BellaQuizza - [GEOGRAPHIC_DATA] von A bis Zucchini" at bounding box center [230, 73] width 278 height 14
click at [160, 66] on div "Frage wieder verstecken URL für Teilnehmer Einblendung auslösen „L'opera“ freig…" at bounding box center [273, 55] width 364 height 22
click at [161, 67] on span "BellaQuizza - [GEOGRAPHIC_DATA] von A bis Zucchini" at bounding box center [230, 73] width 278 height 14
click at [146, 30] on span "Moderation" at bounding box center [146, 27] width 28 height 6
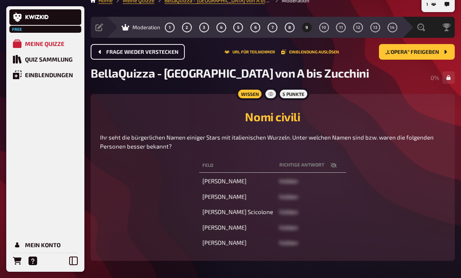
click at [154, 53] on span "Frage wieder verstecken" at bounding box center [142, 52] width 72 height 5
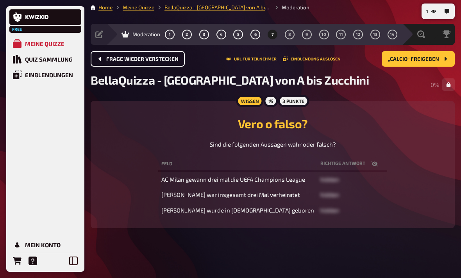
click at [154, 57] on span "Frage wieder verstecken" at bounding box center [142, 59] width 72 height 5
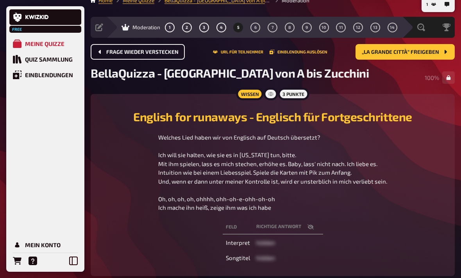
click at [155, 55] on span "Frage wieder verstecken" at bounding box center [142, 52] width 72 height 5
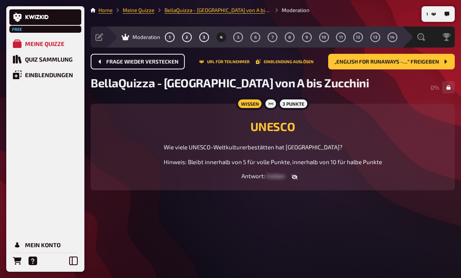
click at [155, 59] on span "Frage wieder verstecken" at bounding box center [142, 61] width 72 height 5
click at [154, 55] on button "Frage wieder verstecken" at bounding box center [138, 62] width 94 height 16
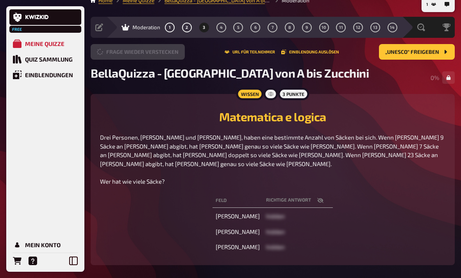
click at [154, 55] on button "Frage wieder verstecken" at bounding box center [138, 52] width 94 height 16
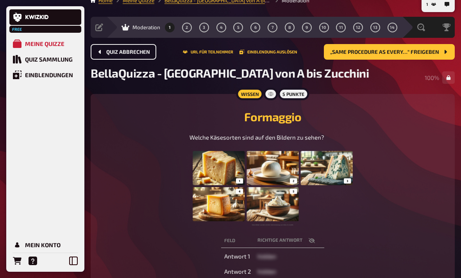
click at [155, 54] on button "Quiz abbrechen" at bounding box center [124, 52] width 66 height 16
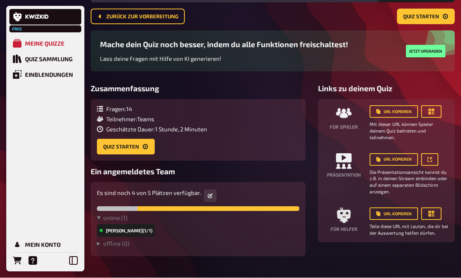
scroll to position [49, 0]
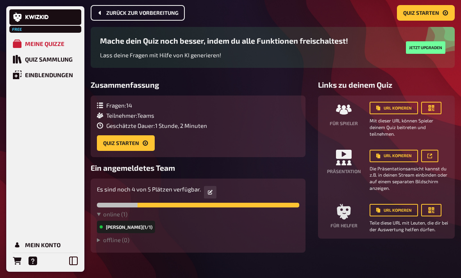
click at [165, 17] on button "Zurück zur Vorbereitung" at bounding box center [138, 13] width 94 height 16
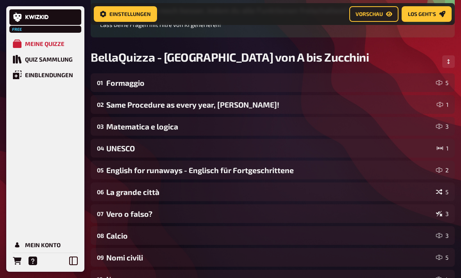
scroll to position [85, 0]
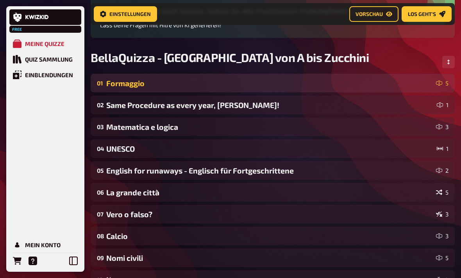
click at [320, 85] on div "Formaggio" at bounding box center [269, 83] width 326 height 9
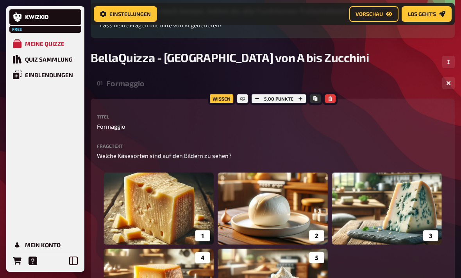
click at [320, 83] on div "Formaggio" at bounding box center [270, 83] width 329 height 9
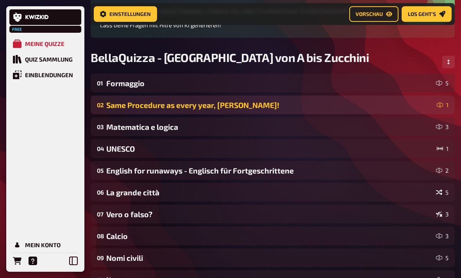
click at [320, 110] on div "Same Procedure as every year, [PERSON_NAME]!" at bounding box center [269, 105] width 327 height 9
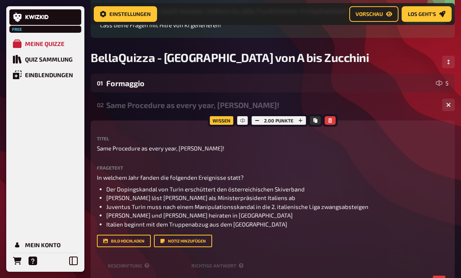
click at [320, 109] on div "Same Procedure as every year, [PERSON_NAME]!" at bounding box center [270, 105] width 329 height 9
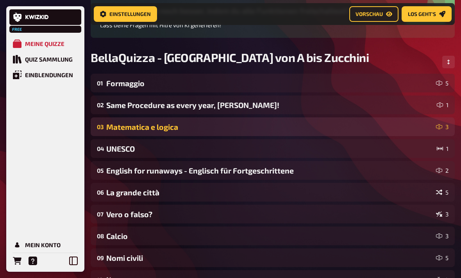
click at [320, 126] on div "Matematica e logica" at bounding box center [269, 127] width 326 height 9
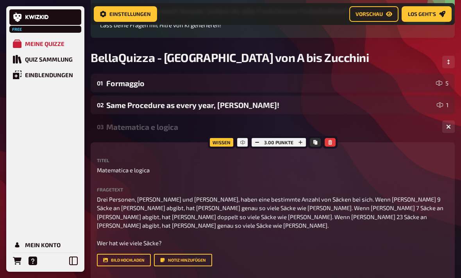
click at [320, 119] on div "03 Matematica e logica 3" at bounding box center [273, 126] width 364 height 19
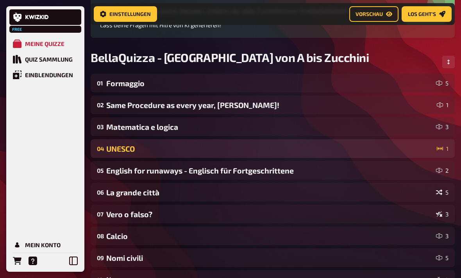
click at [320, 155] on div "04 UNESCO 1" at bounding box center [273, 148] width 364 height 19
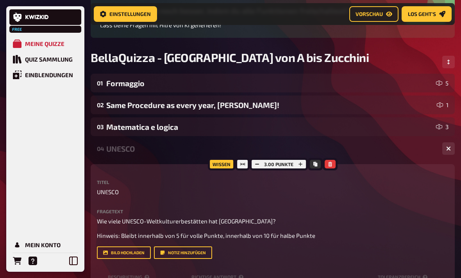
click at [320, 151] on div "UNESCO" at bounding box center [270, 148] width 329 height 9
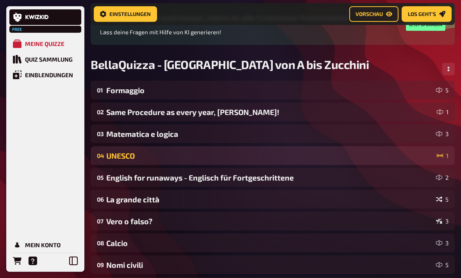
scroll to position [78, 0]
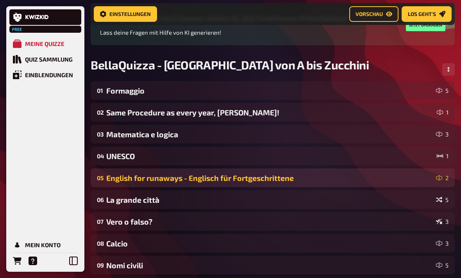
click at [320, 181] on div "English for runaways - Englisch für Fortgeschrittene" at bounding box center [269, 178] width 326 height 9
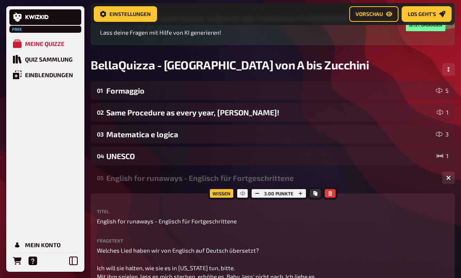
click at [320, 177] on div "English for runaways - Englisch für Fortgeschrittene" at bounding box center [270, 178] width 329 height 9
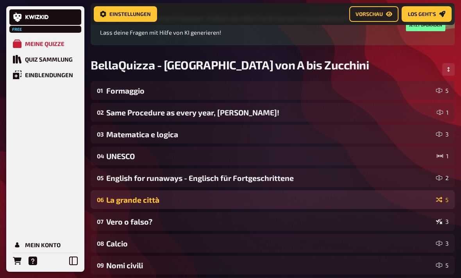
click at [320, 199] on div "La grande città" at bounding box center [269, 200] width 326 height 9
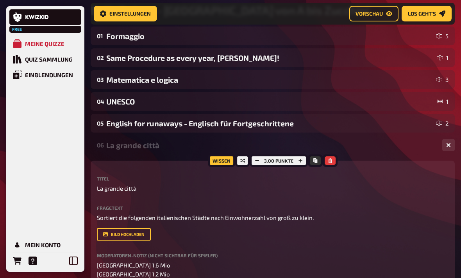
scroll to position [135, 0]
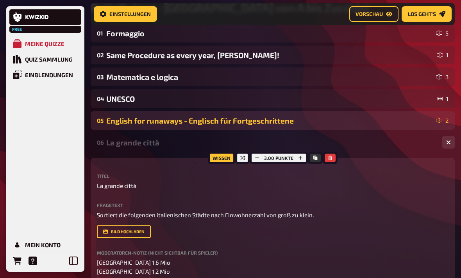
click at [320, 130] on div "05 English for runaways - Englisch für Fortgeschrittene 2" at bounding box center [273, 120] width 364 height 19
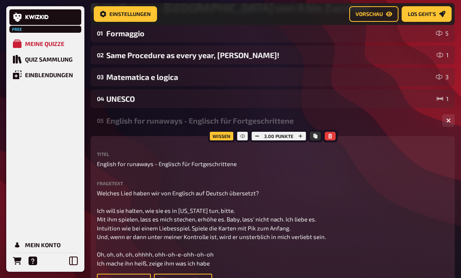
click at [320, 128] on div "05 English for runaways - Englisch für Fortgeschrittene 2" at bounding box center [273, 120] width 364 height 19
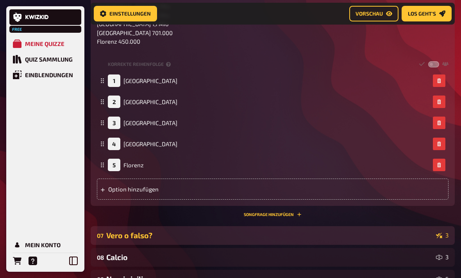
click at [320, 229] on div "07 Vero o falso? 3" at bounding box center [273, 236] width 364 height 19
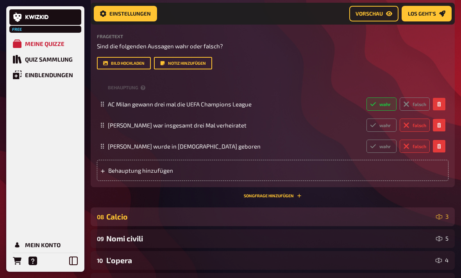
click at [320, 216] on div "Calcio" at bounding box center [269, 217] width 326 height 9
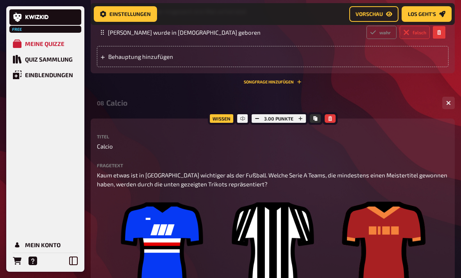
scroll to position [770, 0]
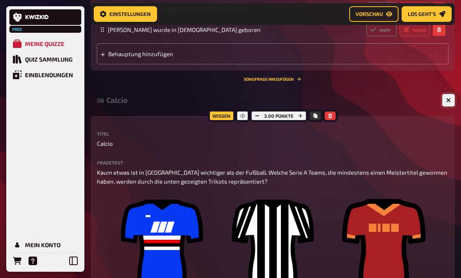
click at [320, 100] on icon "button" at bounding box center [448, 99] width 7 height 7
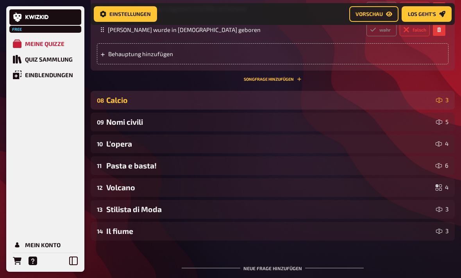
click at [320, 101] on div "Calcio" at bounding box center [269, 100] width 326 height 9
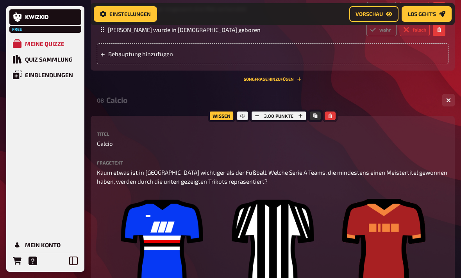
click at [320, 119] on button "button" at bounding box center [329, 116] width 11 height 9
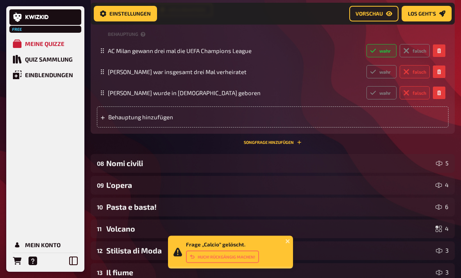
scroll to position [706, 0]
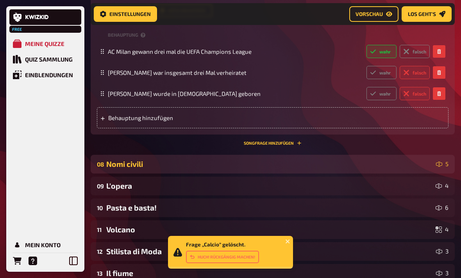
click at [320, 163] on div "Nomi civili" at bounding box center [269, 164] width 326 height 9
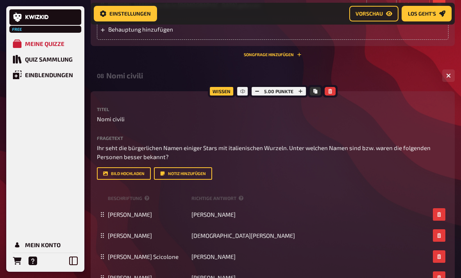
scroll to position [796, 0]
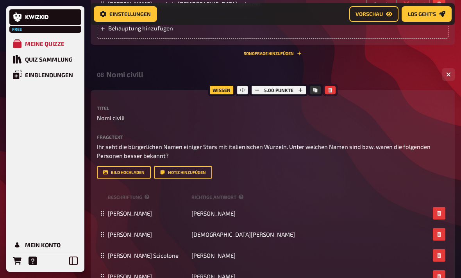
click at [320, 91] on icon "button" at bounding box center [329, 90] width 5 height 5
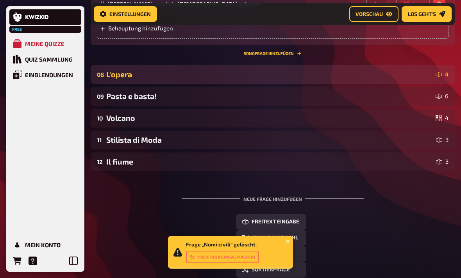
click at [320, 79] on div "08 L'opera 4" at bounding box center [273, 74] width 364 height 19
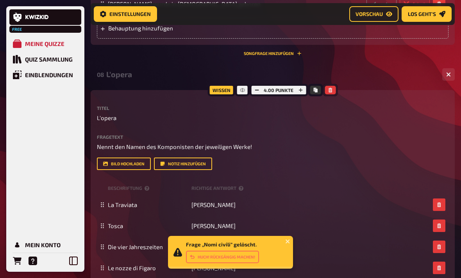
click at [320, 88] on icon "button" at bounding box center [329, 90] width 5 height 5
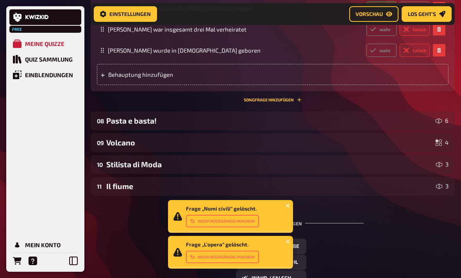
scroll to position [749, 0]
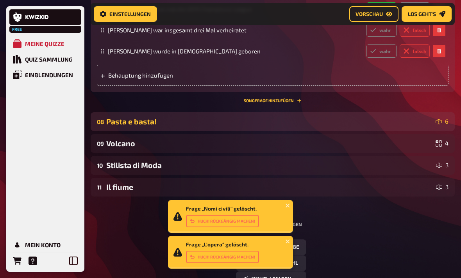
click at [320, 123] on div "Pasta e basta!" at bounding box center [269, 121] width 326 height 9
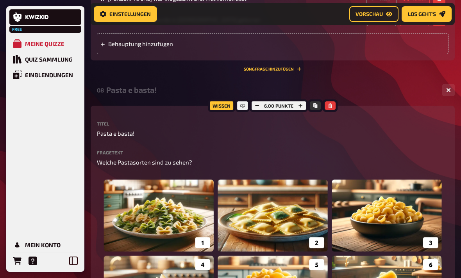
scroll to position [779, 0]
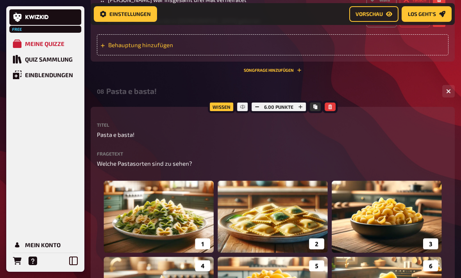
click at [320, 47] on div "Behauptung hinzufügen" at bounding box center [272, 44] width 351 height 21
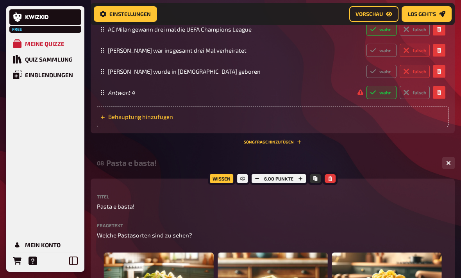
scroll to position [728, 0]
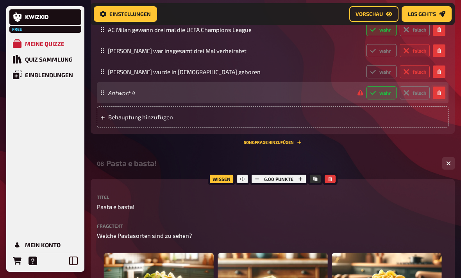
click at [320, 96] on button "button" at bounding box center [438, 93] width 12 height 12
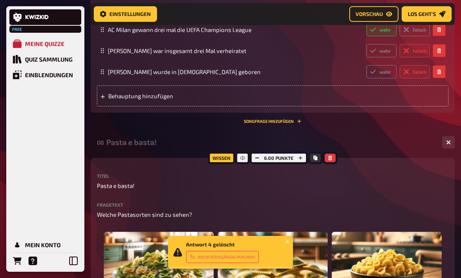
click at [142, 143] on div "Pasta e basta!" at bounding box center [270, 142] width 329 height 9
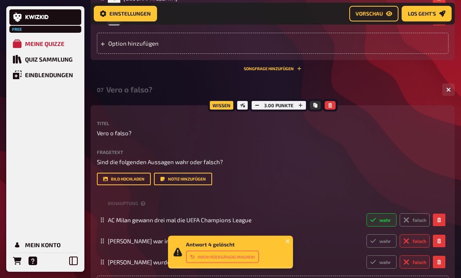
scroll to position [536, 0]
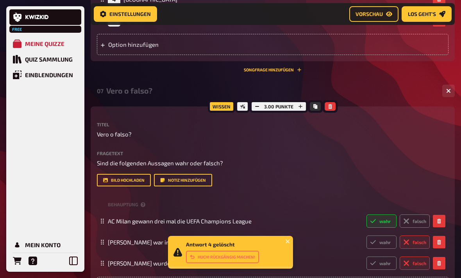
click at [135, 96] on div "07 Vero o falso? 3" at bounding box center [273, 91] width 364 height 19
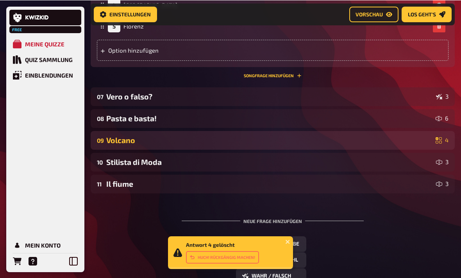
click at [320, 144] on div "Volcano" at bounding box center [269, 139] width 326 height 9
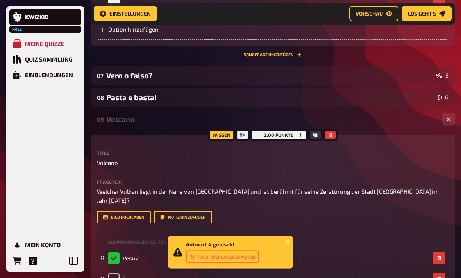
scroll to position [550, 0]
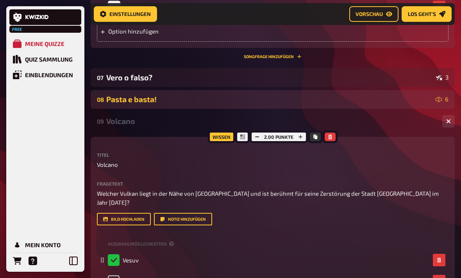
click at [151, 103] on div "Pasta e basta!" at bounding box center [269, 99] width 326 height 9
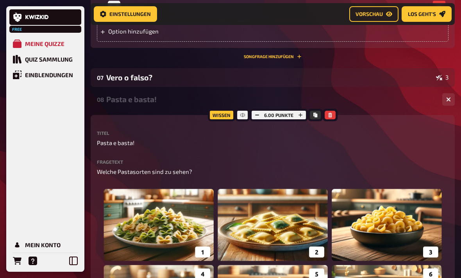
click at [140, 103] on div "Pasta e basta!" at bounding box center [270, 99] width 329 height 9
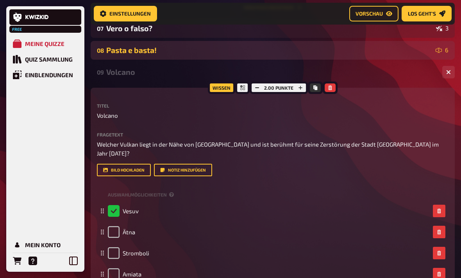
scroll to position [599, 0]
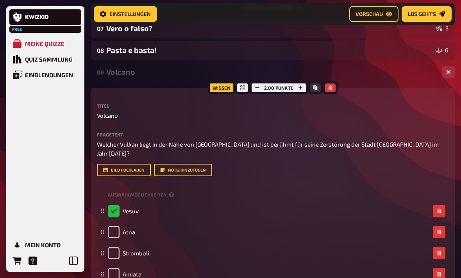
click at [130, 73] on div "Volcano" at bounding box center [270, 72] width 329 height 9
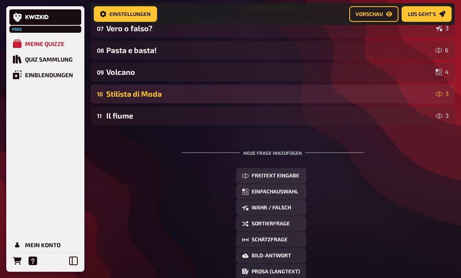
click at [204, 99] on div "10 Stilista di Moda 3" at bounding box center [273, 94] width 364 height 19
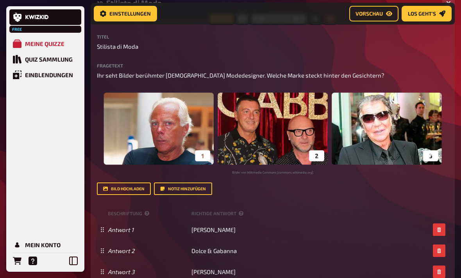
scroll to position [690, 0]
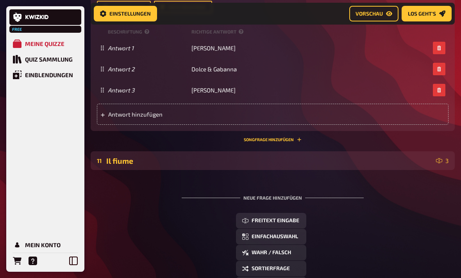
click at [320, 160] on div "Il fiume" at bounding box center [269, 161] width 326 height 9
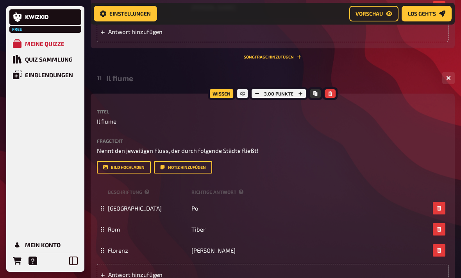
scroll to position [954, 0]
click at [320, 92] on button "button" at bounding box center [329, 93] width 11 height 9
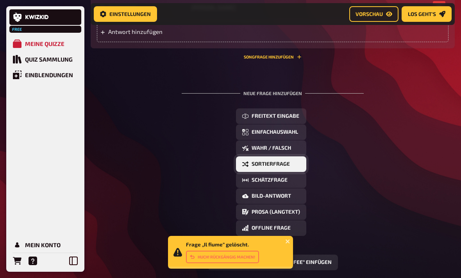
click at [290, 163] on button "Sortierfrage" at bounding box center [271, 165] width 70 height 16
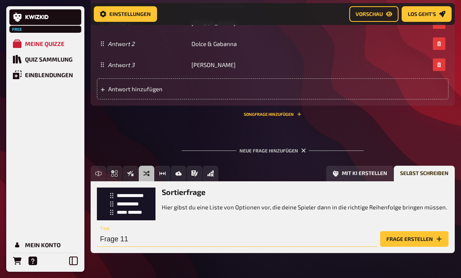
click at [128, 234] on input "Frage 11" at bounding box center [237, 239] width 280 height 16
click at [302, 240] on input "Frage 11" at bounding box center [237, 239] width 280 height 16
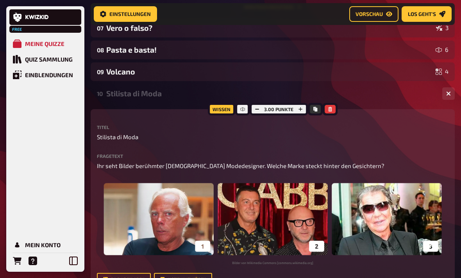
scroll to position [588, 0]
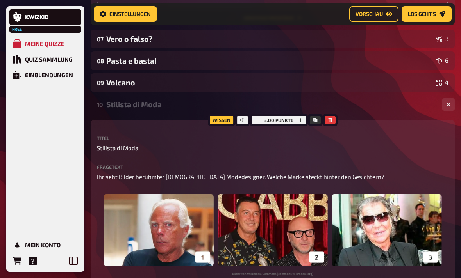
click at [141, 106] on div "Stilista di Moda" at bounding box center [270, 104] width 329 height 9
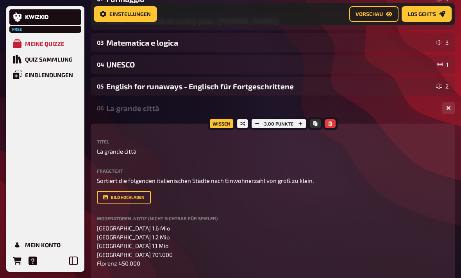
click at [160, 107] on div "La grande città" at bounding box center [270, 108] width 329 height 9
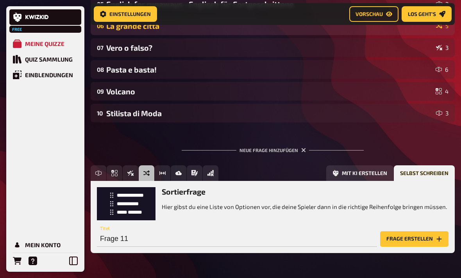
scroll to position [263, 0]
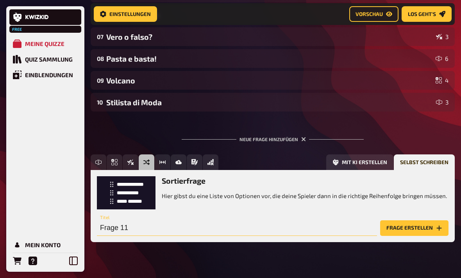
click at [139, 228] on input "Frage 11" at bounding box center [237, 229] width 280 height 16
type input "Pasta la vista"
click at [320, 226] on button "Frage erstellen" at bounding box center [414, 229] width 68 height 16
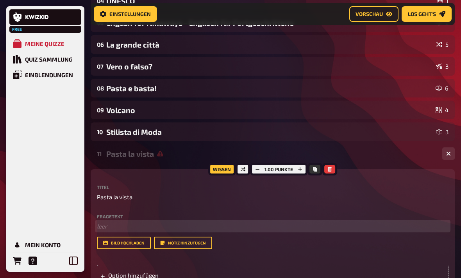
click at [120, 226] on p "﻿ leer" at bounding box center [272, 226] width 351 height 9
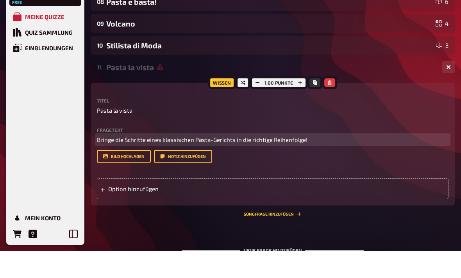
scroll to position [299, 0]
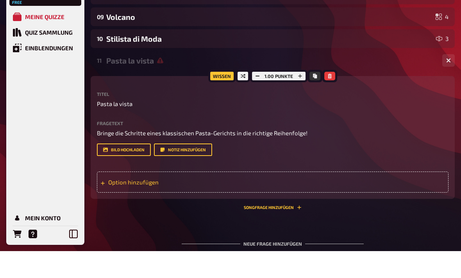
click at [320, 199] on div "Option hinzufügen" at bounding box center [272, 209] width 351 height 21
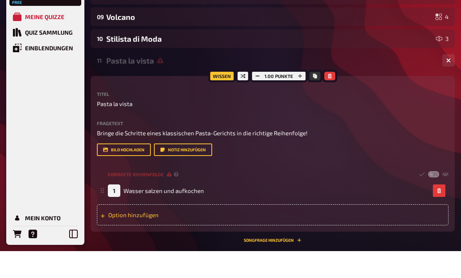
click at [175, 231] on div "Option hinzufügen" at bounding box center [272, 241] width 351 height 21
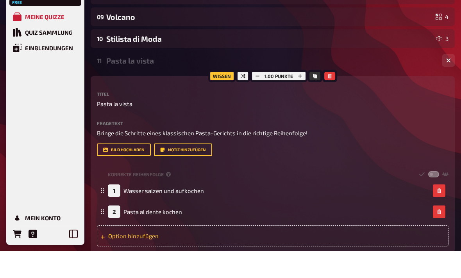
click at [200, 253] on div "Option hinzufügen" at bounding box center [272, 263] width 351 height 21
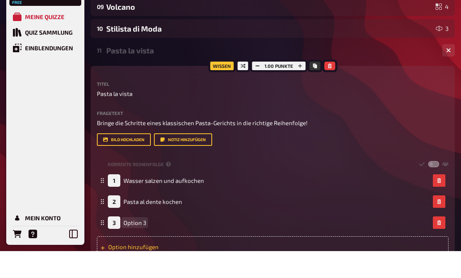
scroll to position [315, 0]
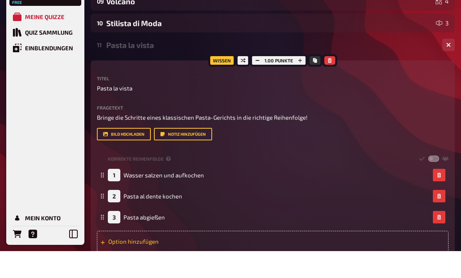
click at [224, 258] on div "Option hinzufügen" at bounding box center [272, 268] width 351 height 21
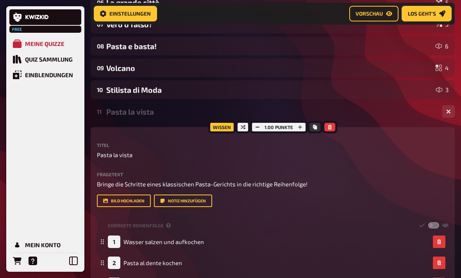
scroll to position [268, 0]
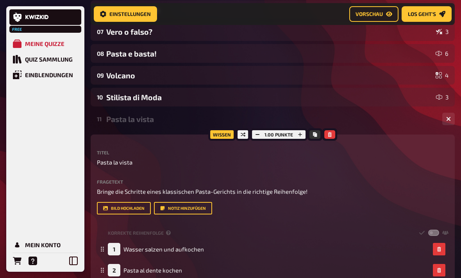
click at [162, 120] on div "Pasta la vista" at bounding box center [270, 119] width 329 height 9
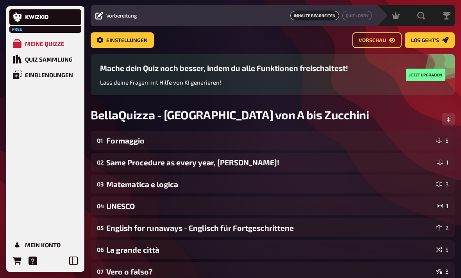
scroll to position [0, 0]
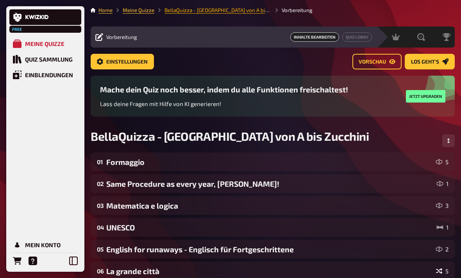
click at [238, 12] on link "BellaQuizza - [GEOGRAPHIC_DATA] von A bis Zucchini" at bounding box center [226, 10] width 124 height 6
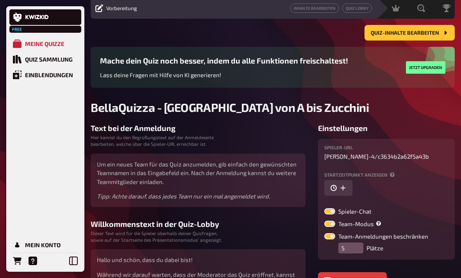
scroll to position [29, 0]
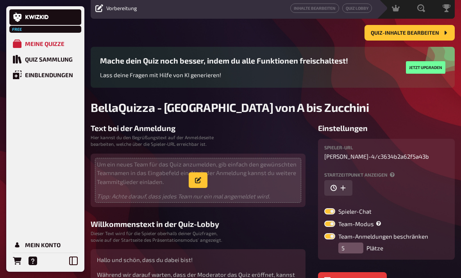
click at [107, 184] on p "Um ein neues Team für das Quiz anzumelden, gib einfach den gewünschten Teamname…" at bounding box center [198, 173] width 202 height 27
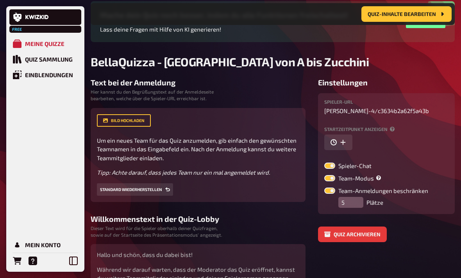
scroll to position [79, 0]
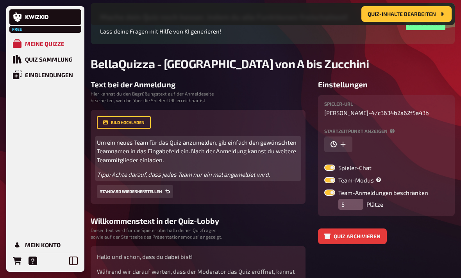
click at [107, 167] on div "Um ein neues Team für das Quiz anzumelden, gib einfach den gewünschten Teamname…" at bounding box center [198, 158] width 202 height 41
click at [272, 172] on p "Tipp: Achte darauf, dass jedes Team nur ein mal angemeldet wird." at bounding box center [198, 174] width 202 height 9
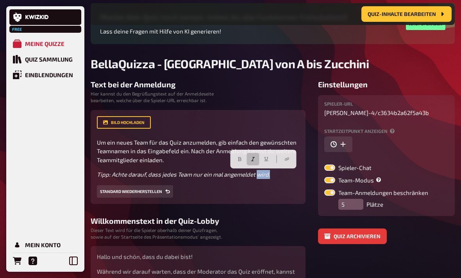
click at [320, 196] on label at bounding box center [329, 193] width 11 height 6
click at [320, 190] on input "Team-Anmeldungen beschränken" at bounding box center [324, 189] width 0 height 0
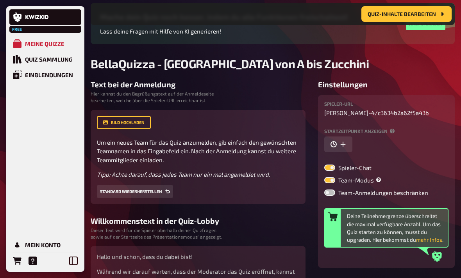
click at [320, 196] on label at bounding box center [329, 193] width 11 height 6
click at [320, 190] on input "Team-Anmeldungen beschränken" at bounding box center [324, 189] width 0 height 0
checkbox input "true"
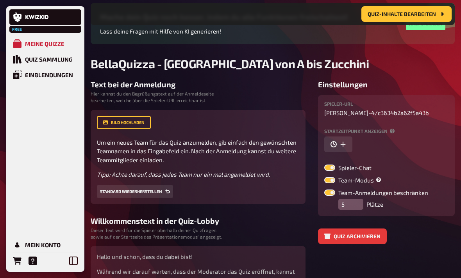
click at [320, 182] on label at bounding box center [329, 180] width 11 height 6
click at [320, 177] on input "Team-Modus" at bounding box center [324, 177] width 0 height 0
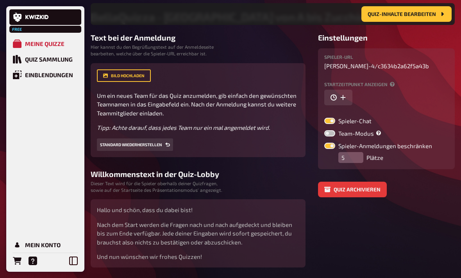
scroll to position [126, 0]
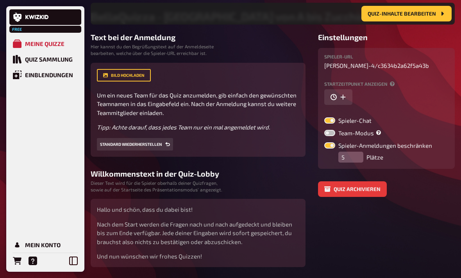
click at [320, 137] on label at bounding box center [329, 133] width 11 height 6
click at [320, 130] on input "Team-Modus" at bounding box center [324, 130] width 0 height 0
checkbox input "true"
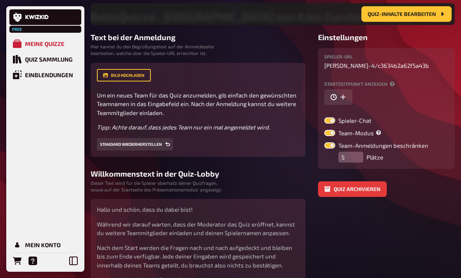
click at [320, 124] on label at bounding box center [329, 120] width 11 height 6
click at [320, 117] on input "Spieler-Chat" at bounding box center [324, 117] width 0 height 0
click at [320, 122] on label at bounding box center [329, 120] width 11 height 6
click at [320, 117] on input "Spieler-Chat" at bounding box center [324, 117] width 0 height 0
checkbox input "true"
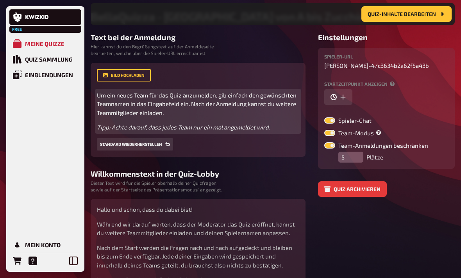
click at [214, 113] on p "Um ein neues Team für das Quiz anzumelden, gib einfach den gewünschten Teamname…" at bounding box center [198, 104] width 202 height 27
click at [281, 128] on p "Tipp: Achte darauf, dass jedes Team nur ein mal angemeldet wird." at bounding box center [198, 127] width 202 height 9
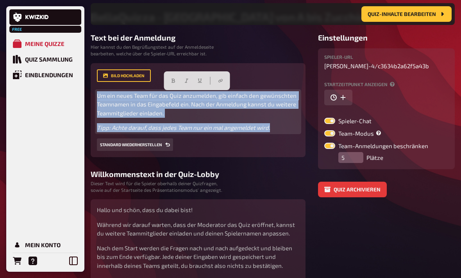
scroll to position [118, 0]
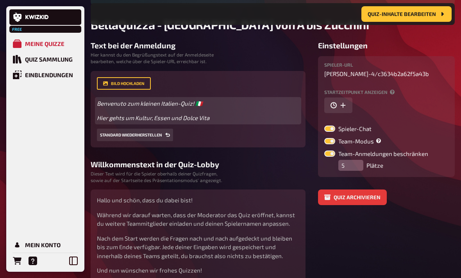
click at [178, 107] on span "Benvenuto zum kleinen Italien-Quiz! 🇮🇹" at bounding box center [150, 103] width 106 height 7
click at [229, 122] on p "Hier gehts um Kultur, Essen und Dolce Vita" at bounding box center [198, 118] width 202 height 9
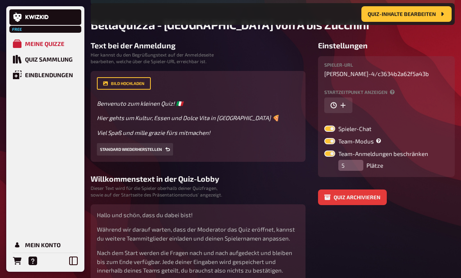
click at [320, 235] on aside "Einstellungen Spieler-URL [PERSON_NAME]-4 / c3634b2a62f5a43b Startzeitpunkt anz…" at bounding box center [386, 168] width 137 height 255
click at [42, 56] on div "Quiz Sammlung" at bounding box center [49, 59] width 48 height 7
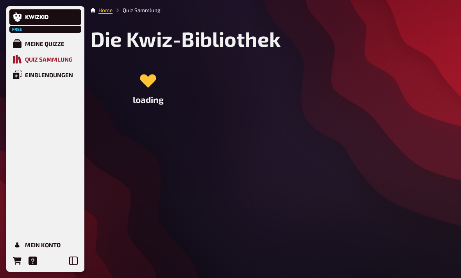
scroll to position [10, 0]
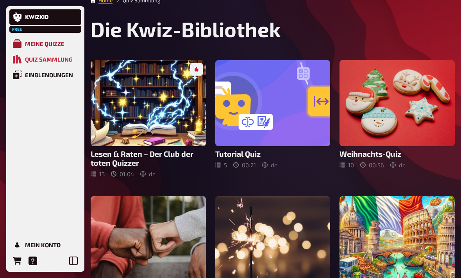
click at [52, 45] on div "Meine Quizze" at bounding box center [44, 43] width 39 height 7
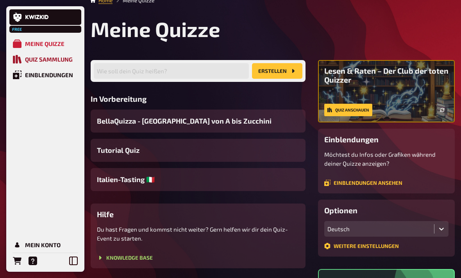
click at [59, 59] on div "Quiz Sammlung" at bounding box center [49, 59] width 48 height 7
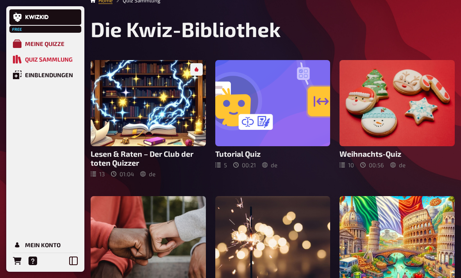
click at [49, 42] on div "Meine Quizze" at bounding box center [44, 43] width 39 height 7
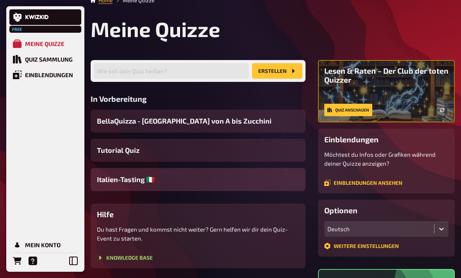
click at [199, 181] on div "Italien-Tasting 🇮🇹" at bounding box center [198, 179] width 215 height 23
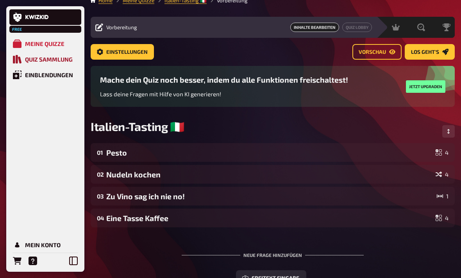
click at [57, 59] on div "Quiz Sammlung" at bounding box center [49, 59] width 48 height 7
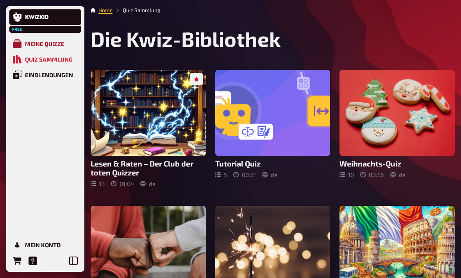
click at [32, 38] on link "Meine Quizze" at bounding box center [45, 44] width 72 height 16
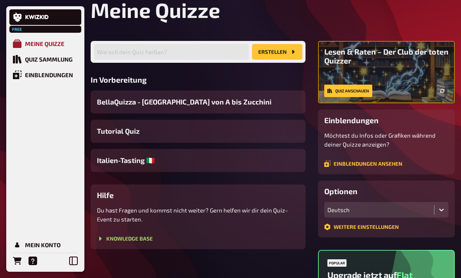
scroll to position [28, 0]
click at [35, 249] on div "Mein Konto" at bounding box center [43, 245] width 36 height 7
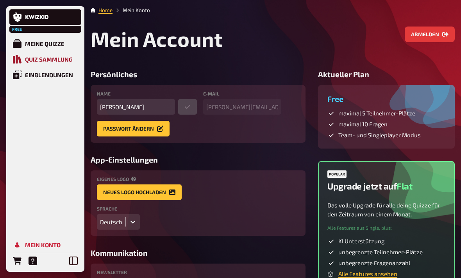
click at [61, 60] on div "Quiz Sammlung" at bounding box center [49, 59] width 48 height 7
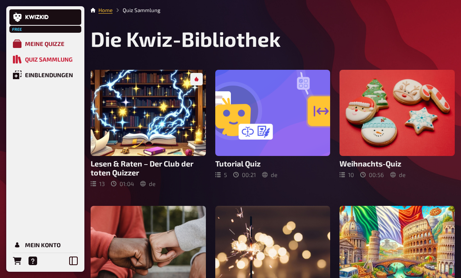
click at [67, 40] on link "Meine Quizze" at bounding box center [45, 44] width 72 height 16
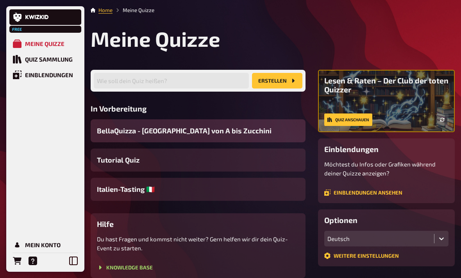
click at [213, 129] on span "BellaQuizza - [GEOGRAPHIC_DATA] von A bis Zucchini" at bounding box center [184, 131] width 174 height 11
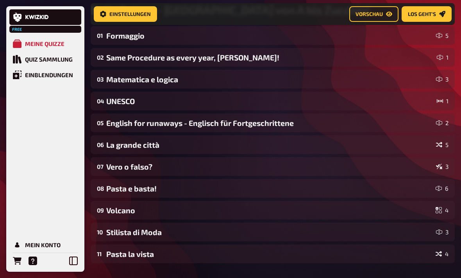
scroll to position [131, 0]
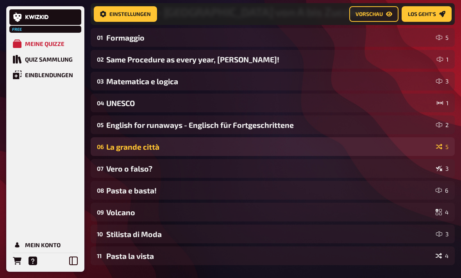
click at [320, 151] on div "La grande città" at bounding box center [269, 146] width 326 height 9
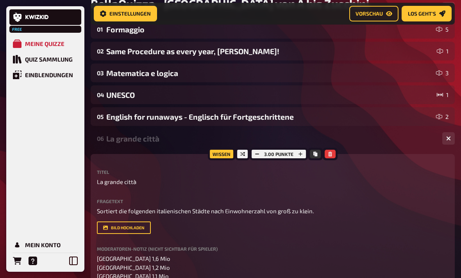
scroll to position [138, 0]
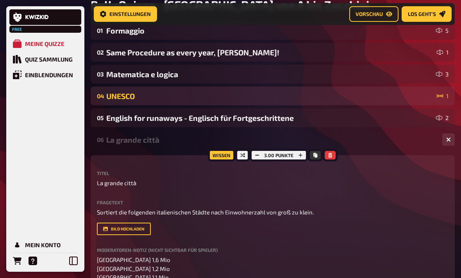
click at [320, 105] on div "04 UNESCO 1" at bounding box center [273, 96] width 364 height 19
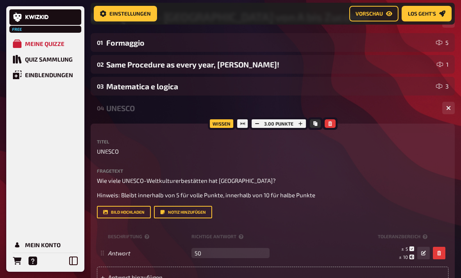
scroll to position [121, 0]
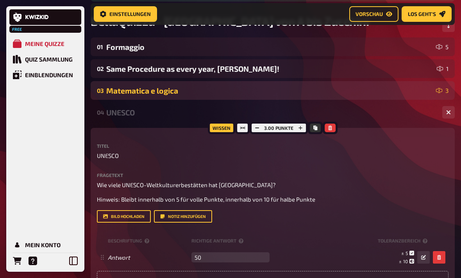
click at [110, 92] on div "Matematica e logica" at bounding box center [269, 90] width 326 height 9
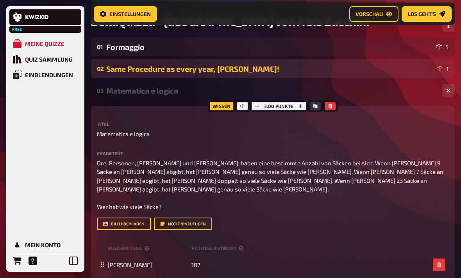
click at [110, 71] on div "Same Procedure as every year, [PERSON_NAME]!" at bounding box center [269, 68] width 327 height 9
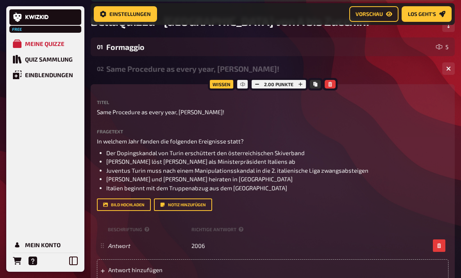
click at [112, 69] on div "Same Procedure as every year, [PERSON_NAME]!" at bounding box center [270, 68] width 329 height 9
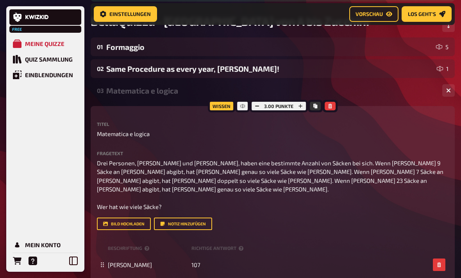
click at [111, 93] on div "Matematica e logica" at bounding box center [270, 90] width 329 height 9
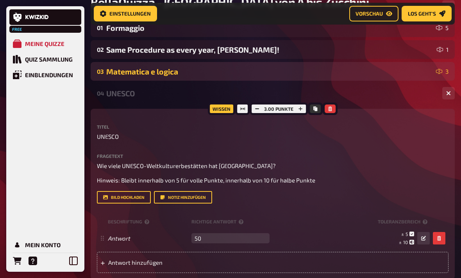
scroll to position [142, 0]
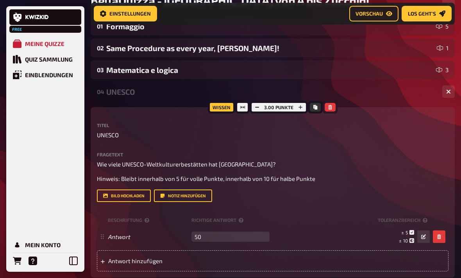
click at [320, 109] on icon "button" at bounding box center [329, 107] width 5 height 5
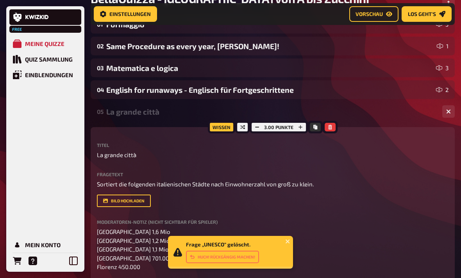
scroll to position [152, 0]
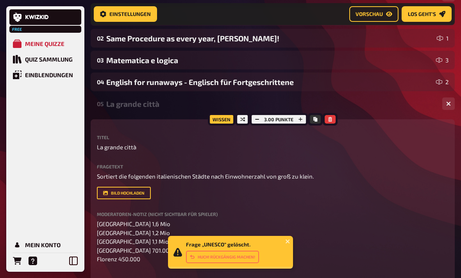
click at [109, 104] on div "La grande città" at bounding box center [270, 104] width 329 height 9
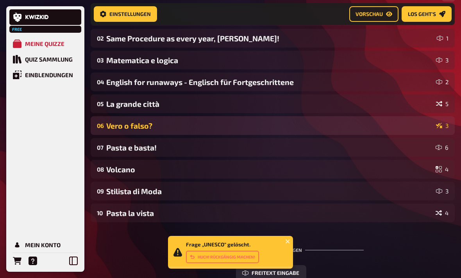
click at [108, 126] on div "Vero o falso?" at bounding box center [269, 125] width 326 height 9
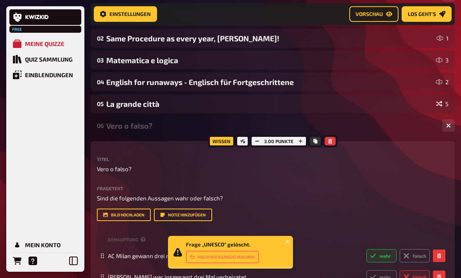
click at [107, 126] on div "Vero o falso?" at bounding box center [270, 125] width 329 height 9
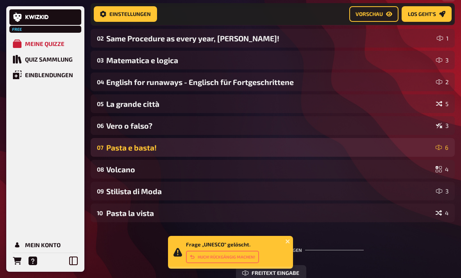
click at [112, 148] on div "Pasta e basta!" at bounding box center [269, 147] width 326 height 9
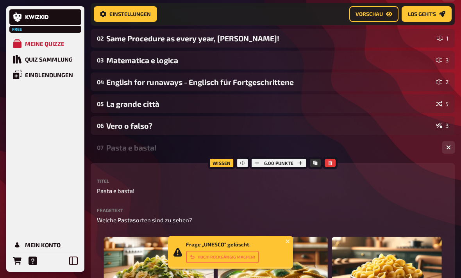
click at [112, 144] on div "Pasta e basta!" at bounding box center [270, 147] width 329 height 9
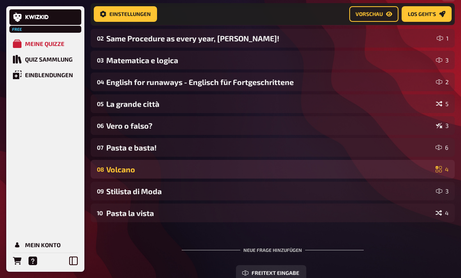
click at [115, 166] on div "Volcano" at bounding box center [269, 169] width 326 height 9
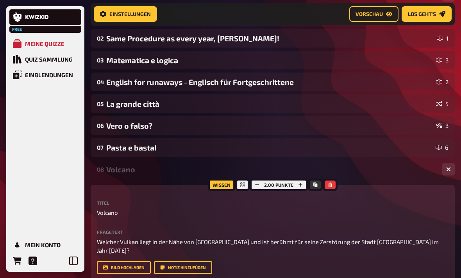
click at [114, 167] on div "Volcano" at bounding box center [270, 169] width 329 height 9
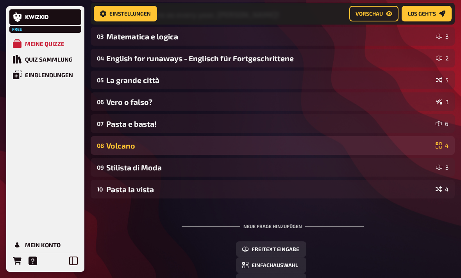
scroll to position [176, 0]
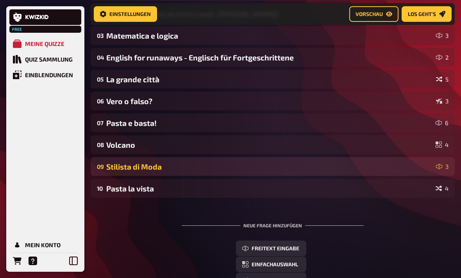
click at [116, 168] on div "Stilista di Moda" at bounding box center [269, 166] width 326 height 9
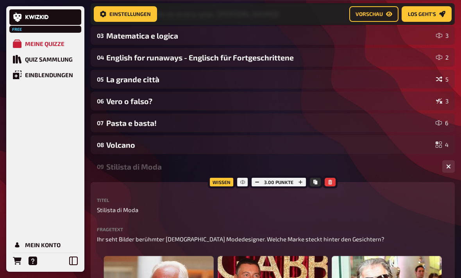
click at [115, 166] on div "Stilista di Moda" at bounding box center [270, 166] width 329 height 9
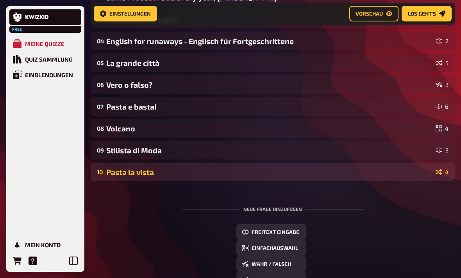
click at [117, 167] on div "10 Pasta la vista 4" at bounding box center [273, 172] width 364 height 19
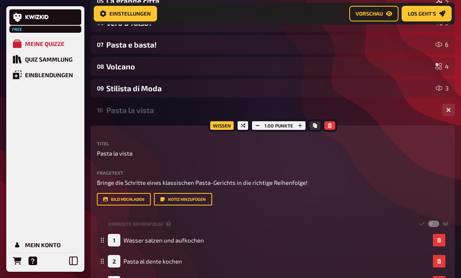
click at [120, 117] on div "10 Pasta la vista 4" at bounding box center [273, 110] width 364 height 19
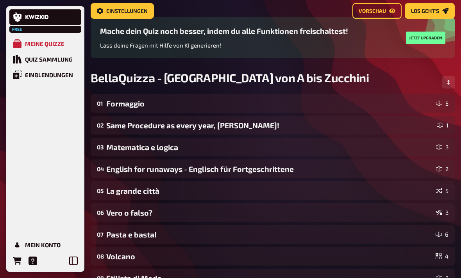
scroll to position [0, 0]
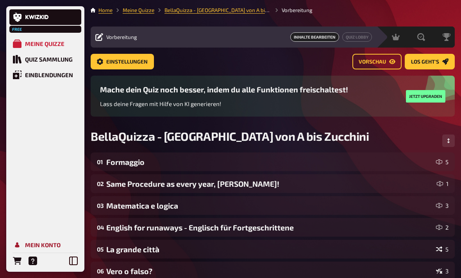
click at [44, 244] on div "Mein Konto" at bounding box center [43, 245] width 36 height 7
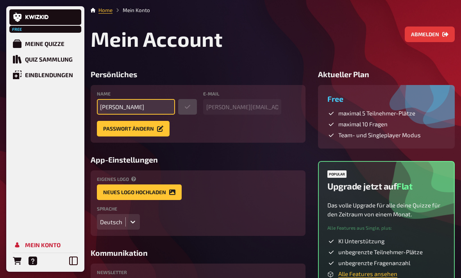
click at [154, 110] on input "[PERSON_NAME]" at bounding box center [136, 107] width 78 height 16
click at [33, 258] on icon "Hilfe" at bounding box center [32, 261] width 9 height 9
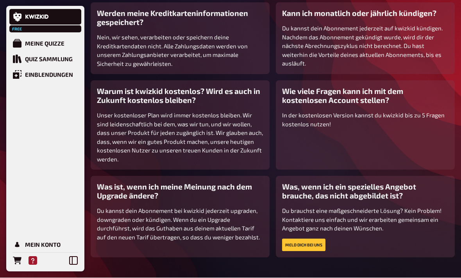
scroll to position [153, 0]
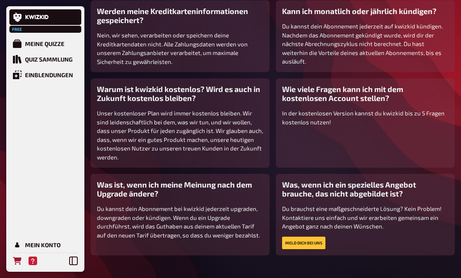
click at [19, 265] on icon "Bestellungen" at bounding box center [17, 261] width 9 height 8
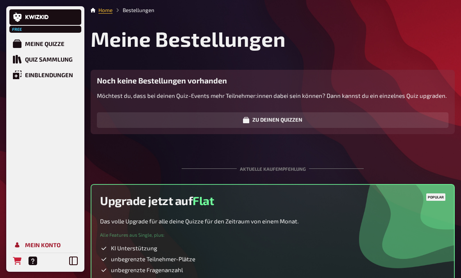
click at [30, 244] on div "Mein Konto" at bounding box center [43, 245] width 36 height 7
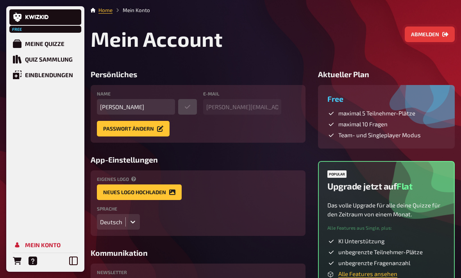
click at [320, 35] on button "Abmelden" at bounding box center [429, 35] width 50 height 16
